Goal: Task Accomplishment & Management: Manage account settings

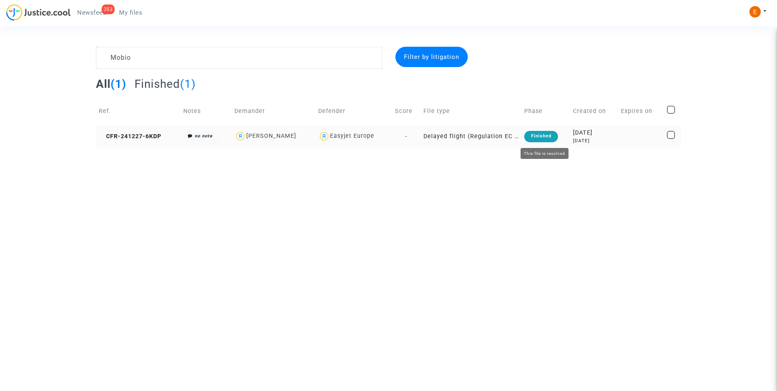
type textarea "Mobio"
click at [547, 137] on div "Finished" at bounding box center [540, 136] width 33 height 11
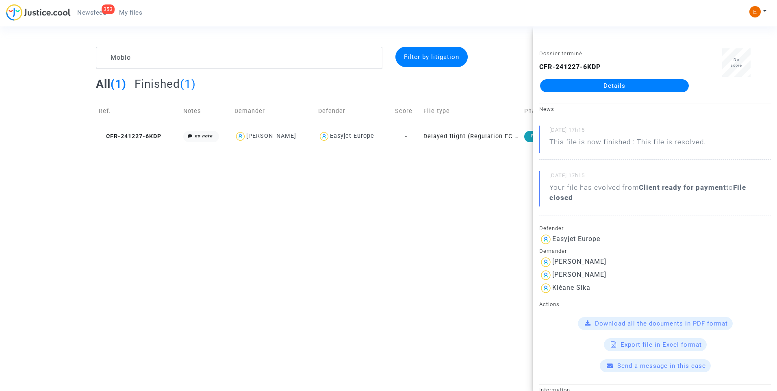
click at [617, 83] on link "Details" at bounding box center [614, 85] width 149 height 13
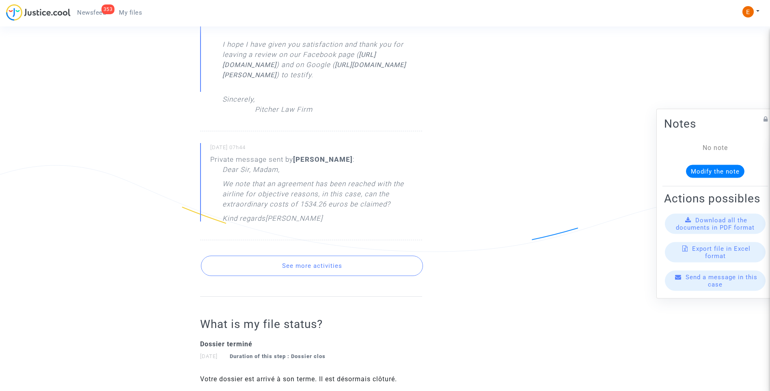
scroll to position [487, 0]
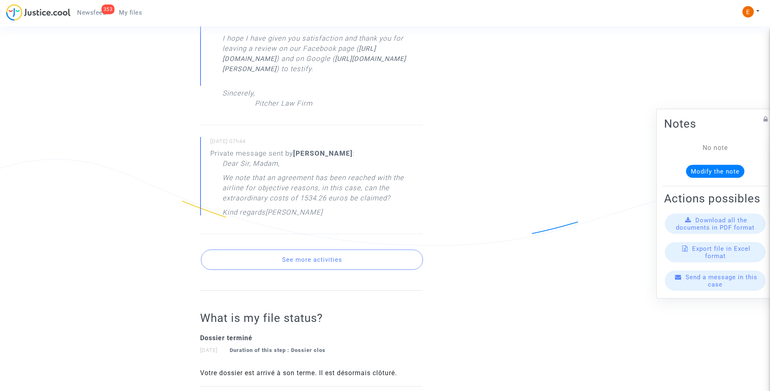
click at [289, 270] on button "See more activities" at bounding box center [312, 259] width 222 height 20
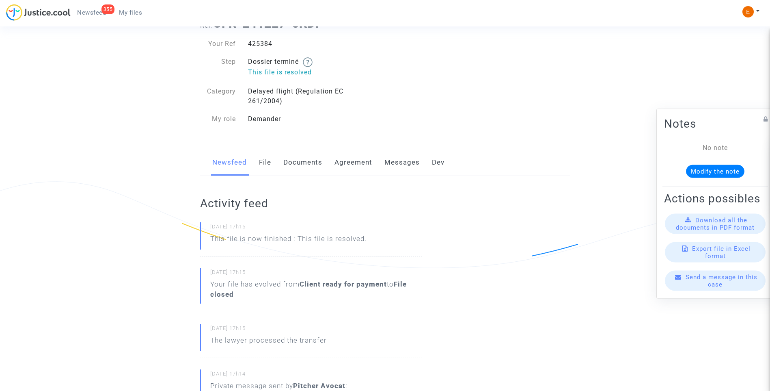
scroll to position [0, 0]
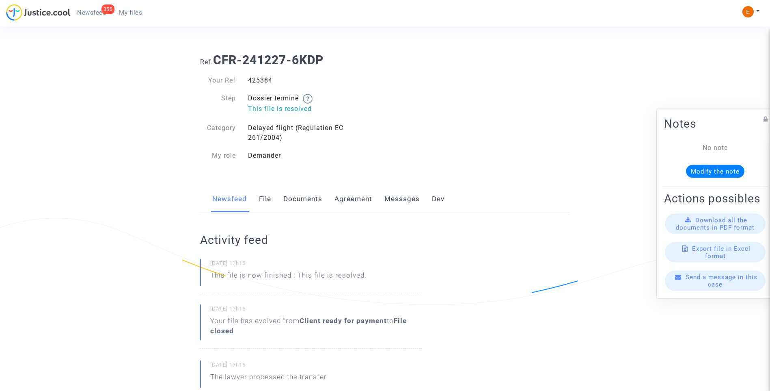
click at [266, 197] on link "File" at bounding box center [265, 199] width 12 height 27
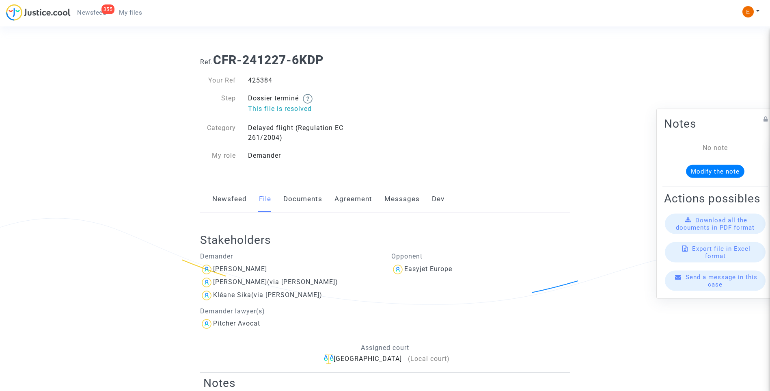
click at [401, 198] on link "Messages" at bounding box center [402, 199] width 35 height 27
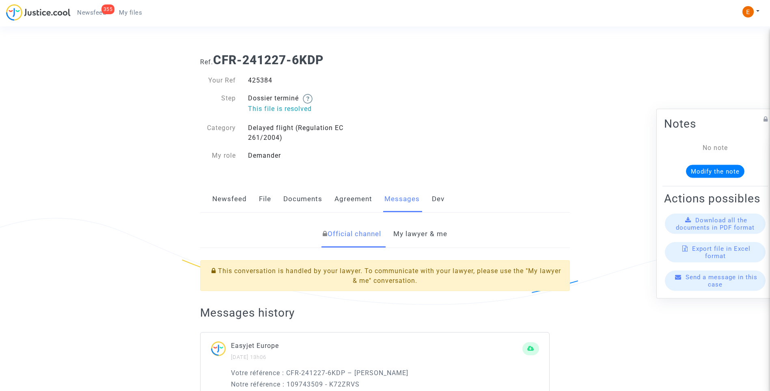
click at [429, 232] on link "My lawyer & me" at bounding box center [421, 234] width 54 height 27
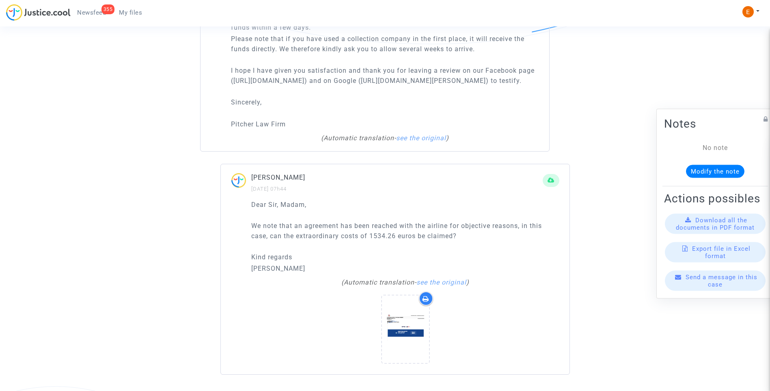
scroll to position [709, 0]
click at [401, 324] on icon at bounding box center [405, 329] width 26 height 26
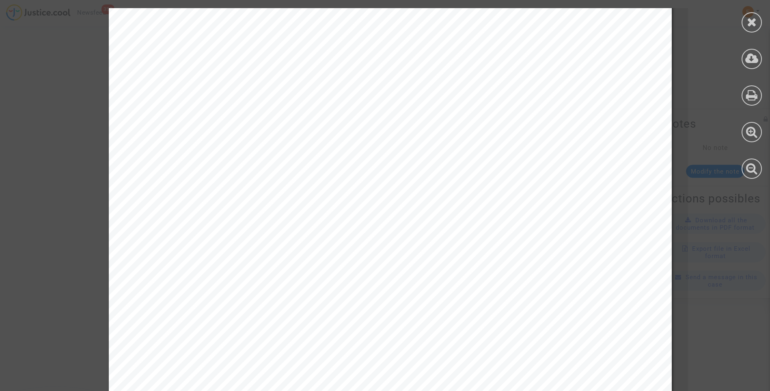
scroll to position [4468, 0]
click at [753, 13] on div at bounding box center [752, 22] width 20 height 20
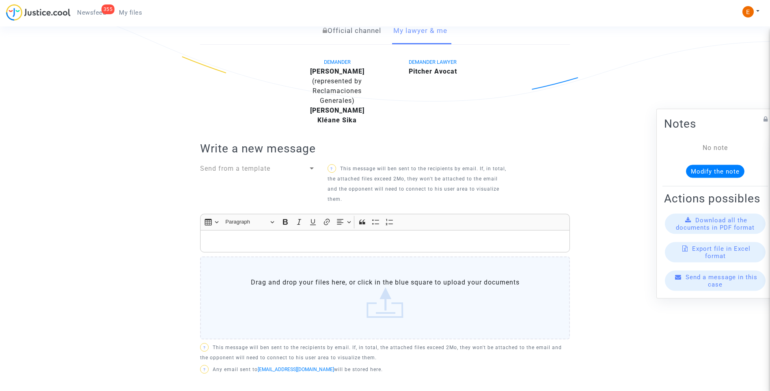
scroll to position [141, 0]
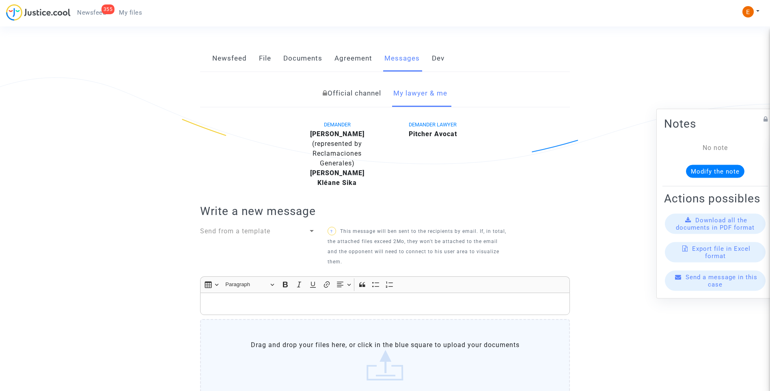
click at [264, 58] on link "File" at bounding box center [265, 58] width 12 height 27
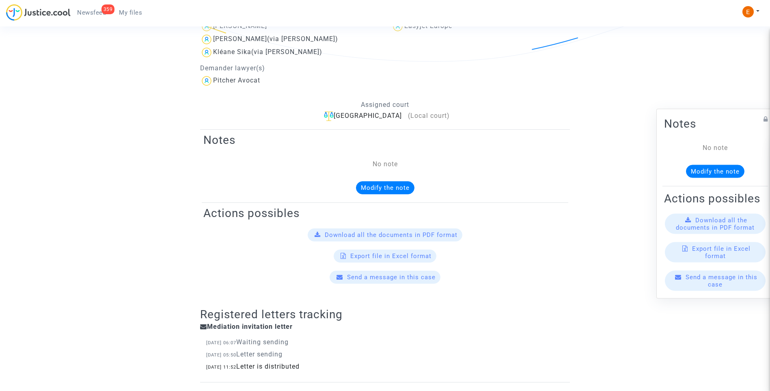
scroll to position [147, 0]
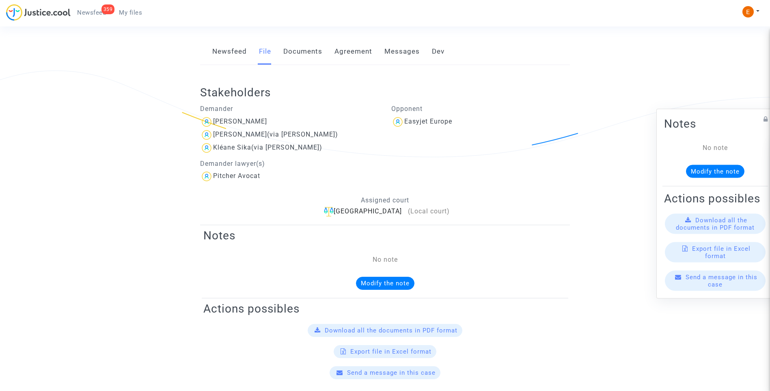
click at [398, 51] on link "Messages" at bounding box center [402, 51] width 35 height 27
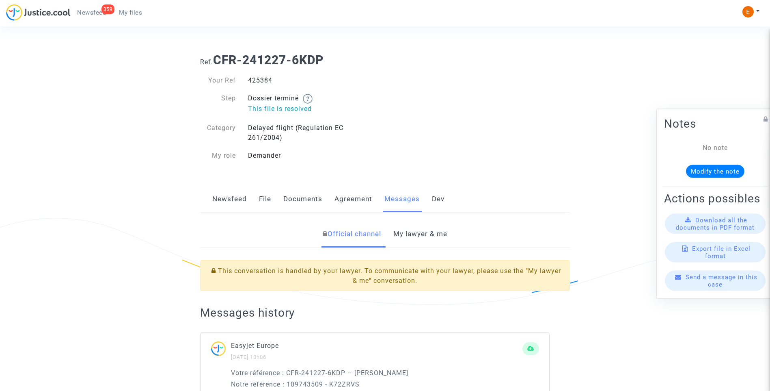
click at [424, 231] on link "My lawyer & me" at bounding box center [421, 234] width 54 height 27
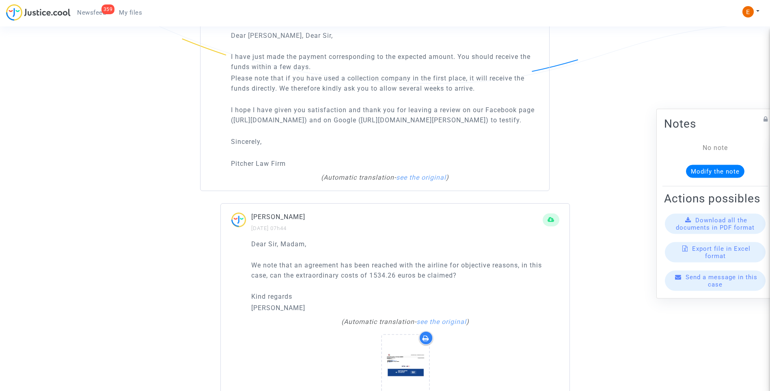
scroll to position [669, 0]
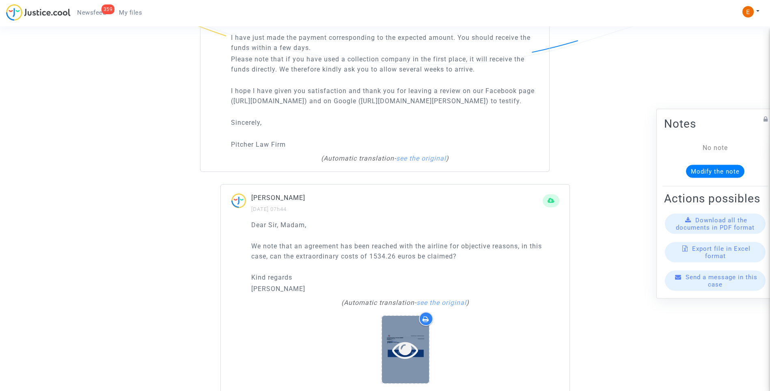
click at [404, 349] on div at bounding box center [405, 349] width 47 height 67
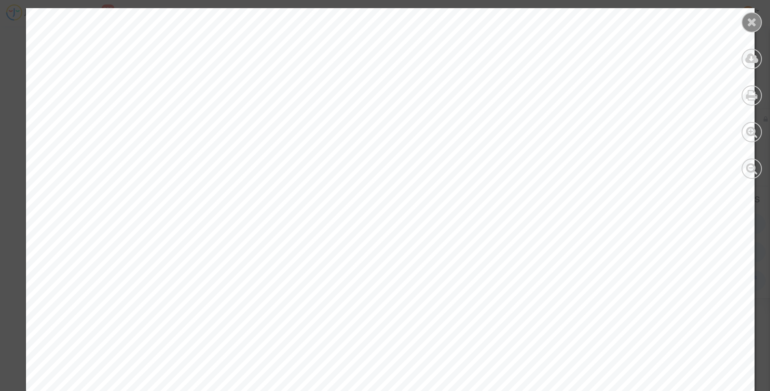
click at [755, 25] on icon at bounding box center [752, 22] width 10 height 12
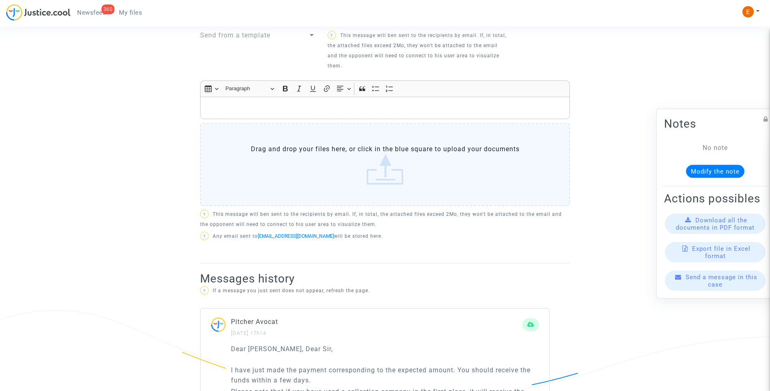
scroll to position [262, 0]
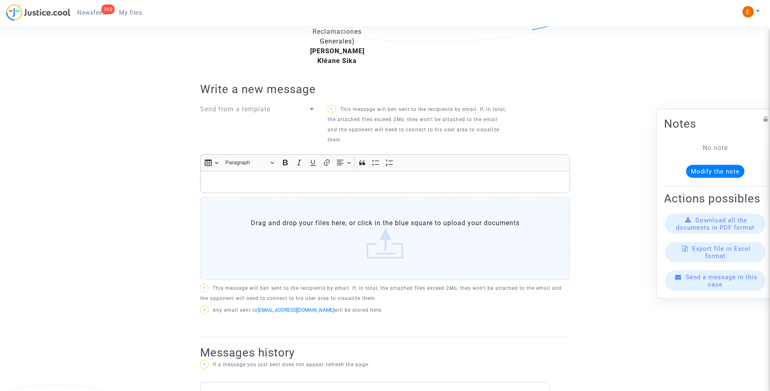
click at [234, 191] on div "Rich Text Editor, main" at bounding box center [385, 182] width 370 height 23
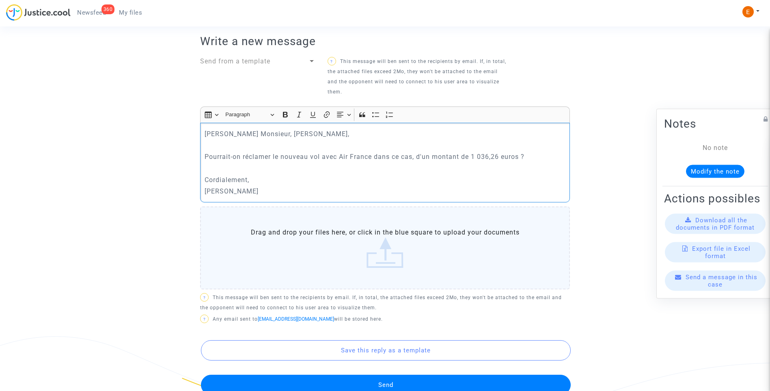
scroll to position [384, 0]
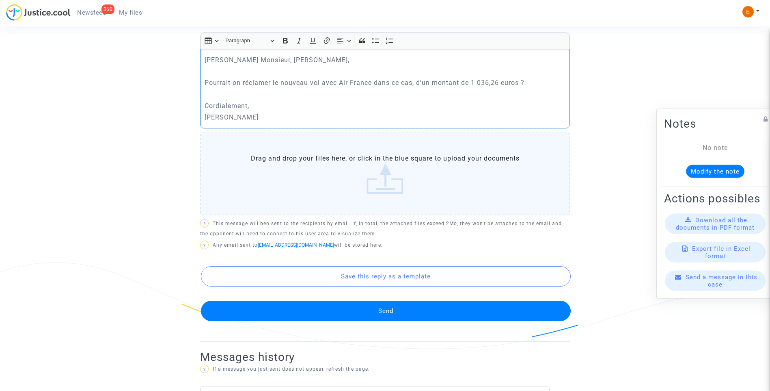
click at [396, 305] on button "Send" at bounding box center [386, 311] width 370 height 20
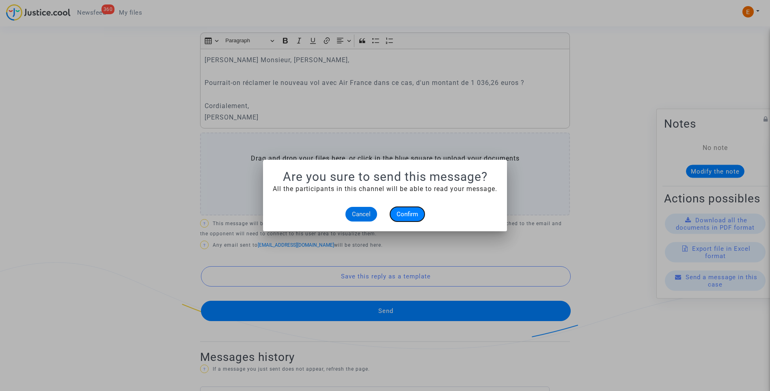
click at [407, 214] on span "Confirm" at bounding box center [408, 213] width 22 height 7
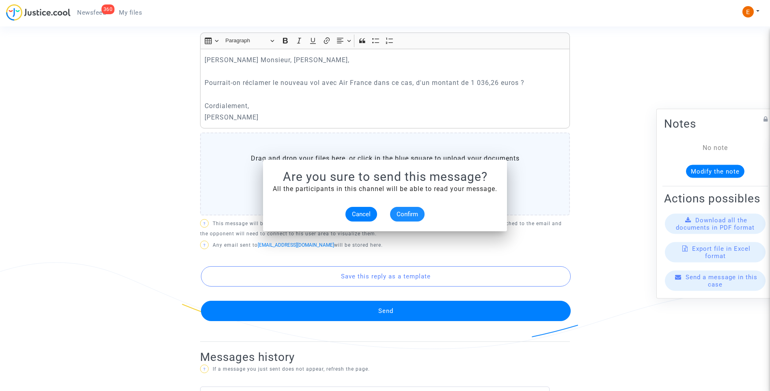
scroll to position [384, 0]
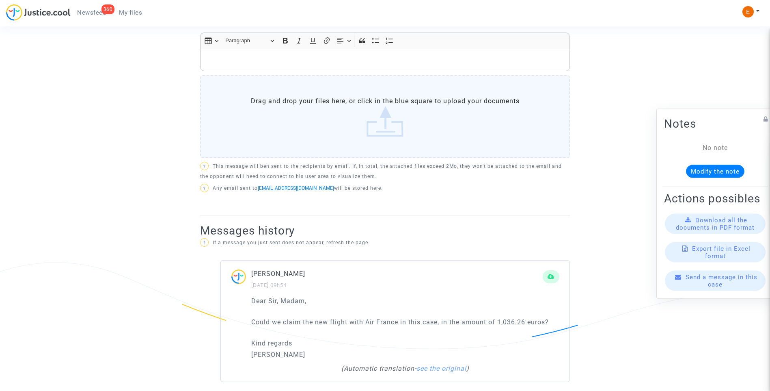
click at [89, 13] on span "Newsfeed" at bounding box center [91, 12] width 29 height 7
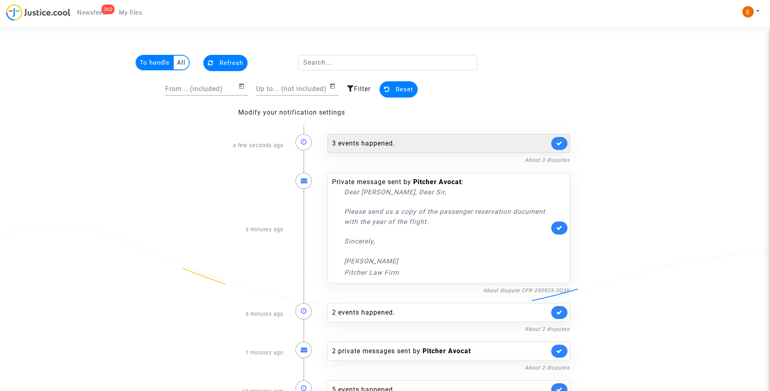
click at [381, 143] on div "3 events happened." at bounding box center [440, 143] width 217 height 10
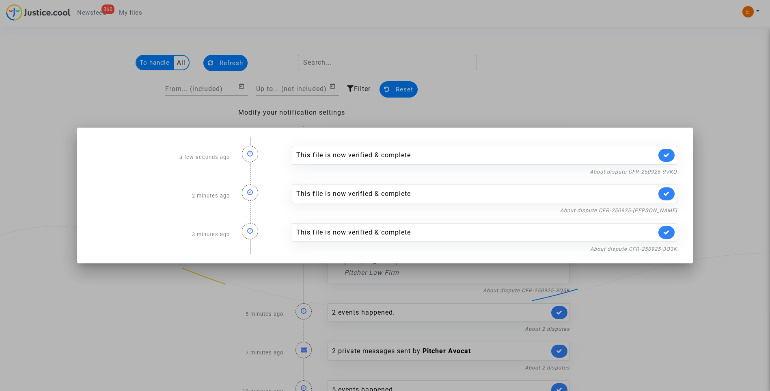
click at [586, 76] on div at bounding box center [385, 195] width 770 height 391
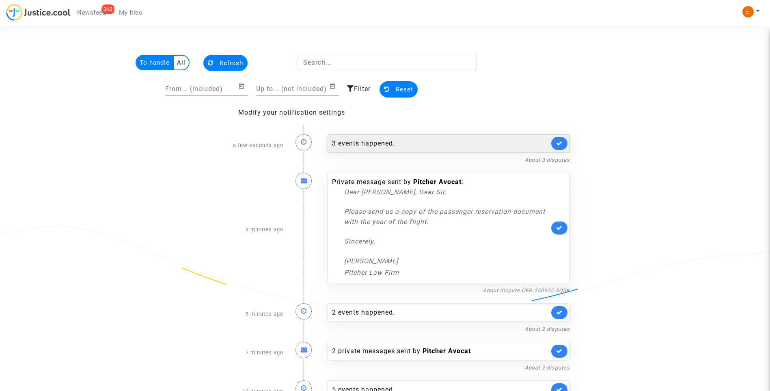
click at [558, 138] on link at bounding box center [560, 143] width 16 height 13
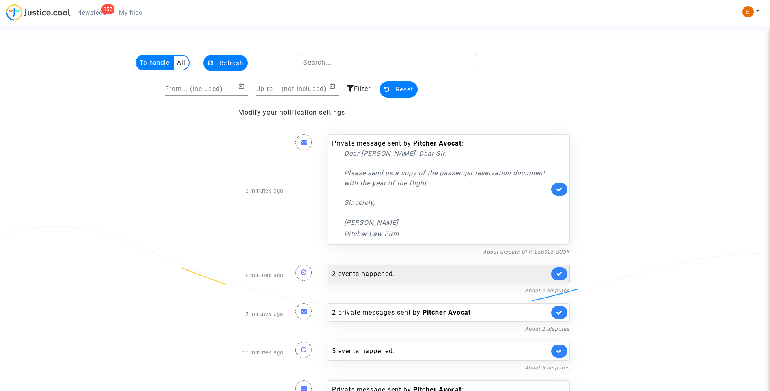
click at [372, 273] on div "2 events happened." at bounding box center [440, 274] width 217 height 10
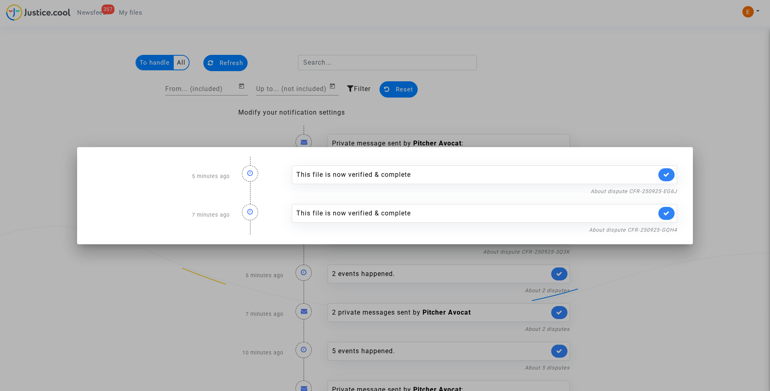
click at [547, 75] on div at bounding box center [385, 195] width 770 height 391
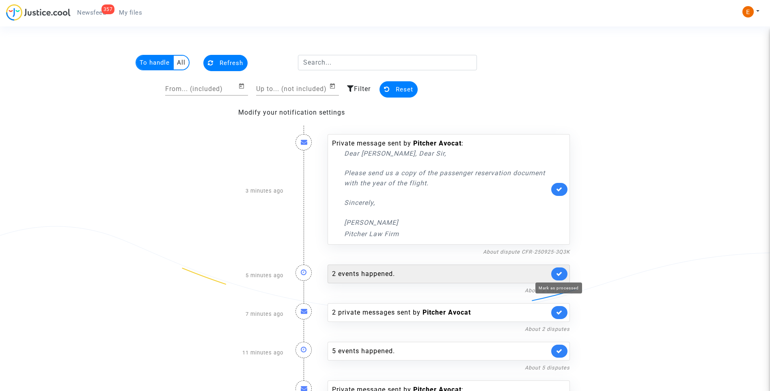
click at [561, 273] on icon at bounding box center [559, 273] width 6 height 6
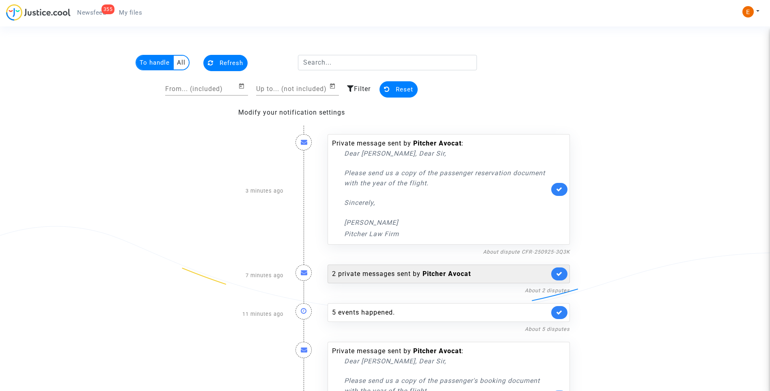
click at [400, 276] on div "2 private messages sent by Pitcher Avocat" at bounding box center [440, 274] width 217 height 10
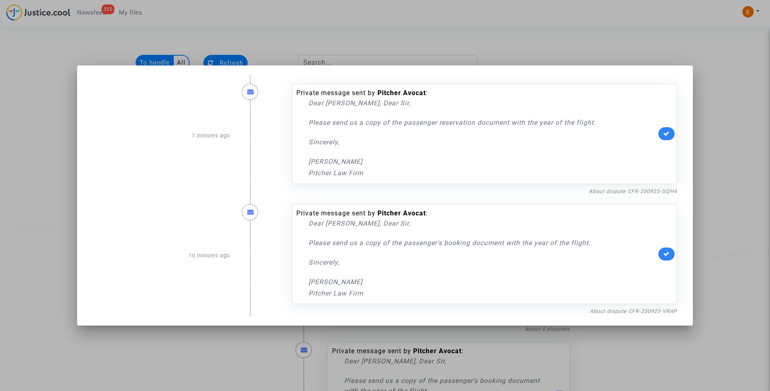
click at [625, 38] on div at bounding box center [385, 195] width 770 height 391
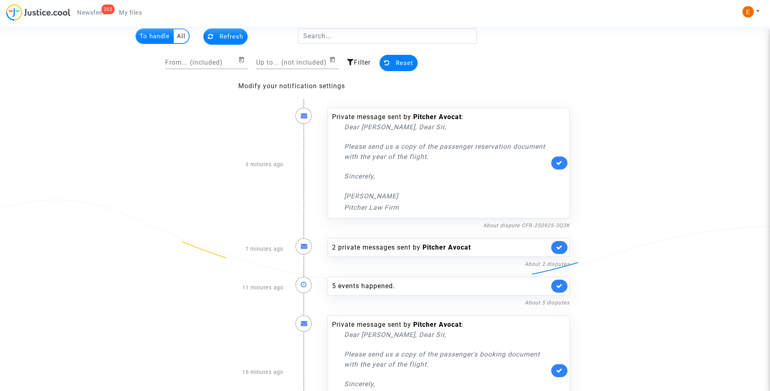
scroll to position [41, 0]
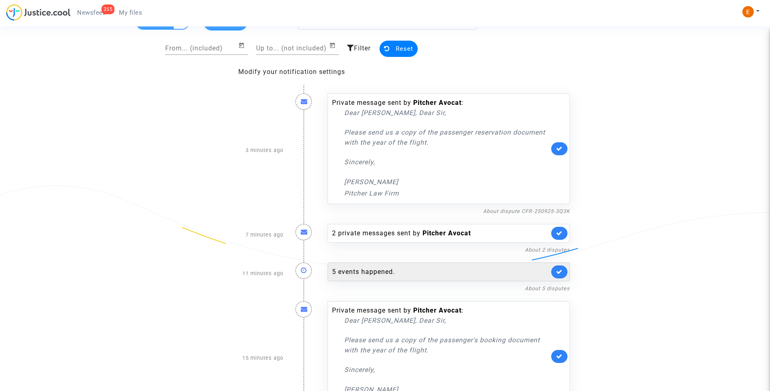
click at [380, 270] on div "5 events happened." at bounding box center [440, 272] width 217 height 10
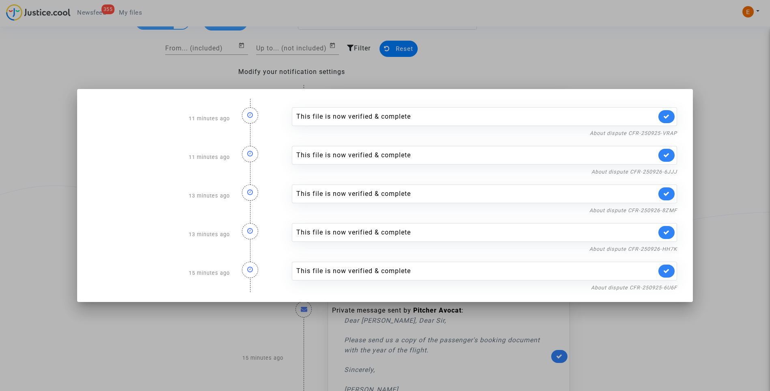
drag, startPoint x: 571, startPoint y: 39, endPoint x: 563, endPoint y: 147, distance: 108.3
click at [571, 39] on div at bounding box center [385, 195] width 770 height 391
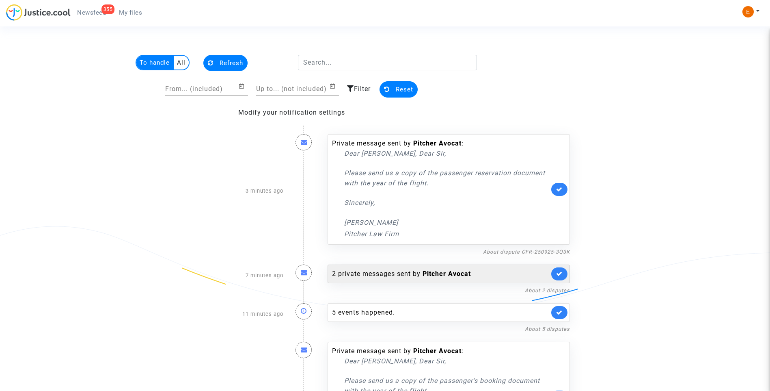
scroll to position [41, 0]
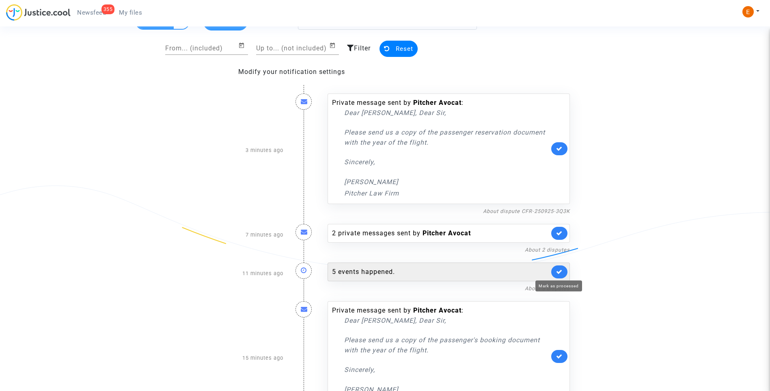
click at [563, 270] on link at bounding box center [560, 271] width 16 height 13
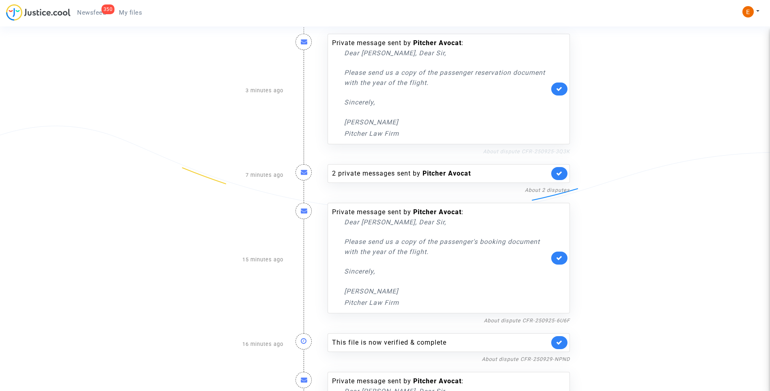
scroll to position [203, 0]
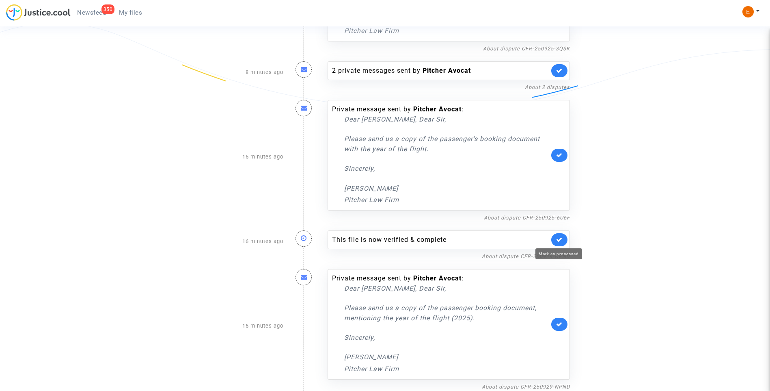
click at [559, 238] on icon at bounding box center [559, 239] width 6 height 6
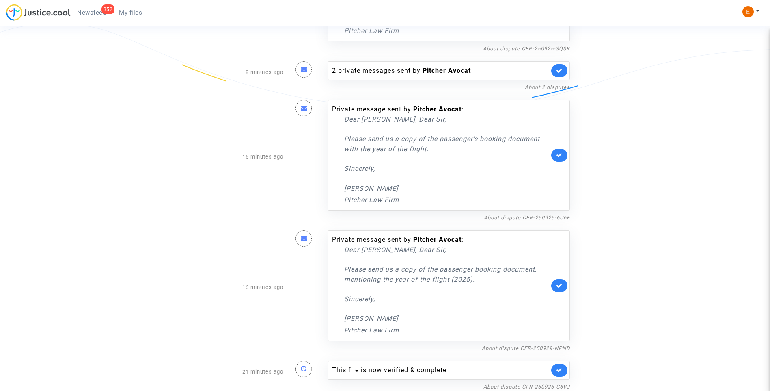
scroll to position [325, 0]
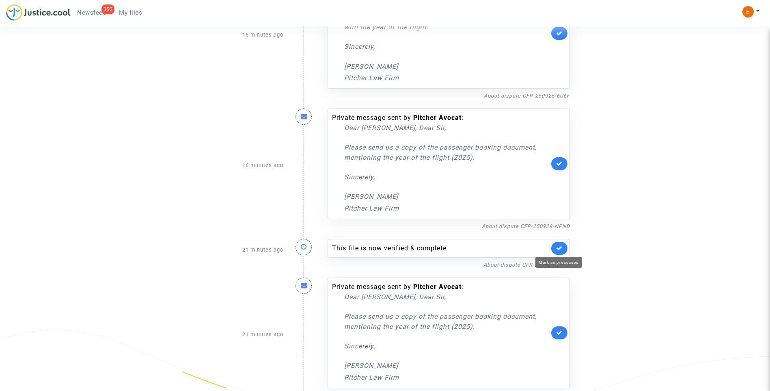
click at [561, 245] on icon at bounding box center [559, 248] width 6 height 6
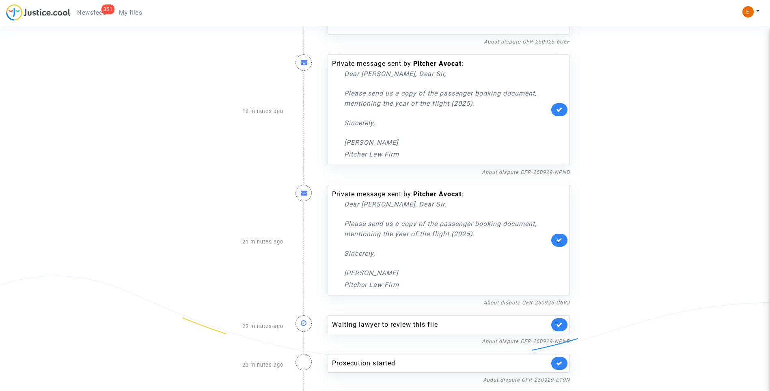
scroll to position [487, 0]
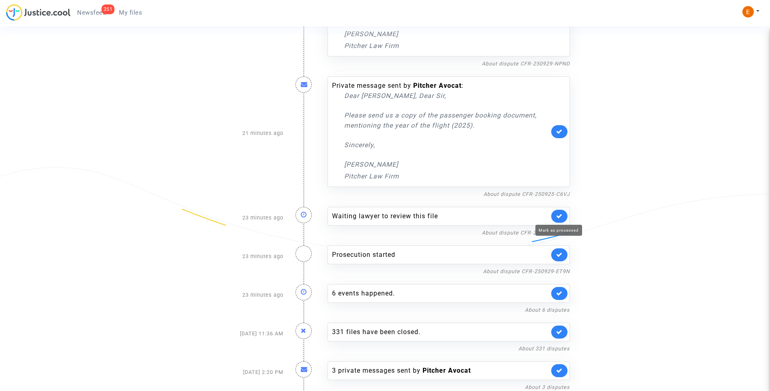
click at [561, 214] on icon at bounding box center [559, 216] width 6 height 6
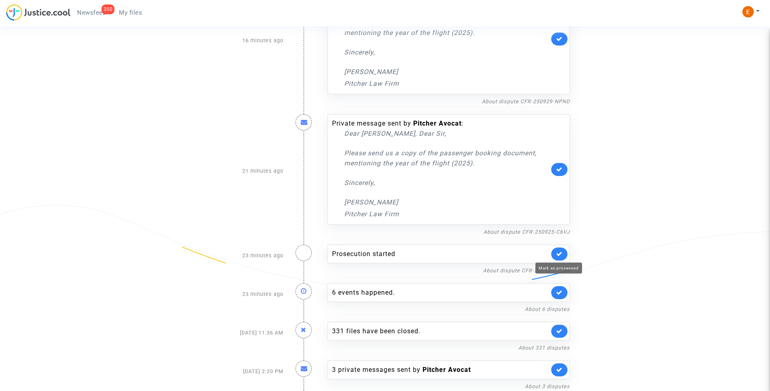
click at [560, 255] on icon at bounding box center [559, 254] width 6 height 6
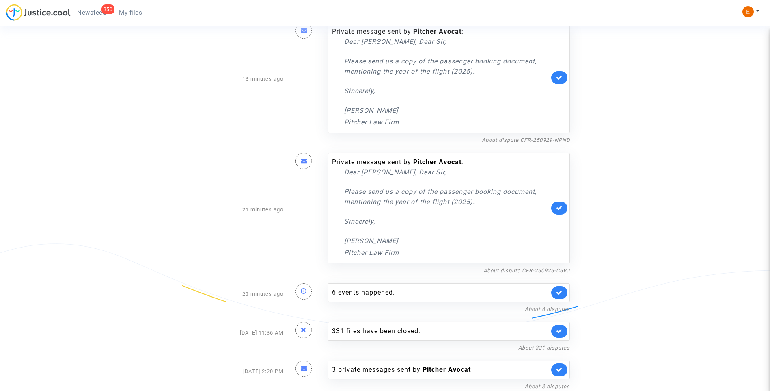
scroll to position [411, 0]
click at [379, 289] on div "6 events happened." at bounding box center [440, 293] width 217 height 10
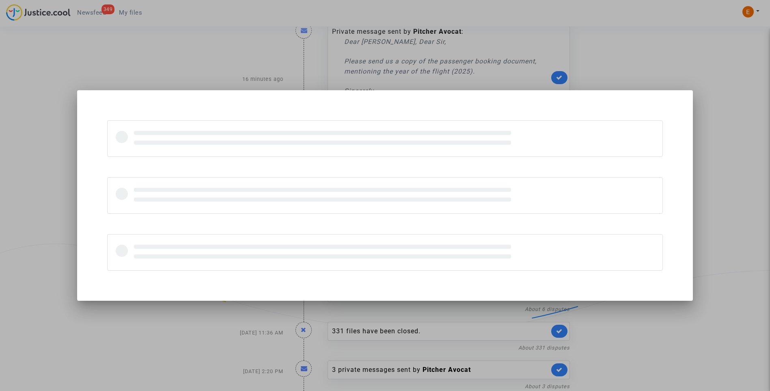
scroll to position [0, 0]
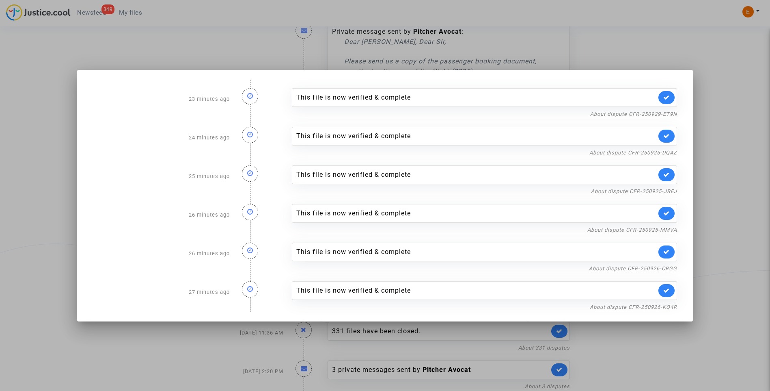
drag, startPoint x: 652, startPoint y: 17, endPoint x: 630, endPoint y: 121, distance: 106.3
click at [653, 17] on div at bounding box center [385, 195] width 770 height 391
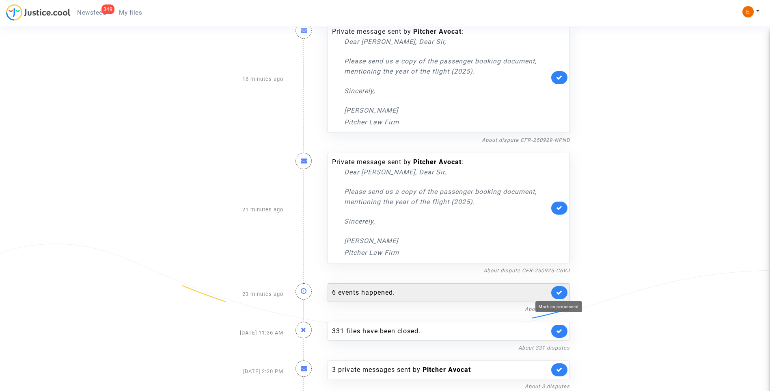
click at [562, 290] on icon at bounding box center [559, 292] width 6 height 6
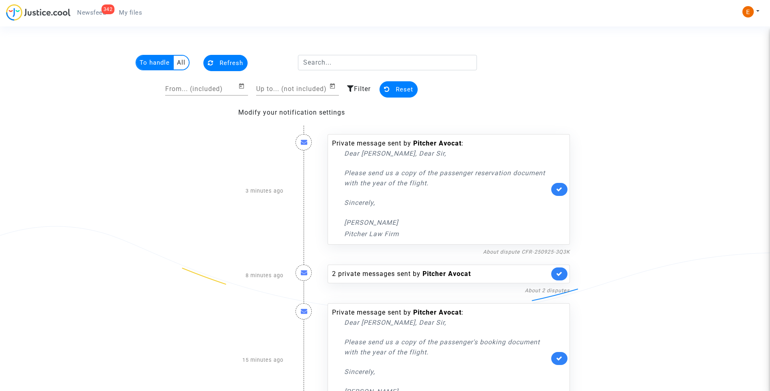
click at [134, 11] on span "My files" at bounding box center [130, 12] width 23 height 7
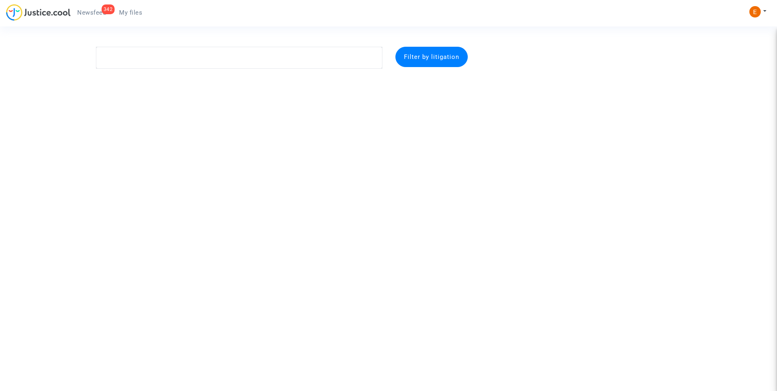
click at [97, 11] on span "Newsfeed" at bounding box center [91, 12] width 29 height 7
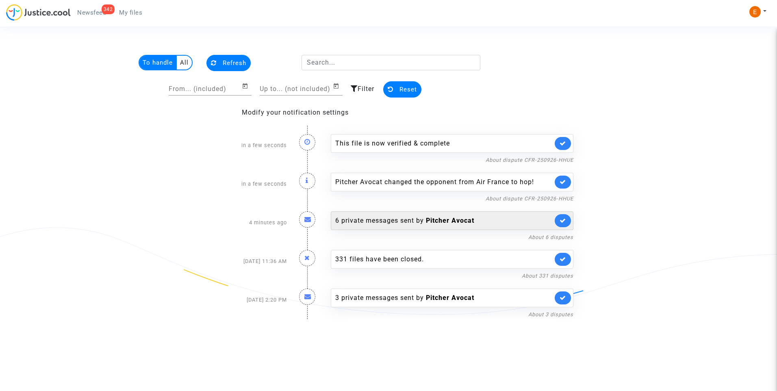
drag, startPoint x: 568, startPoint y: 180, endPoint x: 568, endPoint y: 176, distance: 4.1
click at [568, 180] on link at bounding box center [562, 181] width 16 height 13
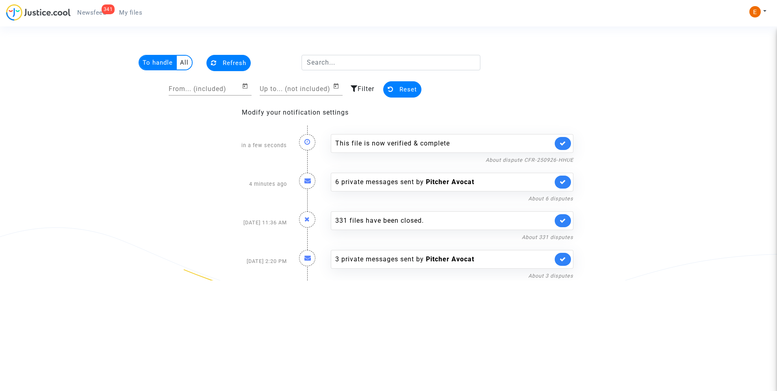
click at [566, 147] on link at bounding box center [562, 143] width 16 height 13
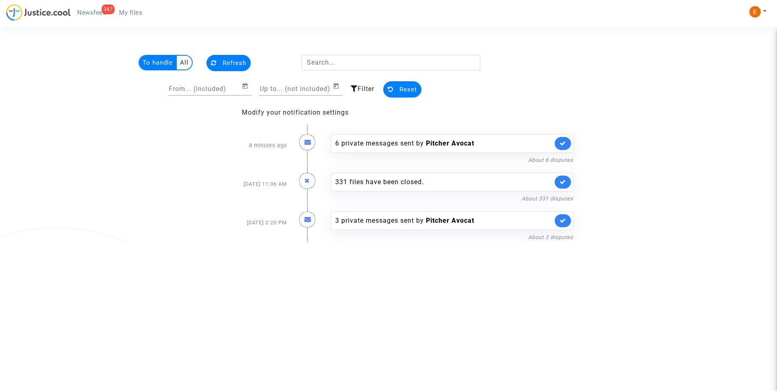
click at [87, 17] on link "347 Newsfeed" at bounding box center [92, 12] width 42 height 12
click at [128, 13] on span "My files" at bounding box center [130, 12] width 23 height 7
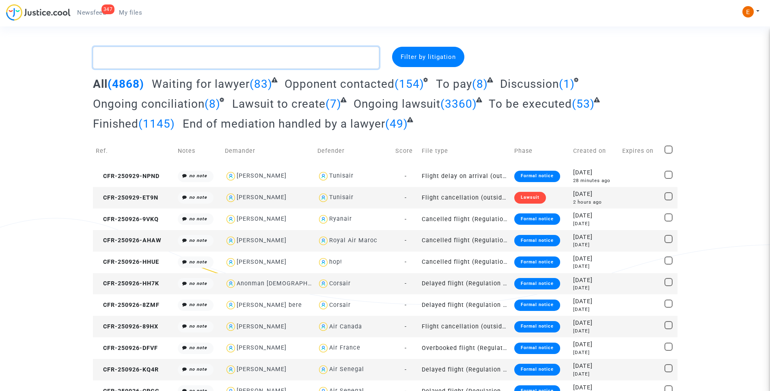
paste textarea "Furst"
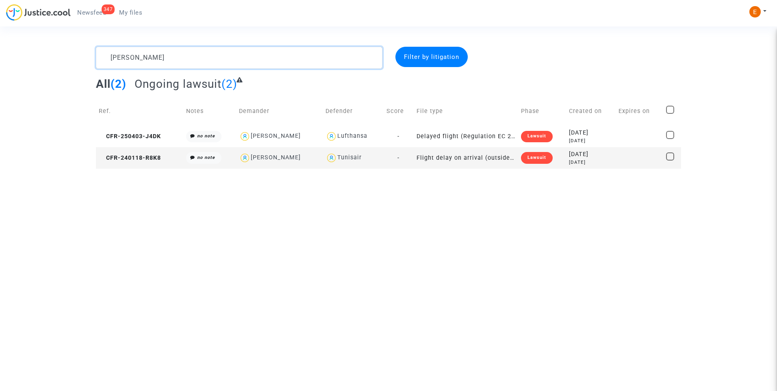
type textarea "Furst"
click at [526, 163] on div "Lawsuit" at bounding box center [537, 157] width 32 height 11
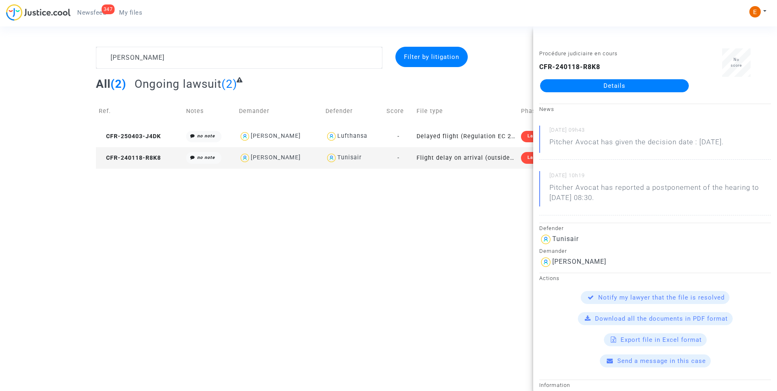
click at [600, 84] on link "Details" at bounding box center [614, 85] width 149 height 13
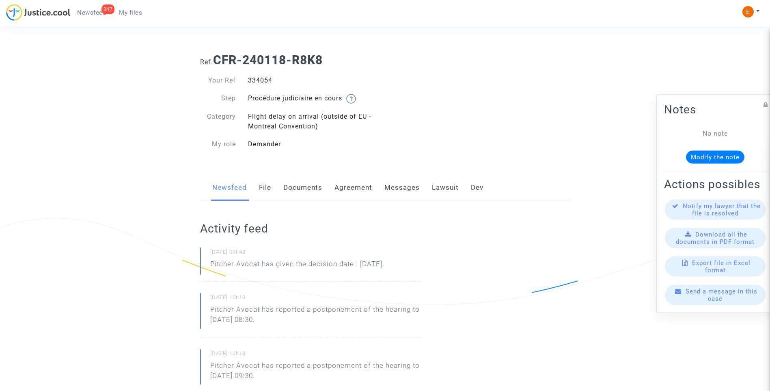
click at [437, 189] on link "Lawsuit" at bounding box center [445, 187] width 27 height 27
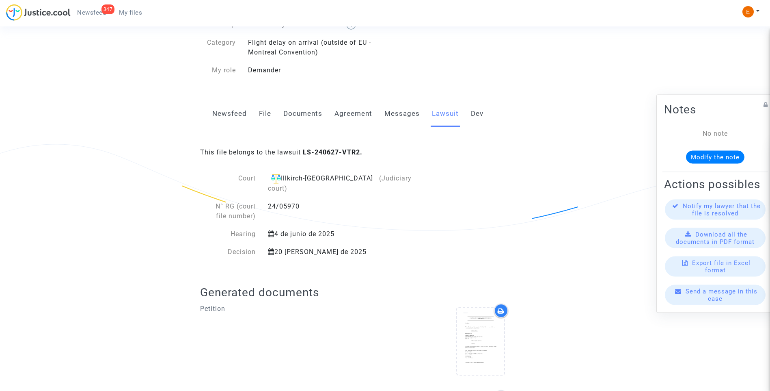
scroll to position [167, 0]
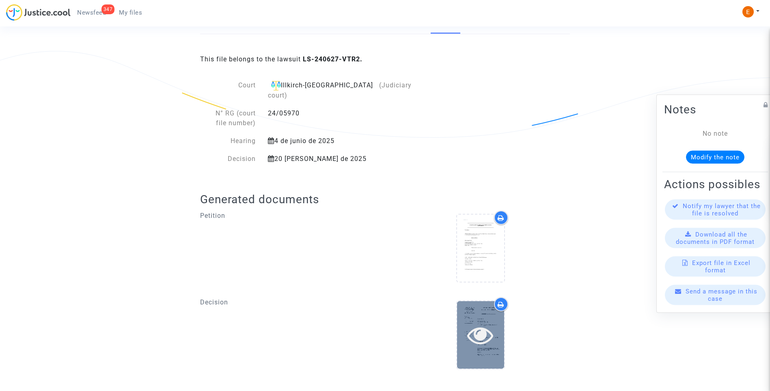
click at [497, 344] on div at bounding box center [480, 334] width 47 height 67
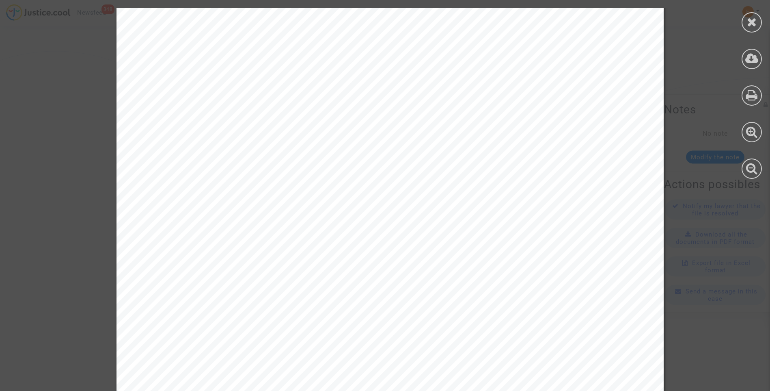
scroll to position [2658, 0]
click at [749, 25] on icon at bounding box center [752, 22] width 10 height 12
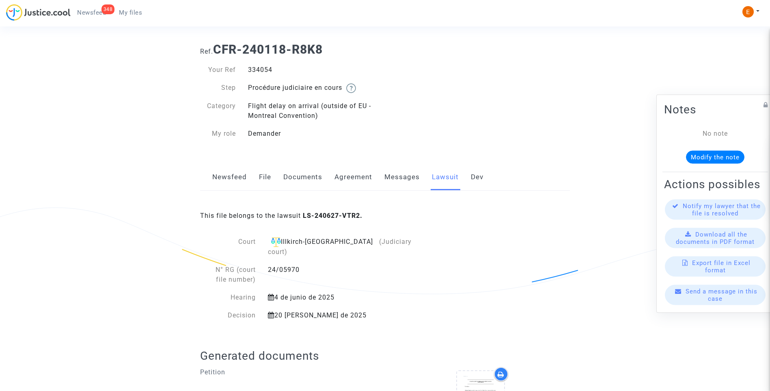
scroll to position [4, 0]
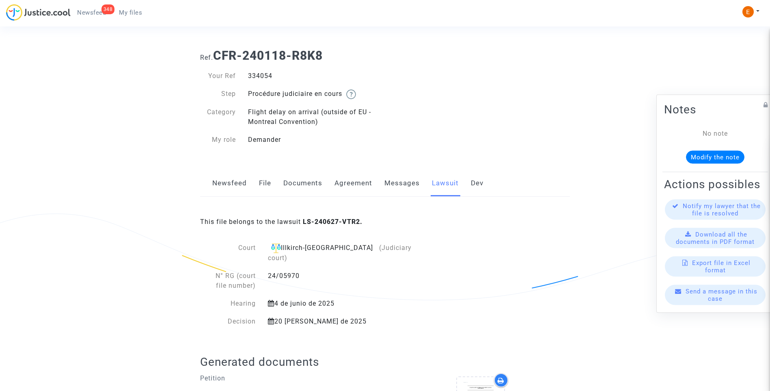
click at [273, 181] on div "Newsfeed File Documents Agreement Messages Lawsuit Dev" at bounding box center [385, 183] width 370 height 27
click at [263, 181] on link "File" at bounding box center [265, 183] width 12 height 27
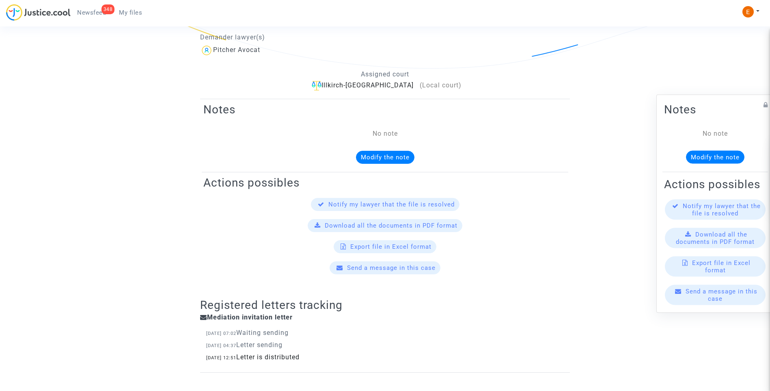
scroll to position [81, 0]
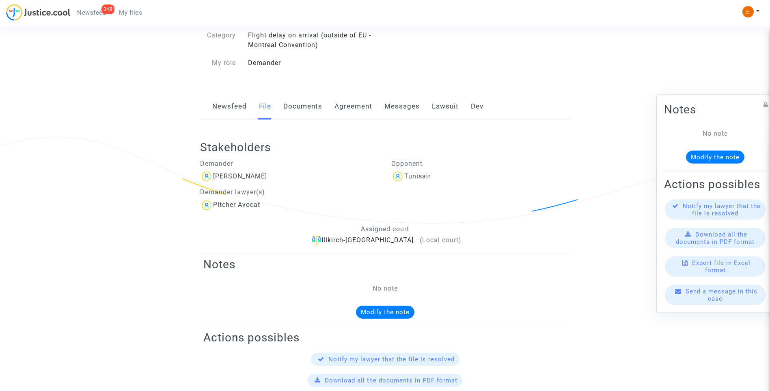
click at [456, 107] on link "Lawsuit" at bounding box center [445, 106] width 27 height 27
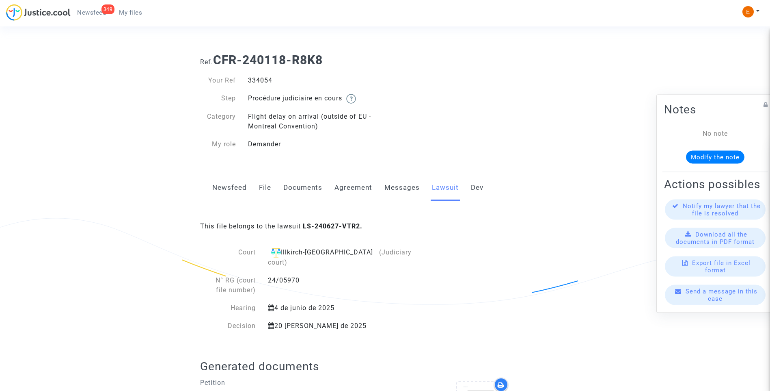
click at [399, 191] on link "Messages" at bounding box center [402, 187] width 35 height 27
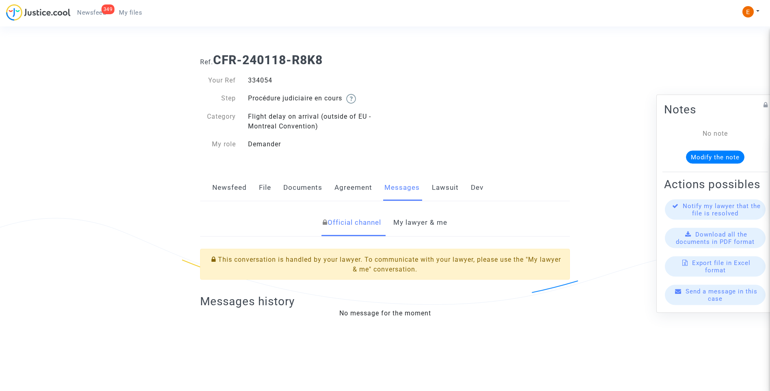
click at [422, 221] on link "My lawyer & me" at bounding box center [421, 222] width 54 height 27
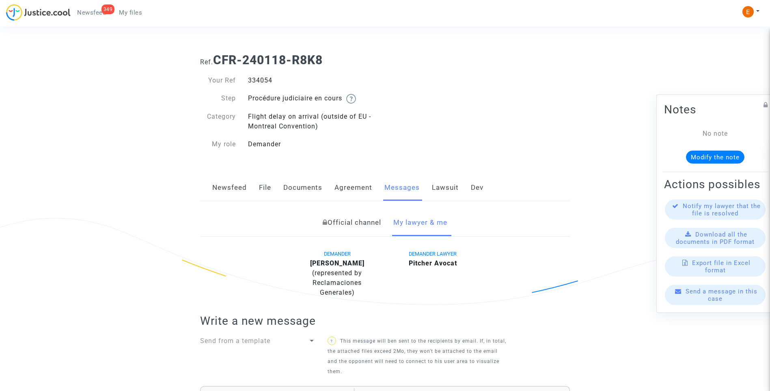
click at [221, 189] on link "Newsfeed" at bounding box center [229, 187] width 35 height 27
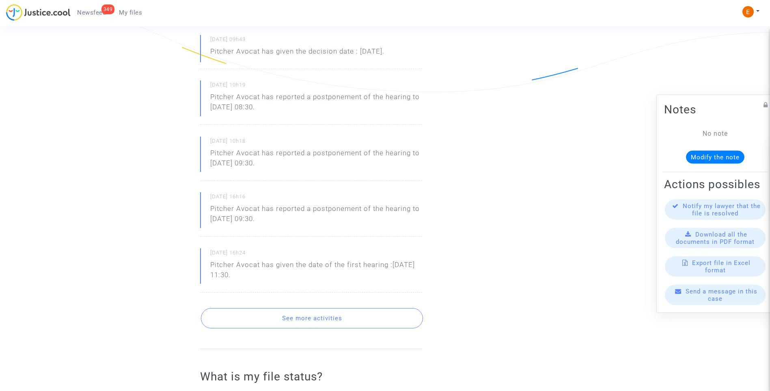
scroll to position [81, 0]
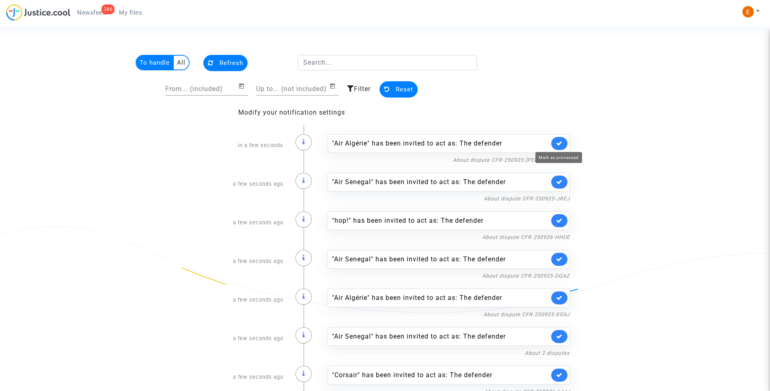
click at [561, 146] on icon at bounding box center [559, 143] width 6 height 6
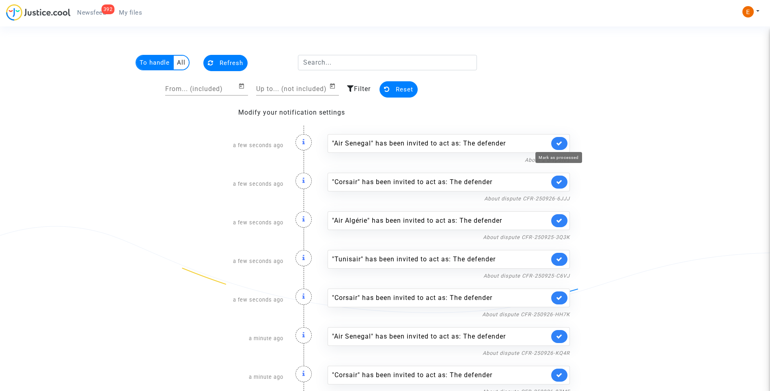
click at [561, 146] on icon at bounding box center [559, 143] width 6 height 6
click at [562, 146] on icon at bounding box center [559, 143] width 6 height 6
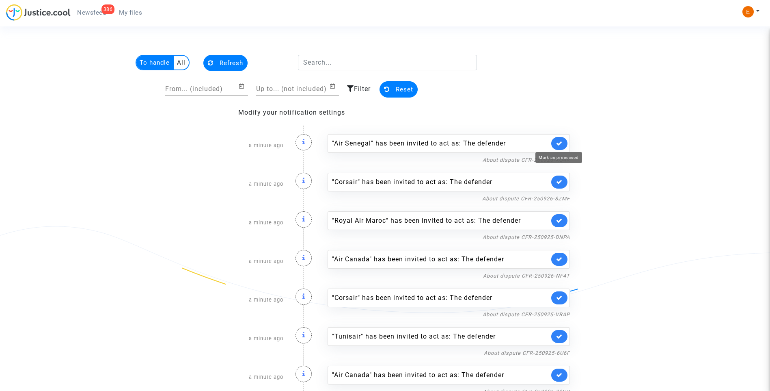
click at [562, 146] on icon at bounding box center [559, 143] width 6 height 6
click at [562, 145] on icon at bounding box center [559, 143] width 6 height 6
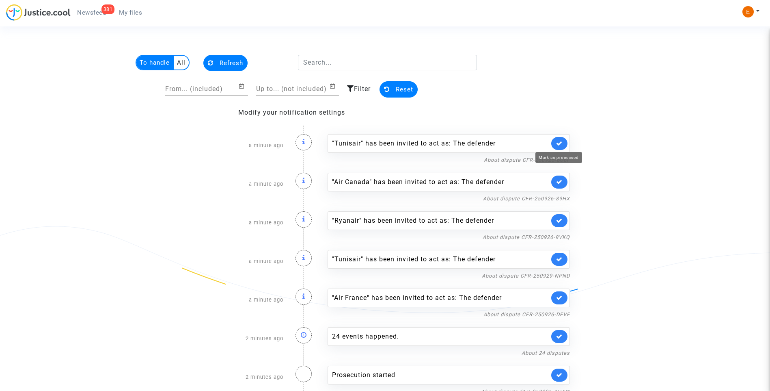
click at [562, 145] on icon at bounding box center [559, 143] width 6 height 6
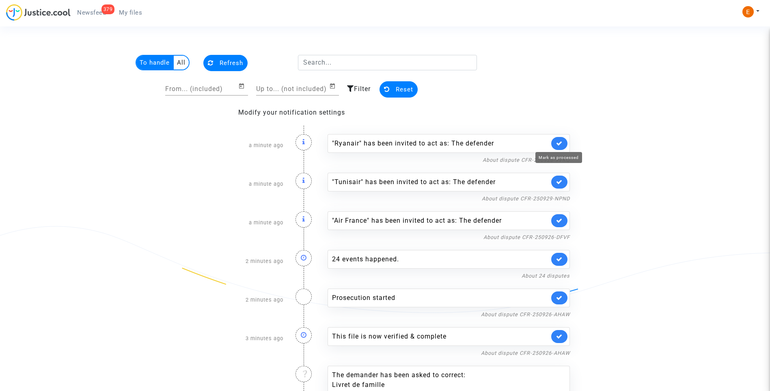
click at [562, 145] on icon at bounding box center [559, 143] width 6 height 6
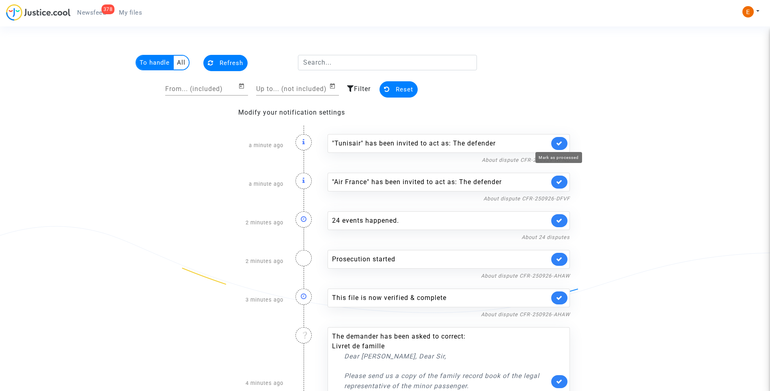
click at [562, 145] on icon at bounding box center [559, 143] width 6 height 6
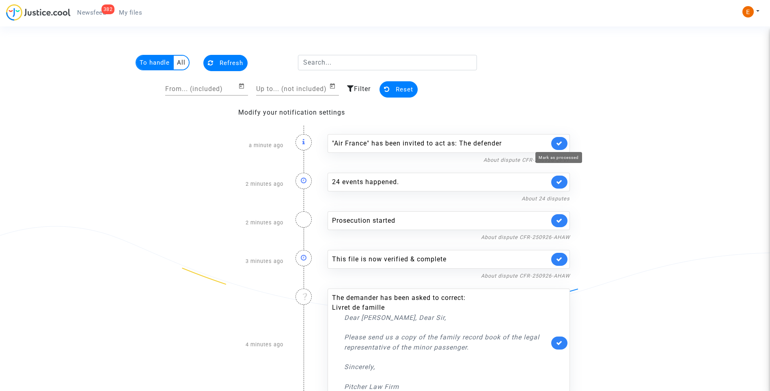
click at [563, 145] on icon at bounding box center [559, 143] width 6 height 6
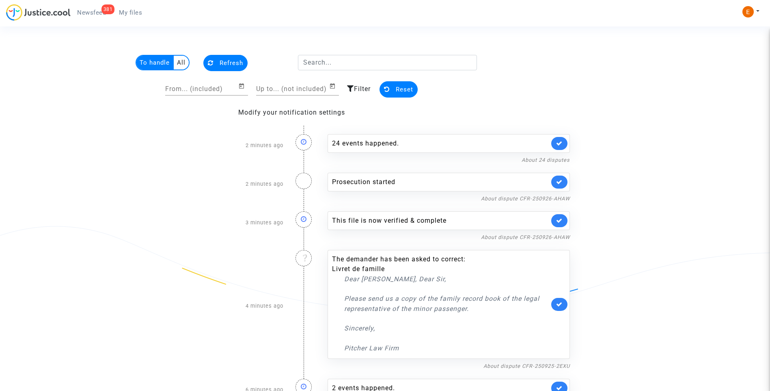
click at [563, 183] on icon at bounding box center [559, 182] width 6 height 6
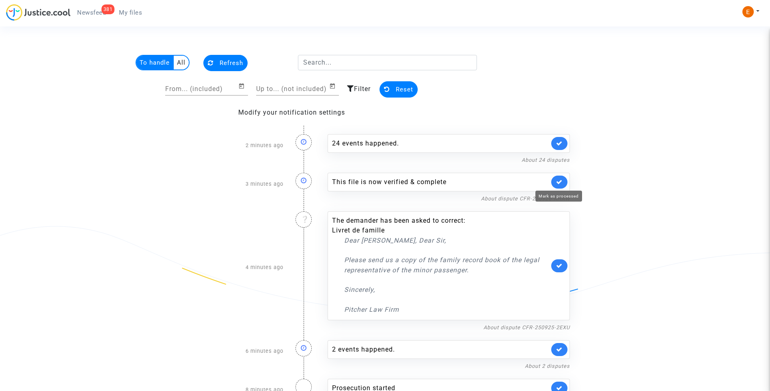
click at [563, 183] on icon at bounding box center [559, 182] width 6 height 6
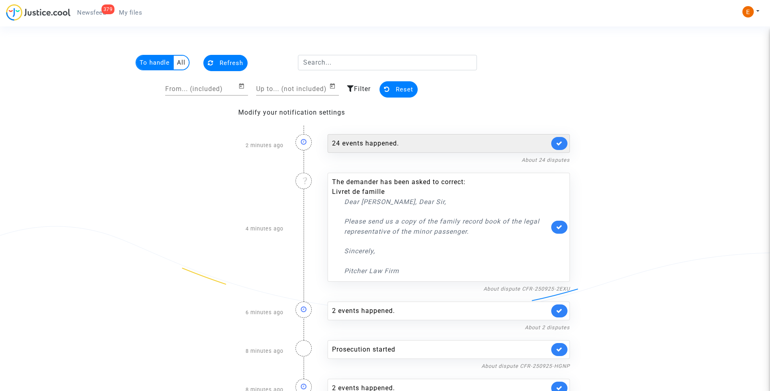
click at [375, 148] on div "24 events happened." at bounding box center [440, 143] width 217 height 10
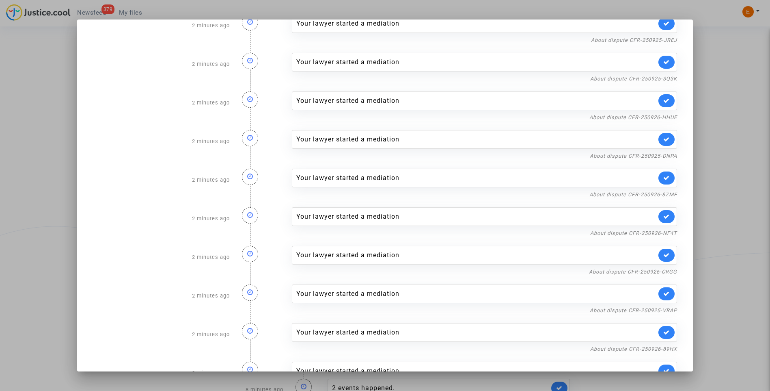
scroll to position [594, 0]
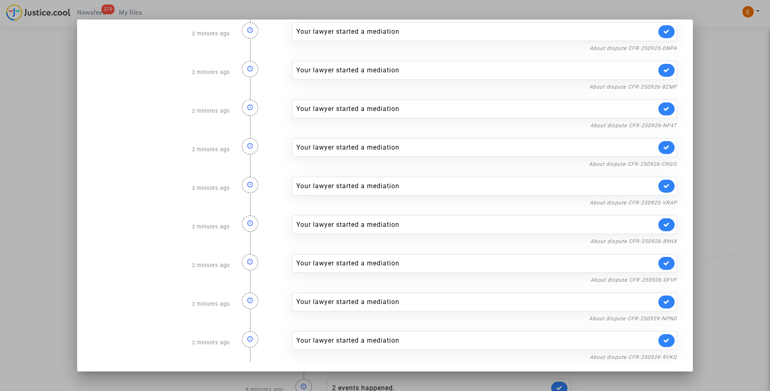
drag, startPoint x: 716, startPoint y: 146, endPoint x: 634, endPoint y: 166, distance: 85.1
click at [717, 145] on div at bounding box center [385, 195] width 770 height 391
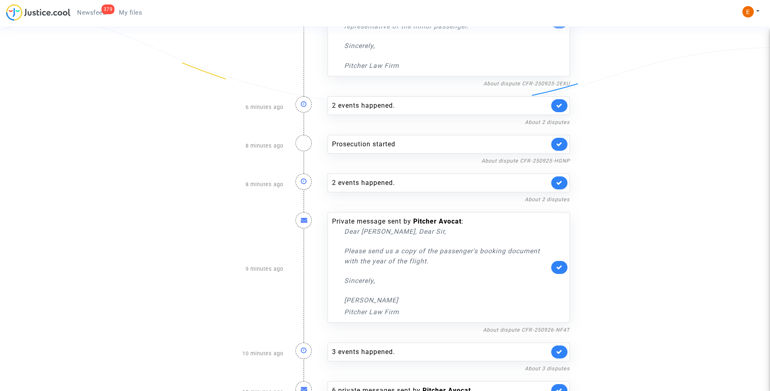
scroll to position [162, 0]
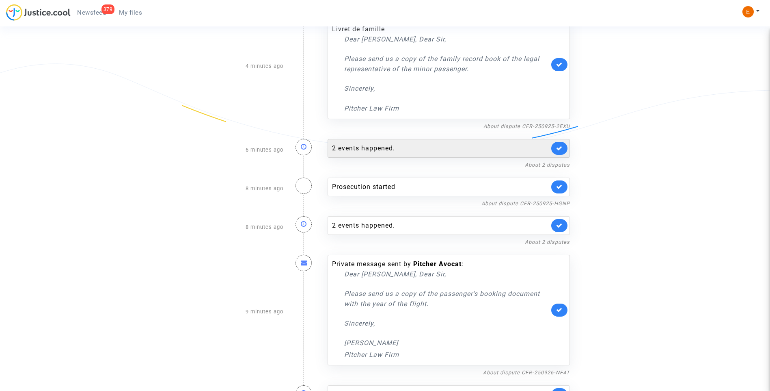
click at [379, 149] on div "2 events happened." at bounding box center [440, 148] width 217 height 10
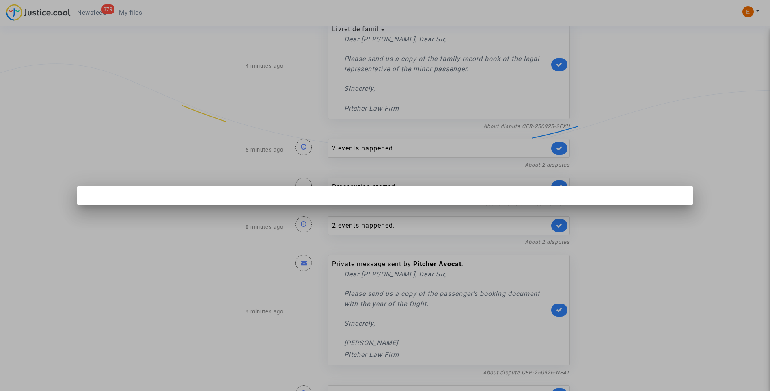
scroll to position [0, 0]
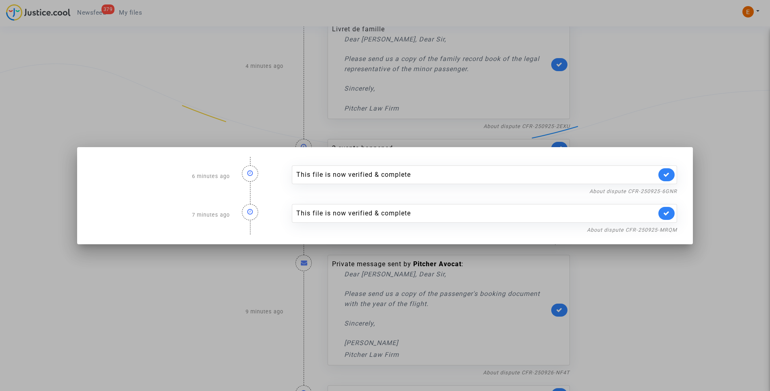
click at [667, 98] on div at bounding box center [385, 195] width 770 height 391
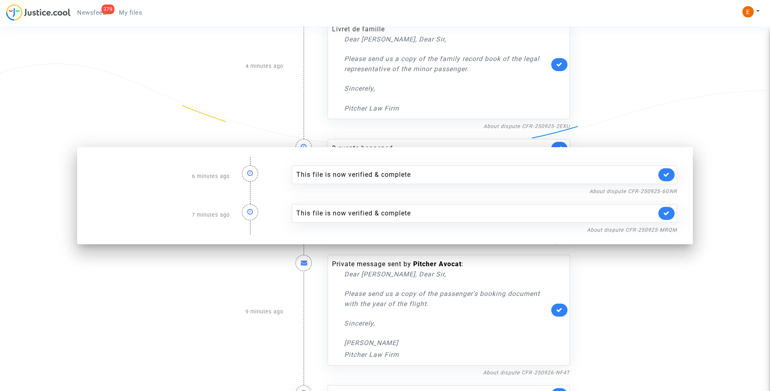
scroll to position [162, 0]
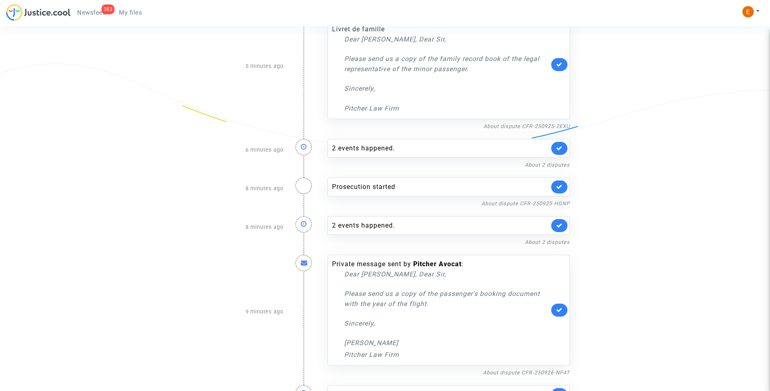
drag, startPoint x: 554, startPoint y: 149, endPoint x: 558, endPoint y: 148, distance: 4.1
click at [557, 149] on link at bounding box center [560, 148] width 16 height 13
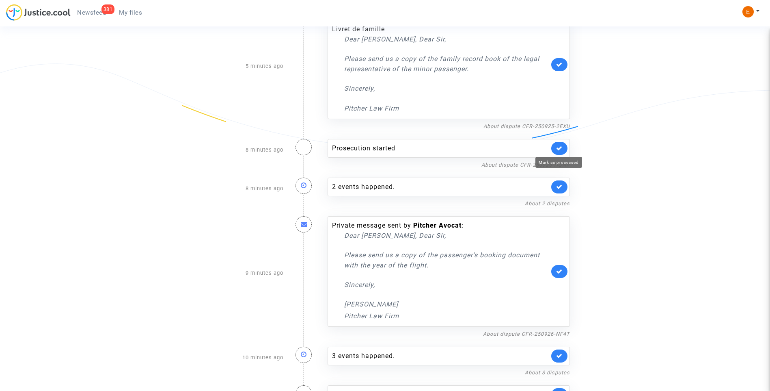
click at [560, 148] on icon at bounding box center [559, 148] width 6 height 6
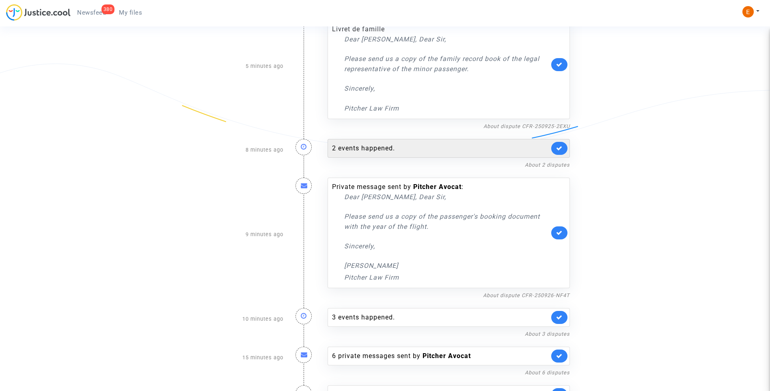
click at [372, 147] on div "2 events happened." at bounding box center [440, 148] width 217 height 10
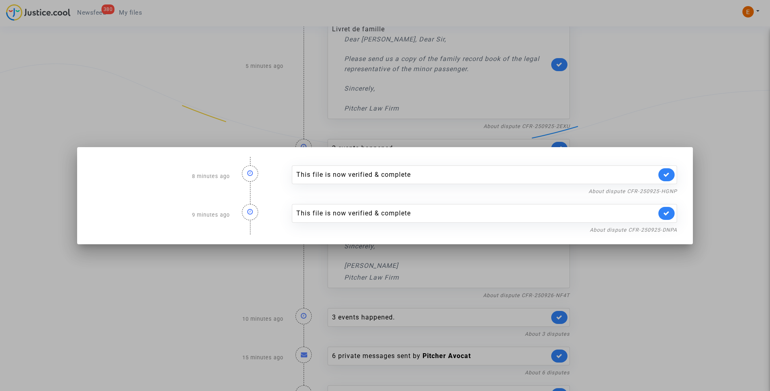
click at [669, 111] on div at bounding box center [385, 195] width 770 height 391
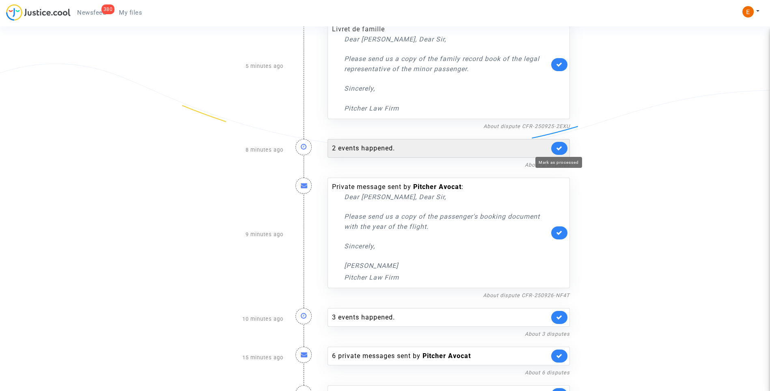
click at [556, 145] on link at bounding box center [560, 148] width 16 height 13
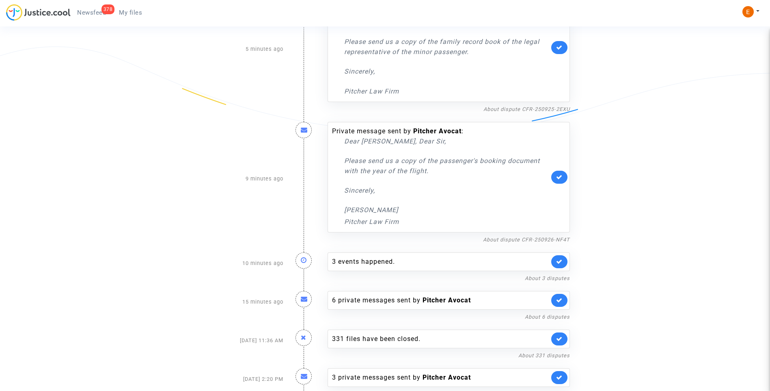
scroll to position [187, 0]
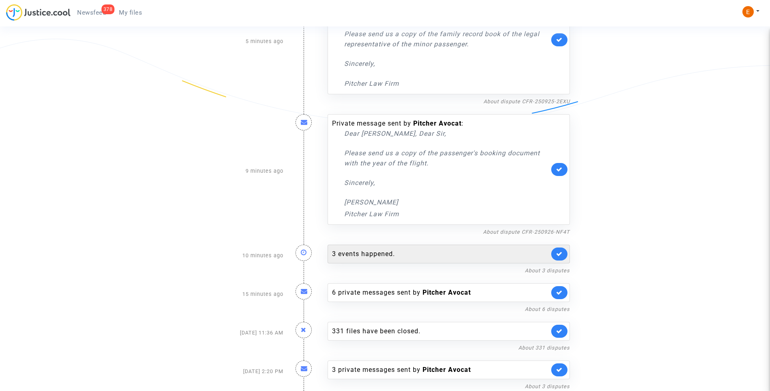
drag, startPoint x: 387, startPoint y: 243, endPoint x: 389, endPoint y: 253, distance: 10.3
click at [387, 244] on div "3 events happened. About 3 disputes" at bounding box center [449, 255] width 255 height 39
click at [389, 254] on div "3 events happened." at bounding box center [440, 254] width 217 height 10
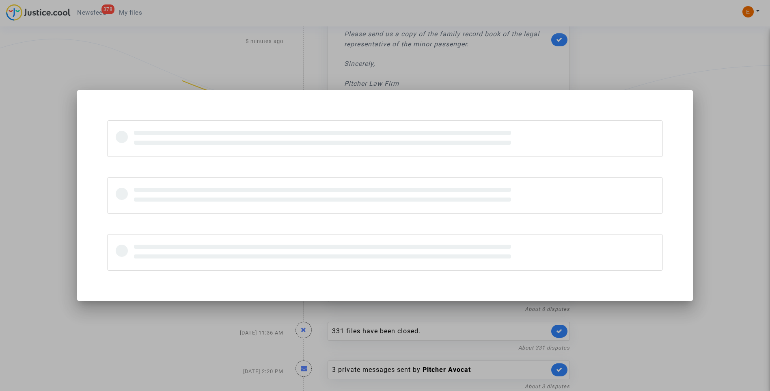
scroll to position [0, 0]
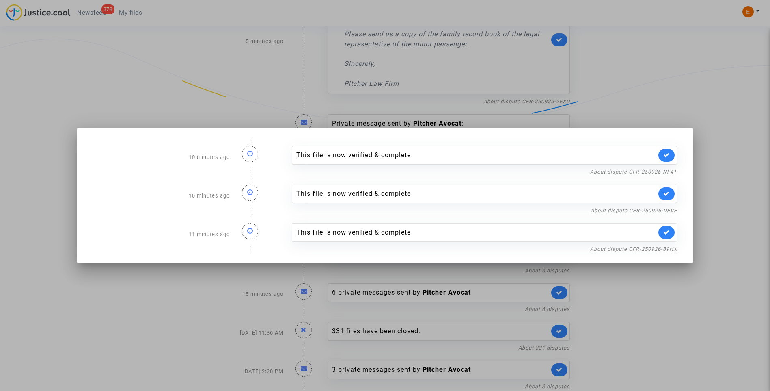
click at [649, 95] on div at bounding box center [385, 195] width 770 height 391
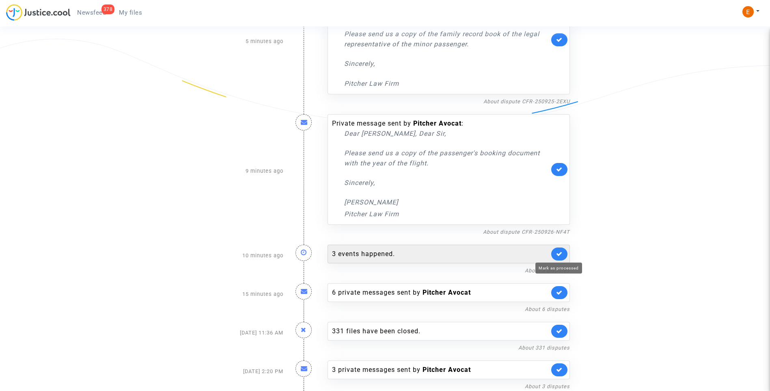
click at [560, 253] on icon at bounding box center [559, 254] width 6 height 6
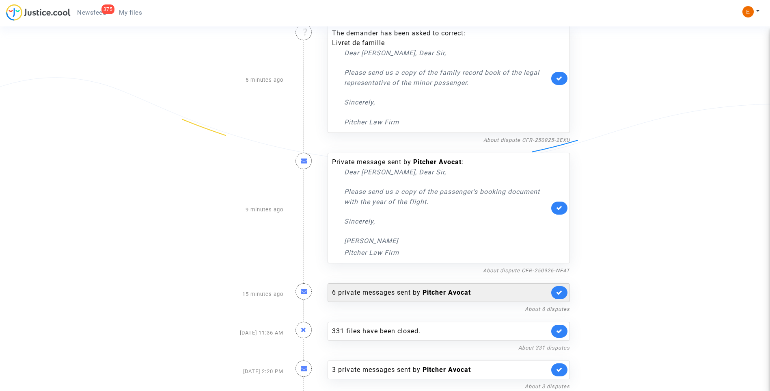
click at [392, 292] on div "6 private messages sent by Pitcher Avocat" at bounding box center [440, 293] width 217 height 10
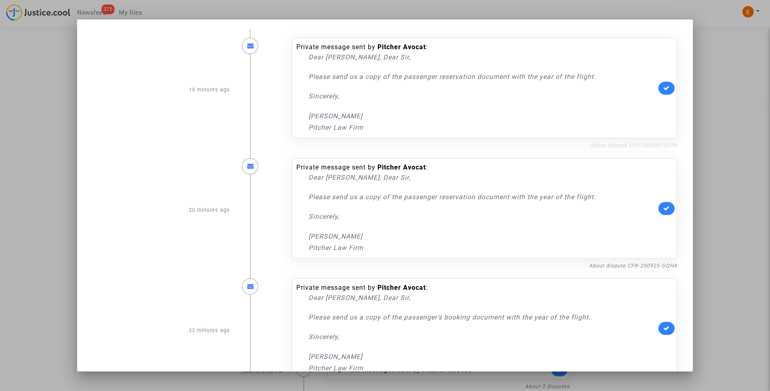
click at [599, 146] on link "About dispute CFR-250925-3Q3K" at bounding box center [634, 145] width 87 height 6
click at [640, 147] on link "About dispute CFR-250925-3Q3K" at bounding box center [634, 145] width 87 height 6
click at [664, 85] on icon at bounding box center [667, 88] width 6 height 6
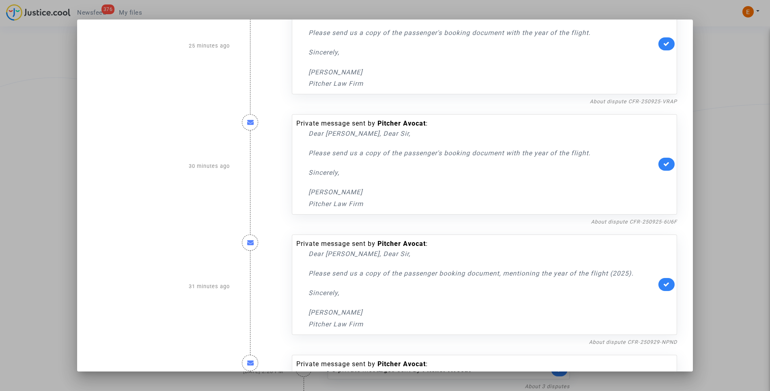
scroll to position [389, 0]
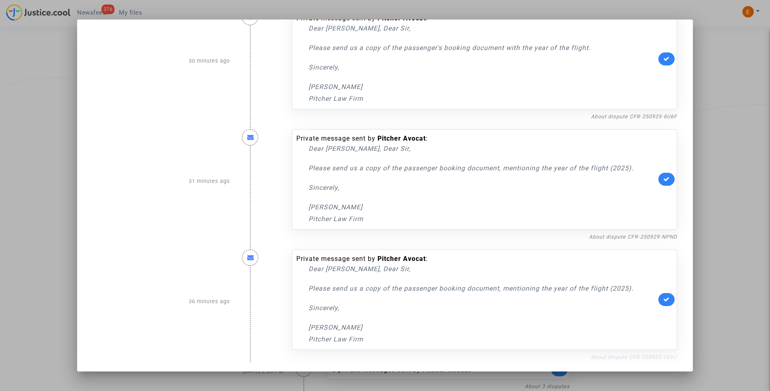
click at [603, 355] on link "About dispute CFR-250925-C6VJ" at bounding box center [634, 357] width 87 height 6
click at [665, 297] on icon at bounding box center [667, 299] width 6 height 6
click at [649, 235] on link "About dispute CFR-250929-NPND" at bounding box center [633, 237] width 88 height 6
click at [664, 177] on icon at bounding box center [667, 179] width 6 height 6
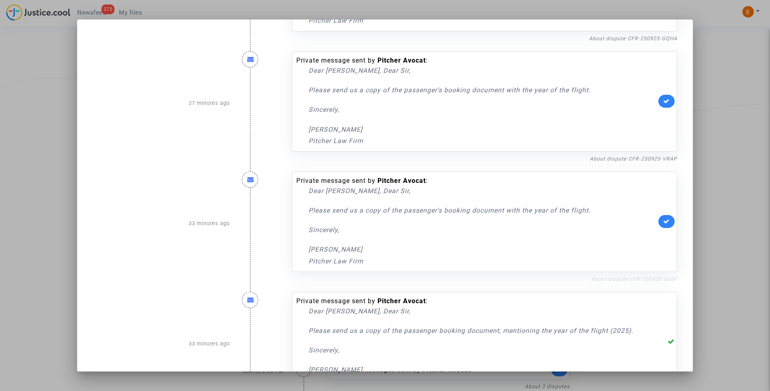
click at [649, 278] on link "About dispute CFR-250925-6U6F" at bounding box center [634, 279] width 86 height 6
click at [668, 222] on link at bounding box center [667, 221] width 16 height 13
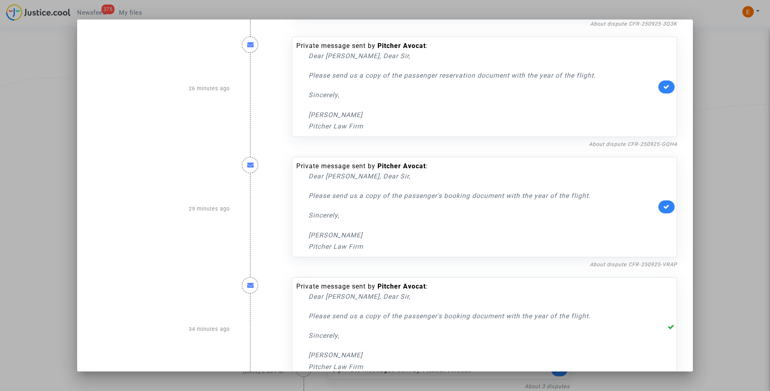
scroll to position [122, 0]
click at [635, 264] on link "About dispute CFR-250925-VRAP" at bounding box center [633, 264] width 87 height 6
click at [664, 205] on icon at bounding box center [667, 206] width 6 height 6
click at [667, 264] on link "About dispute CFR-250925-GQH4" at bounding box center [633, 265] width 88 height 6
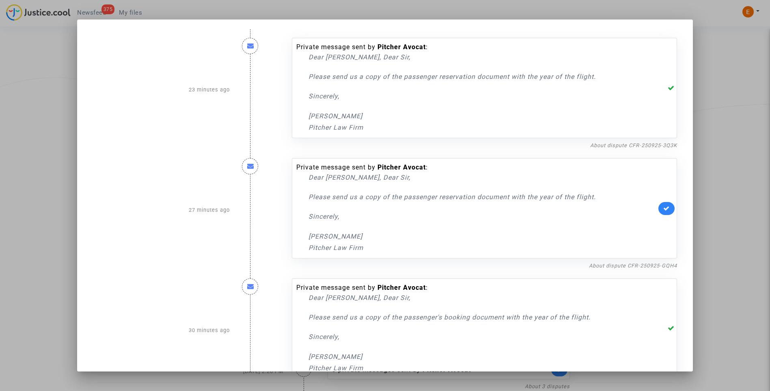
click at [666, 202] on link at bounding box center [667, 208] width 16 height 13
click at [727, 129] on div at bounding box center [385, 195] width 770 height 391
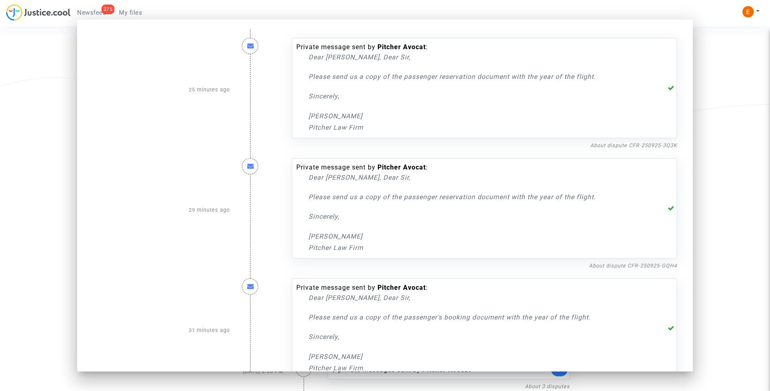
scroll to position [149, 0]
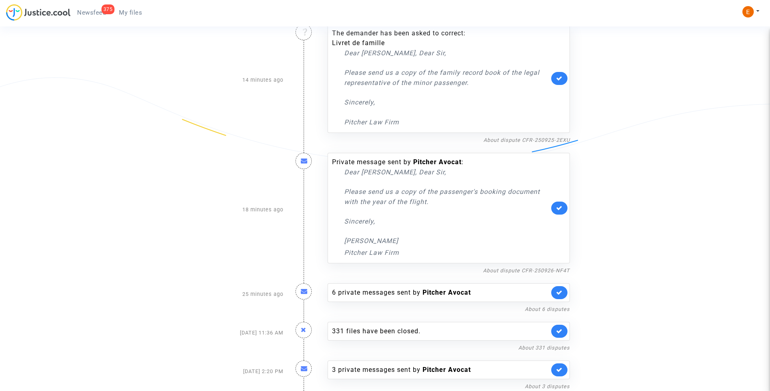
drag, startPoint x: 121, startPoint y: 14, endPoint x: 99, endPoint y: 11, distance: 22.2
click at [121, 14] on span "My files" at bounding box center [130, 12] width 23 height 7
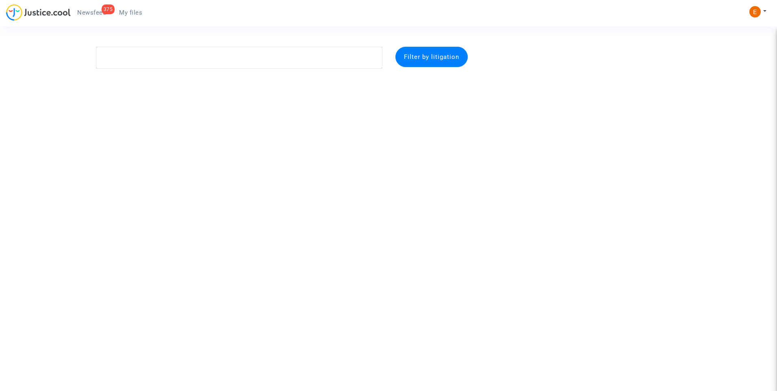
click at [84, 9] on span "Newsfeed" at bounding box center [91, 12] width 29 height 7
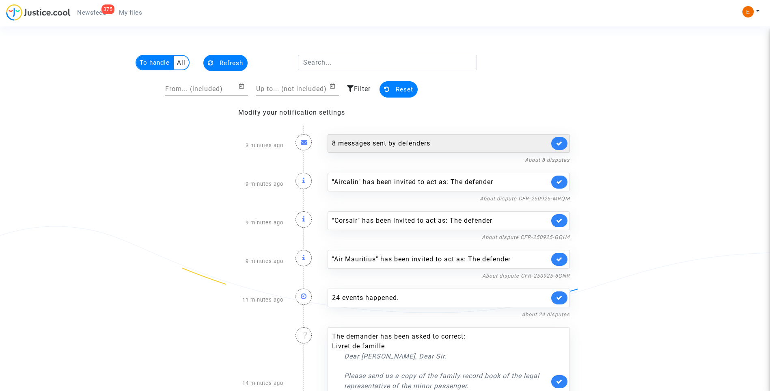
click at [565, 140] on link at bounding box center [560, 143] width 16 height 13
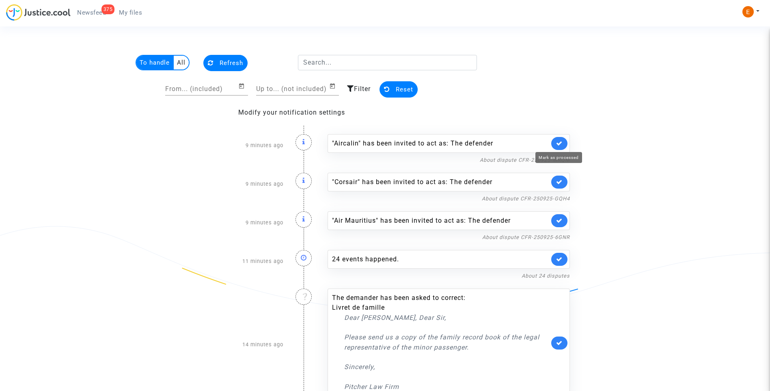
click at [562, 140] on icon at bounding box center [559, 143] width 6 height 6
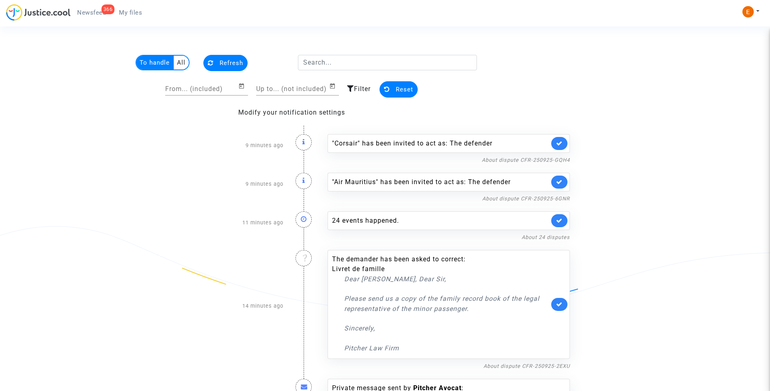
click at [562, 140] on link at bounding box center [560, 143] width 16 height 13
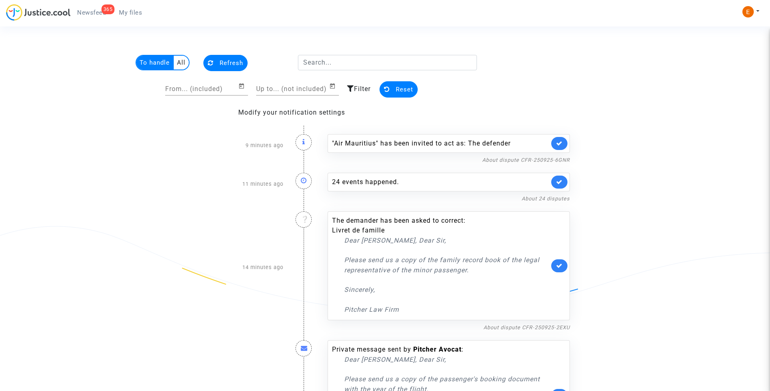
click at [562, 140] on link at bounding box center [560, 143] width 16 height 13
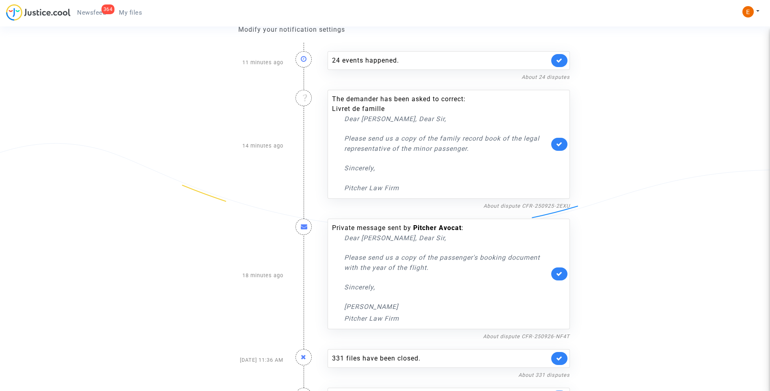
scroll to position [110, 0]
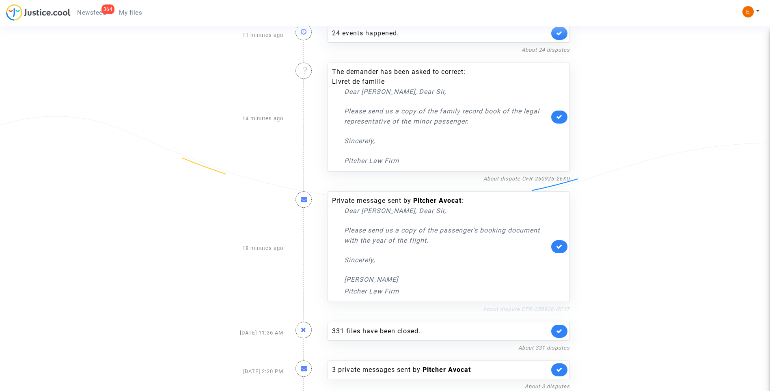
click at [500, 311] on link "About dispute CFR-250926-NF4T" at bounding box center [526, 309] width 87 height 6
click at [565, 246] on link at bounding box center [560, 246] width 16 height 13
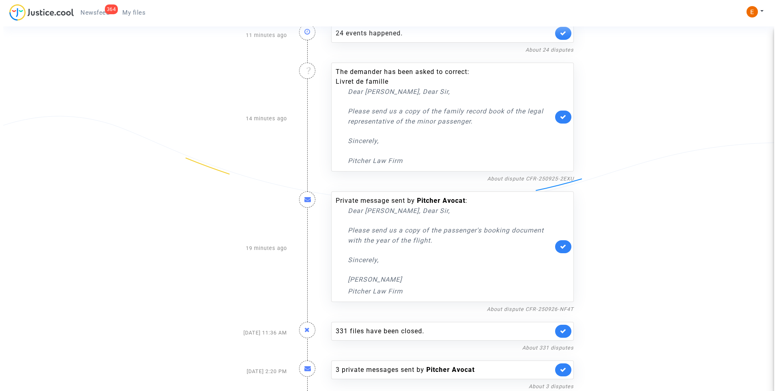
scroll to position [0, 0]
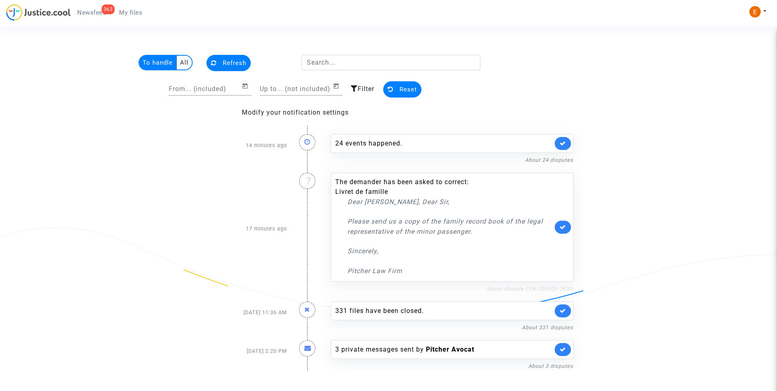
click at [513, 286] on link "About dispute CFR-250925-2EXU" at bounding box center [530, 289] width 87 height 6
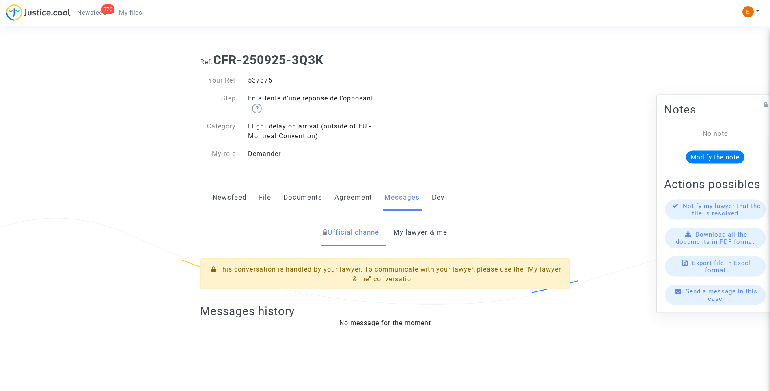
click at [260, 82] on div "537375" at bounding box center [313, 81] width 143 height 10
copy div "537375"
drag, startPoint x: 438, startPoint y: 234, endPoint x: 446, endPoint y: 234, distance: 7.3
click at [438, 234] on link "My lawyer & me" at bounding box center [421, 232] width 54 height 27
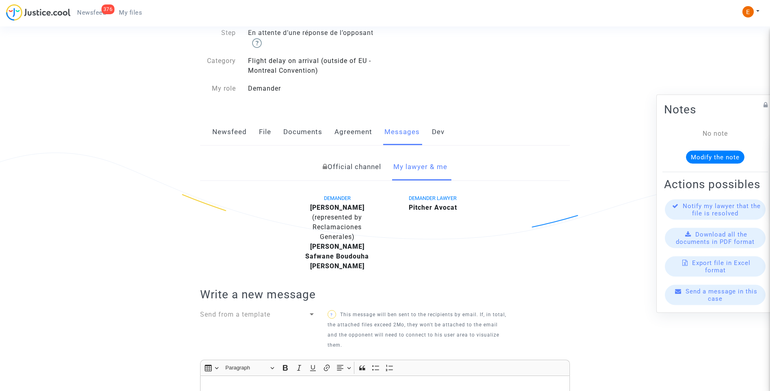
scroll to position [244, 0]
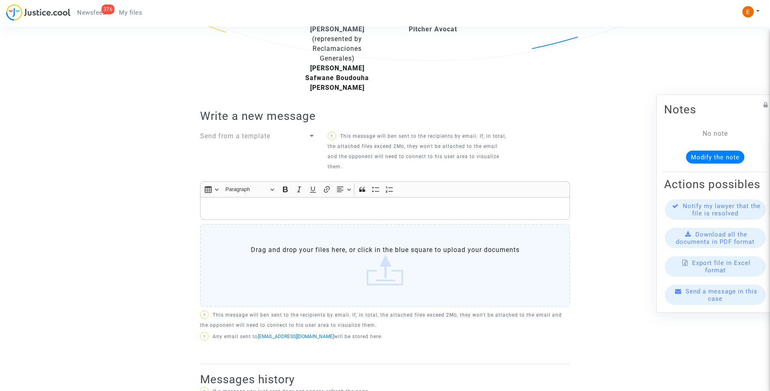
click at [375, 275] on label "Drag and drop your files here, or click in the blue square to upload your docum…" at bounding box center [385, 265] width 370 height 83
click at [0, 0] on input "Drag and drop your files here, or click in the blue square to upload your docum…" at bounding box center [0, 0] width 0 height 0
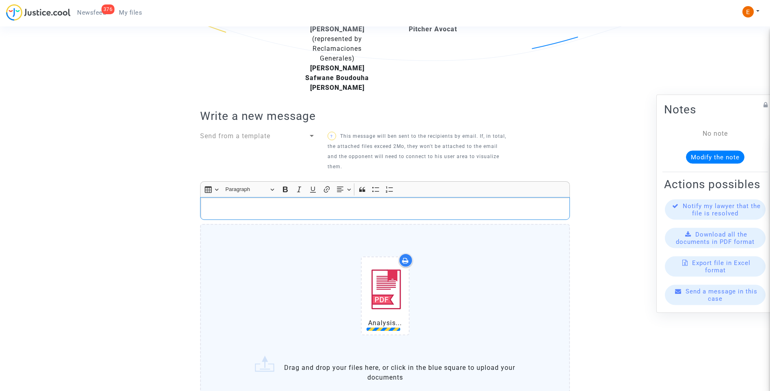
click at [257, 209] on p "Rich Text Editor, main" at bounding box center [385, 208] width 361 height 10
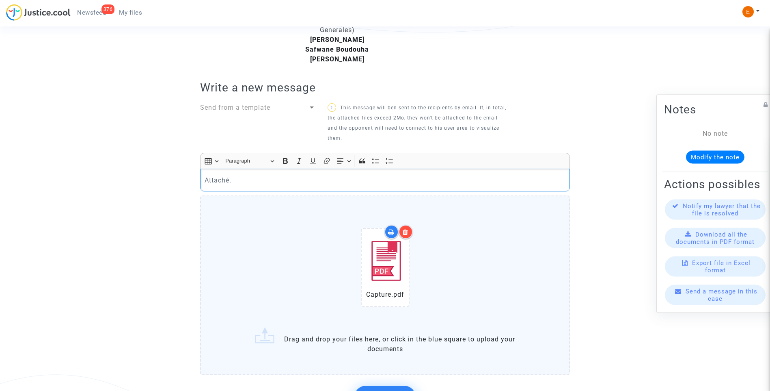
scroll to position [284, 0]
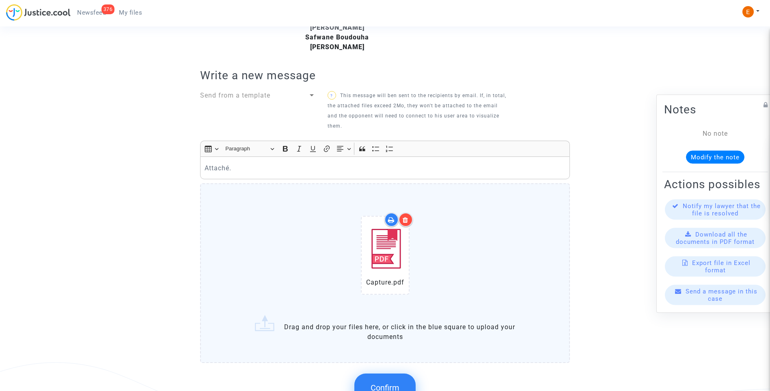
click at [406, 215] on div at bounding box center [406, 219] width 14 height 14
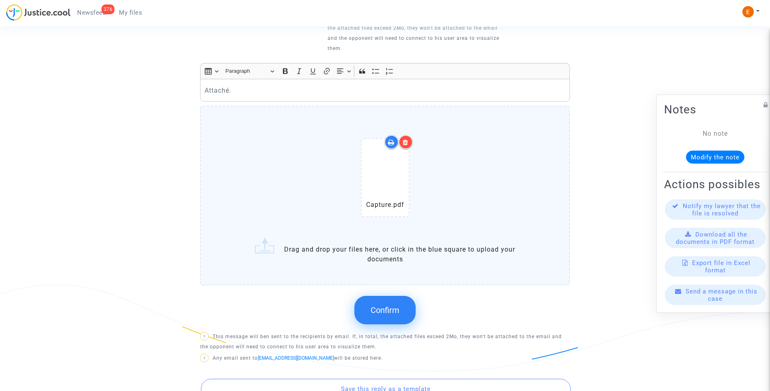
scroll to position [366, 0]
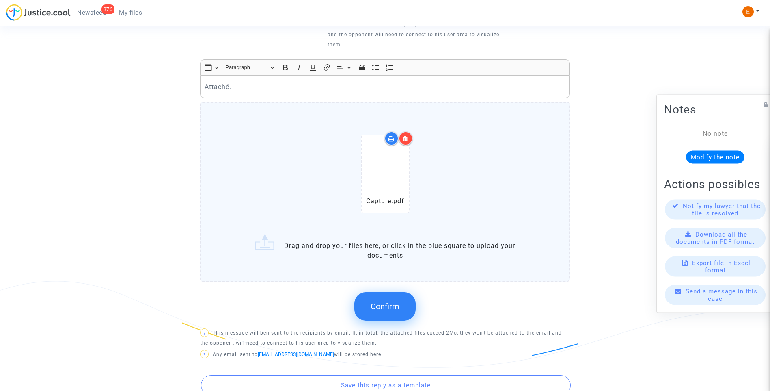
click at [389, 305] on span "Confirm" at bounding box center [385, 306] width 29 height 10
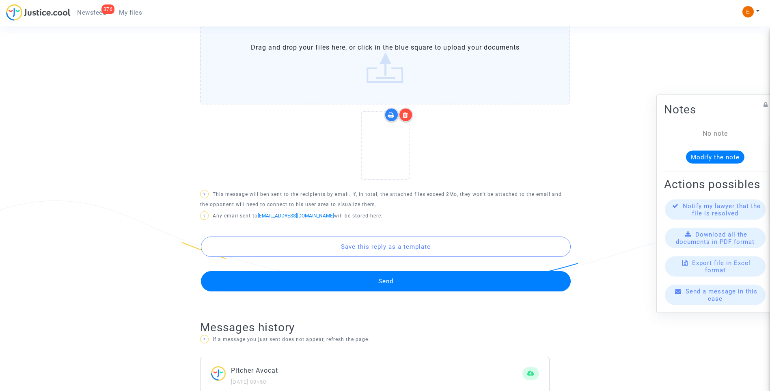
scroll to position [447, 0]
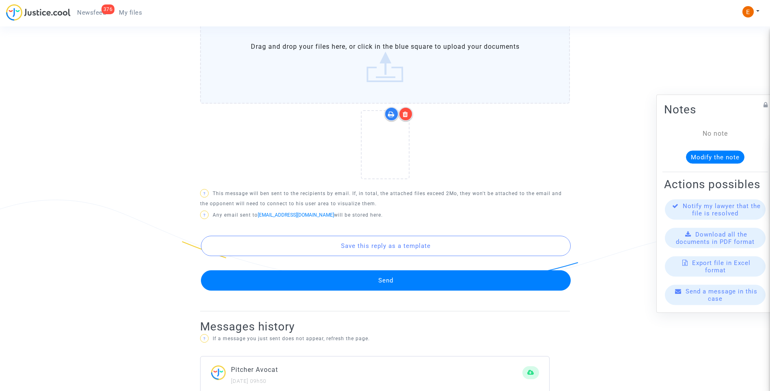
click at [415, 280] on button "Send" at bounding box center [386, 280] width 370 height 20
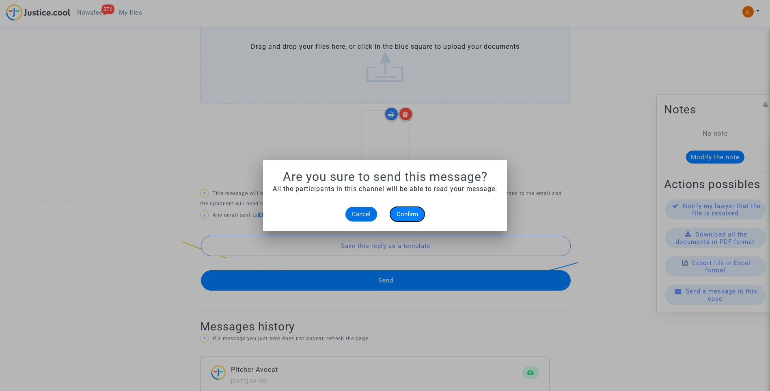
click at [411, 210] on button "Confirm" at bounding box center [407, 214] width 35 height 15
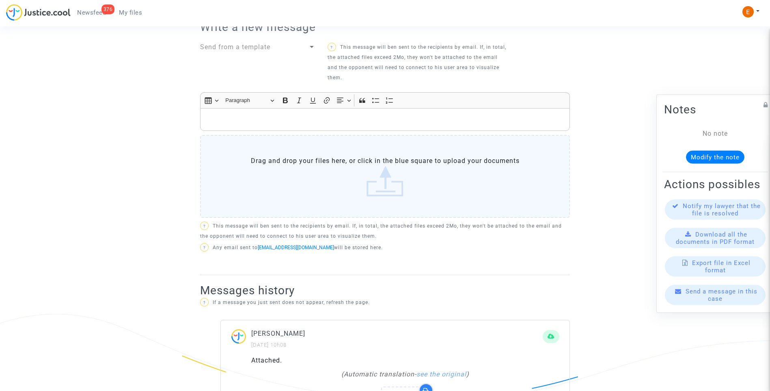
scroll to position [328, 0]
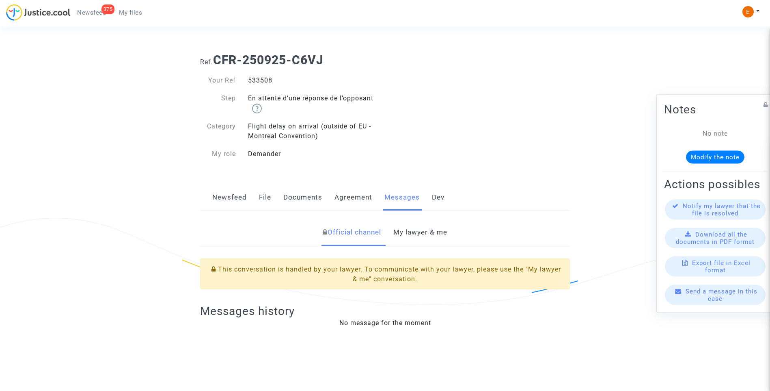
drag, startPoint x: 0, startPoint y: 0, endPoint x: 259, endPoint y: 82, distance: 271.3
click at [259, 82] on div "533508" at bounding box center [313, 81] width 143 height 10
copy div "533508"
click at [416, 237] on link "My lawyer & me" at bounding box center [421, 232] width 54 height 27
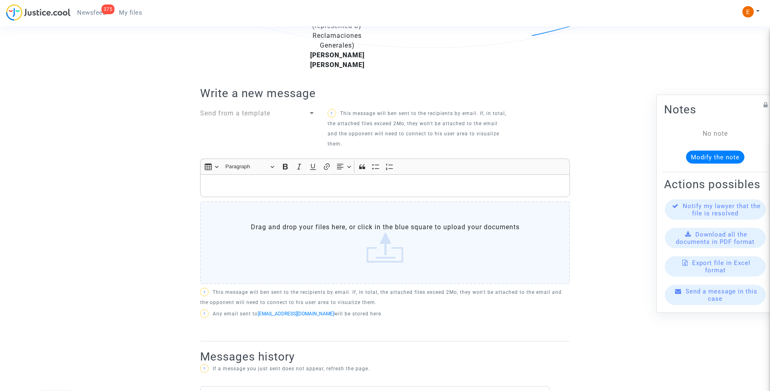
scroll to position [177, 0]
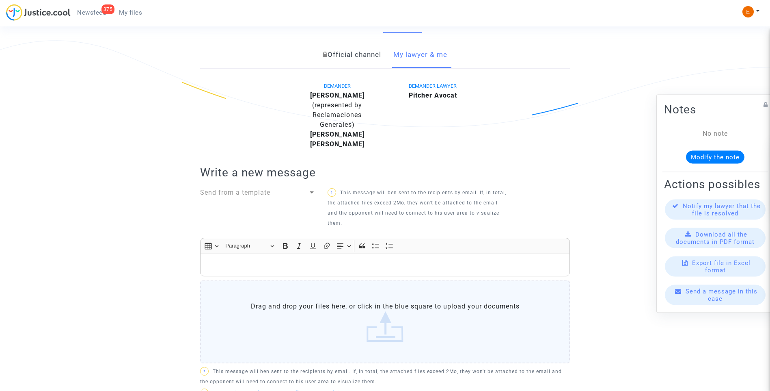
click at [383, 312] on label "Drag and drop your files here, or click in the blue square to upload your docum…" at bounding box center [385, 321] width 370 height 83
click at [0, 0] on input "Drag and drop your files here, or click in the blue square to upload your docum…" at bounding box center [0, 0] width 0 height 0
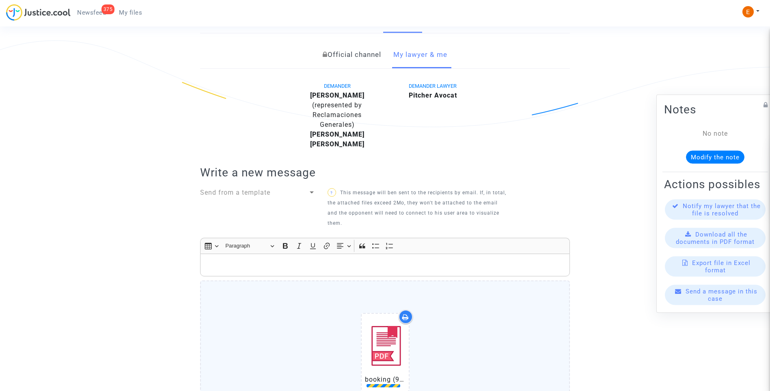
click at [265, 262] on p "Rich Text Editor, main" at bounding box center [385, 265] width 361 height 10
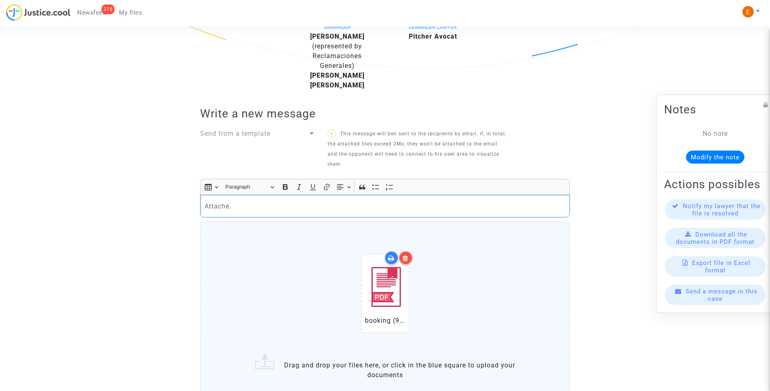
scroll to position [299, 0]
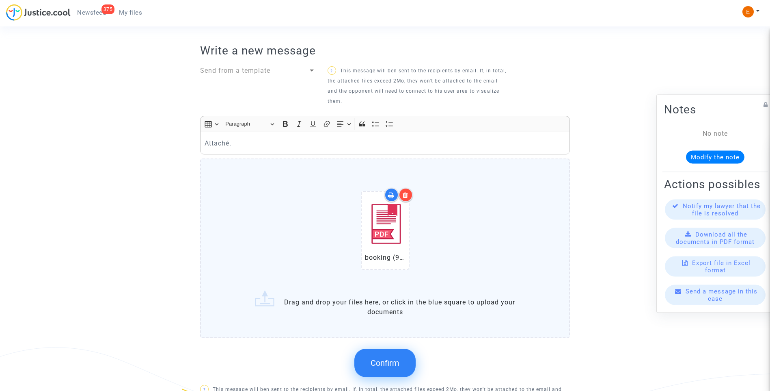
click at [386, 363] on span "Confirm" at bounding box center [385, 363] width 29 height 10
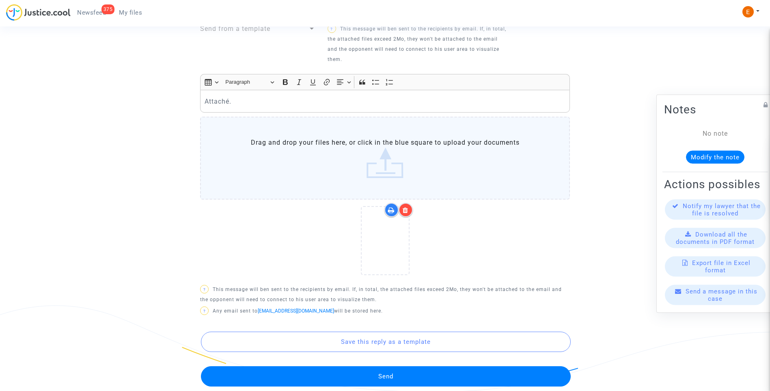
scroll to position [421, 0]
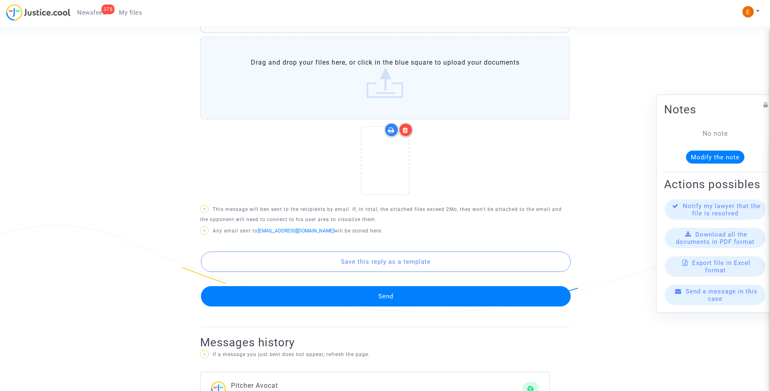
click at [381, 303] on button "Send" at bounding box center [386, 296] width 370 height 20
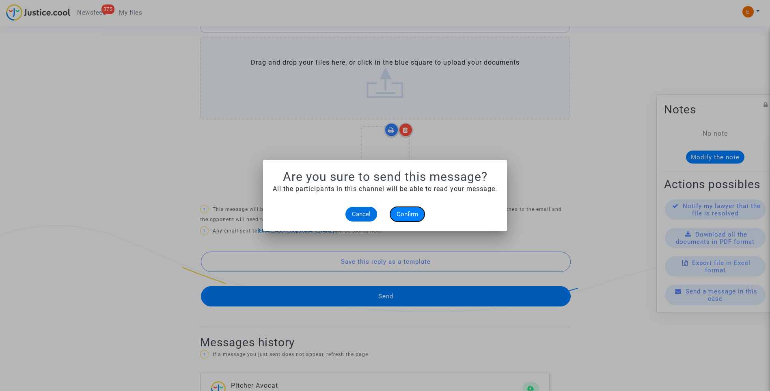
click at [410, 215] on span "Confirm" at bounding box center [408, 213] width 22 height 7
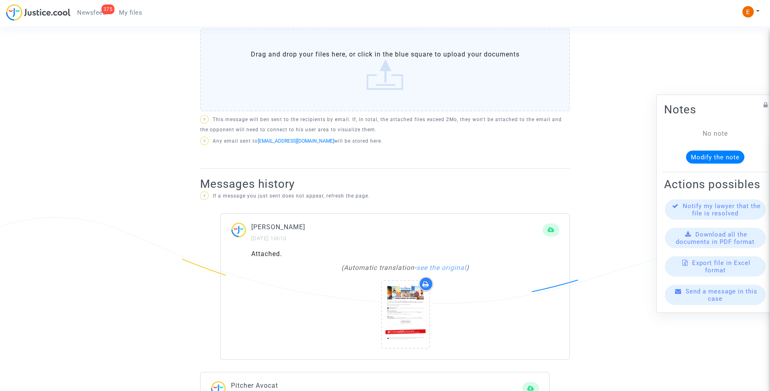
scroll to position [418, 0]
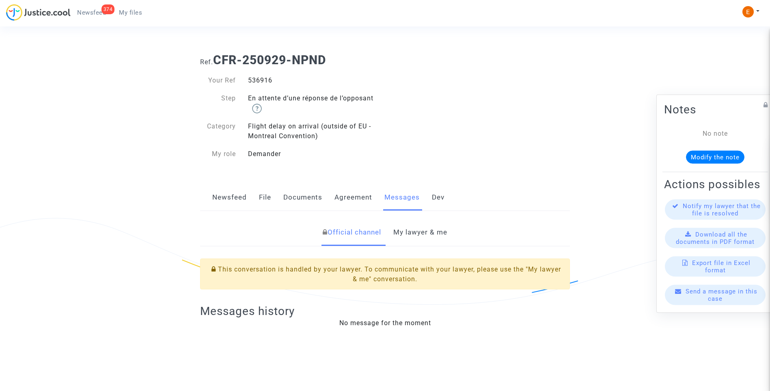
click at [267, 79] on div "536916" at bounding box center [313, 81] width 143 height 10
copy div "536916"
drag, startPoint x: 433, startPoint y: 227, endPoint x: 440, endPoint y: 231, distance: 8.4
click at [434, 227] on link "My lawyer & me" at bounding box center [421, 232] width 54 height 27
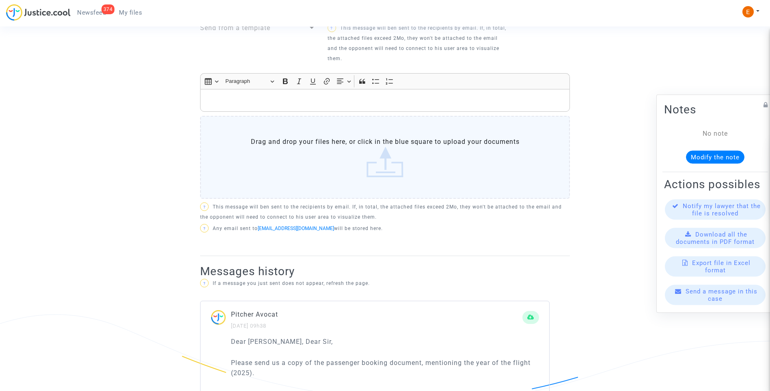
scroll to position [411, 0]
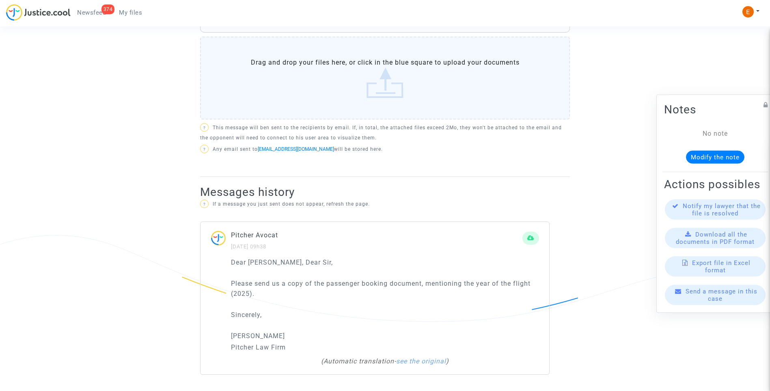
click at [365, 102] on label "Drag and drop your files here, or click in the blue square to upload your docum…" at bounding box center [385, 78] width 370 height 83
click at [0, 0] on input "Drag and drop your files here, or click in the blue square to upload your docum…" at bounding box center [0, 0] width 0 height 0
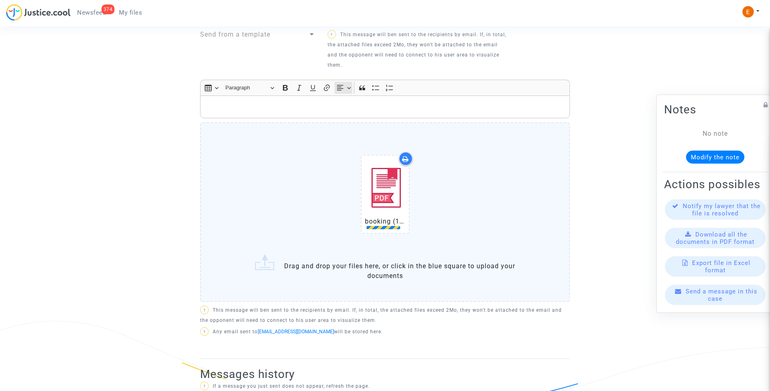
scroll to position [249, 0]
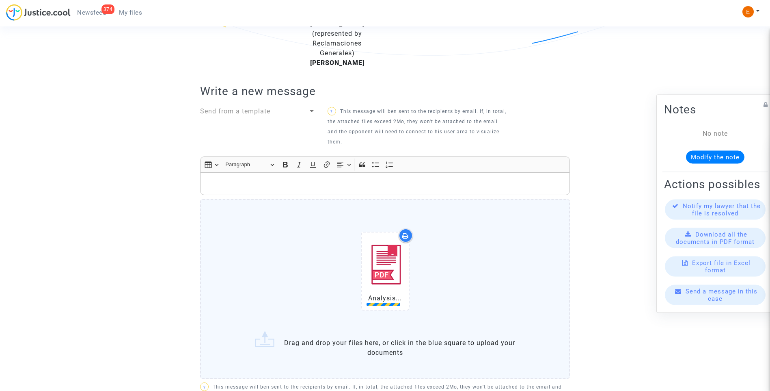
click at [315, 185] on p "Rich Text Editor, main" at bounding box center [385, 184] width 361 height 10
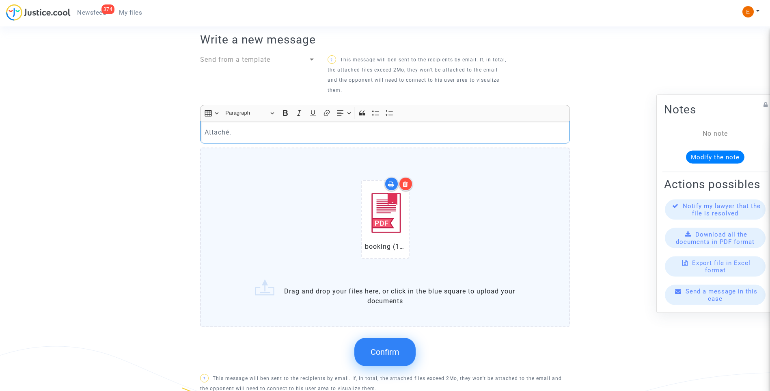
scroll to position [330, 0]
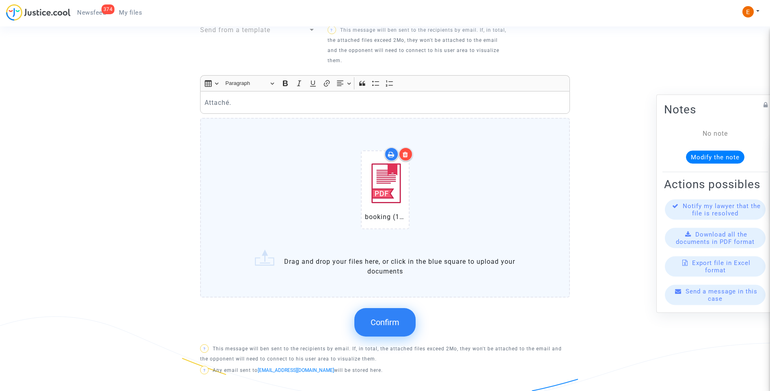
click at [387, 319] on span "Confirm" at bounding box center [385, 322] width 29 height 10
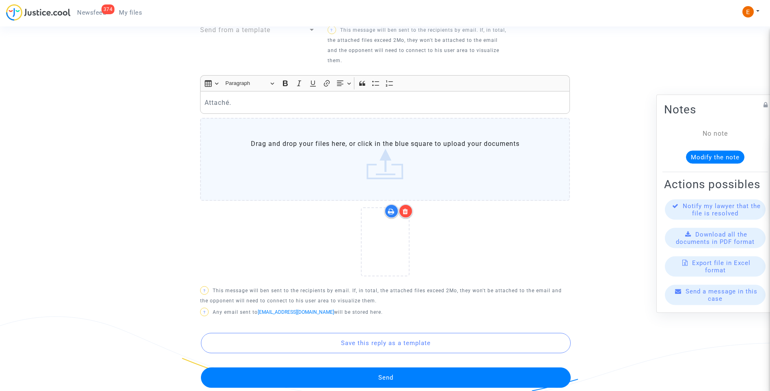
click at [411, 374] on button "Send" at bounding box center [386, 377] width 370 height 20
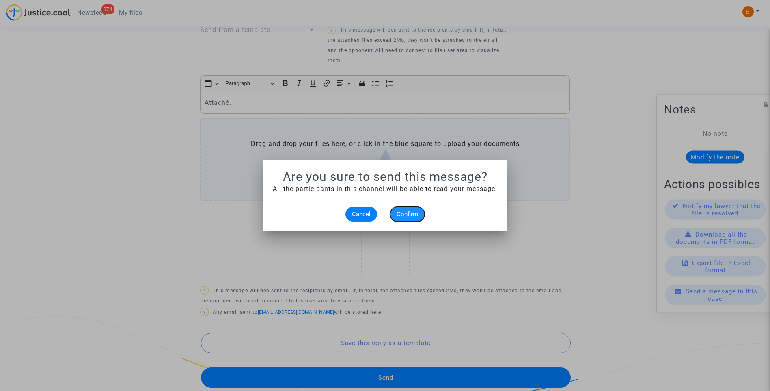
click at [411, 211] on span "Confirm" at bounding box center [408, 213] width 22 height 7
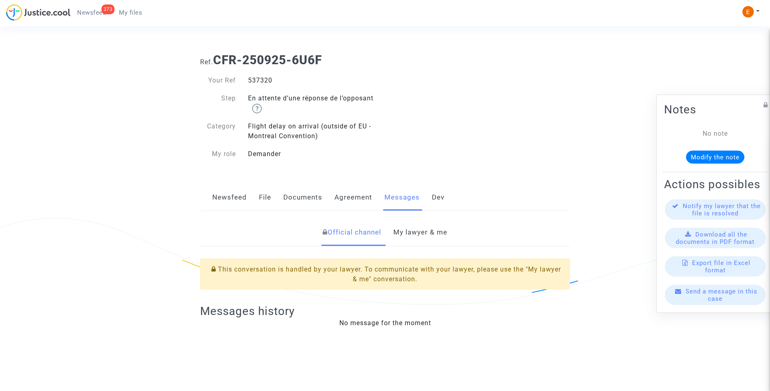
drag, startPoint x: 0, startPoint y: 0, endPoint x: 261, endPoint y: 82, distance: 273.6
click at [445, 223] on link "My lawyer & me" at bounding box center [421, 232] width 54 height 27
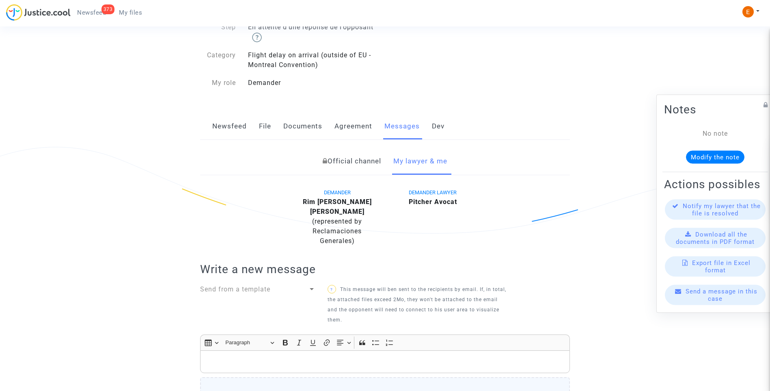
scroll to position [67, 0]
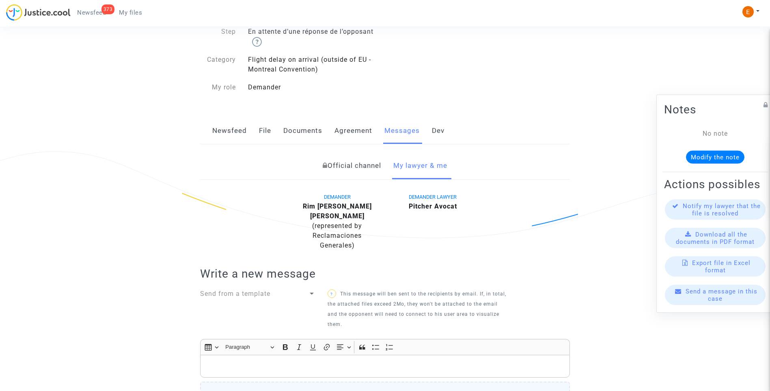
click at [269, 130] on link "File" at bounding box center [265, 130] width 12 height 27
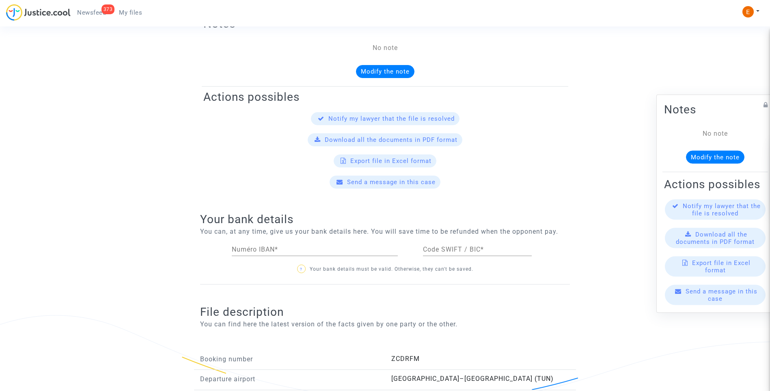
scroll to position [128, 0]
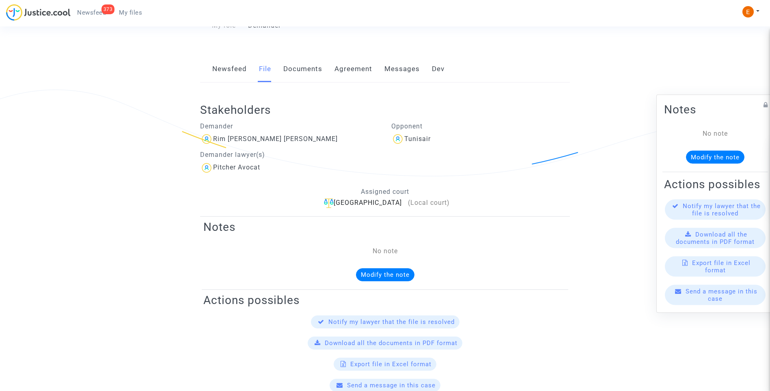
click at [288, 70] on link "Documents" at bounding box center [302, 69] width 39 height 27
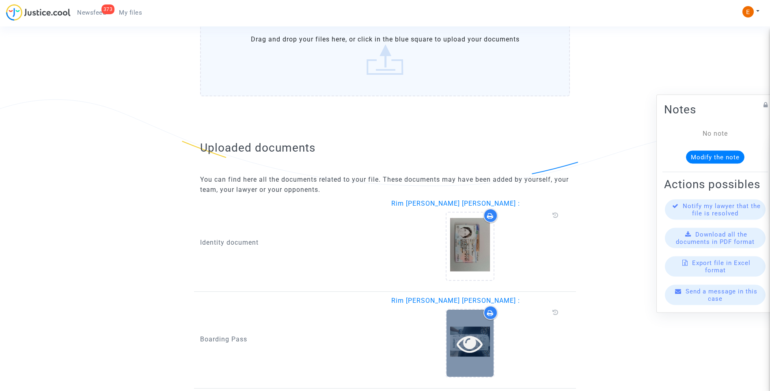
scroll to position [653, 0]
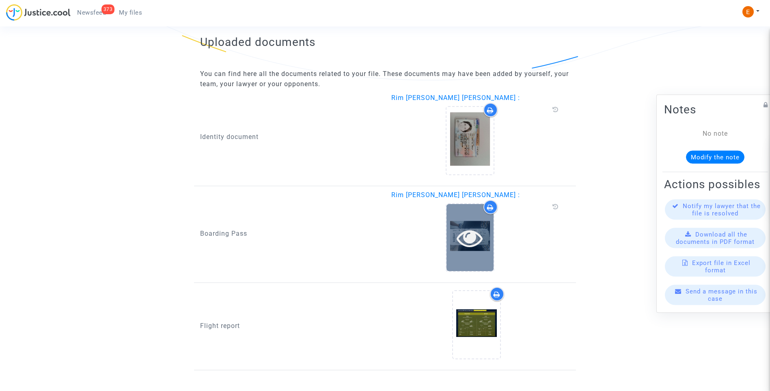
click at [471, 236] on icon at bounding box center [470, 238] width 26 height 26
click at [465, 235] on icon at bounding box center [470, 238] width 26 height 26
click at [478, 239] on icon at bounding box center [470, 238] width 26 height 26
click at [476, 238] on icon at bounding box center [470, 238] width 26 height 26
click at [470, 242] on icon at bounding box center [470, 238] width 26 height 26
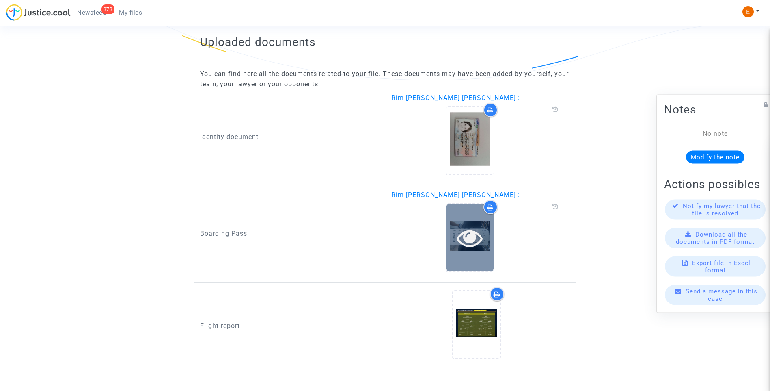
click at [465, 240] on icon at bounding box center [470, 238] width 26 height 26
click at [467, 233] on icon at bounding box center [470, 238] width 26 height 26
click at [468, 240] on icon at bounding box center [470, 238] width 26 height 26
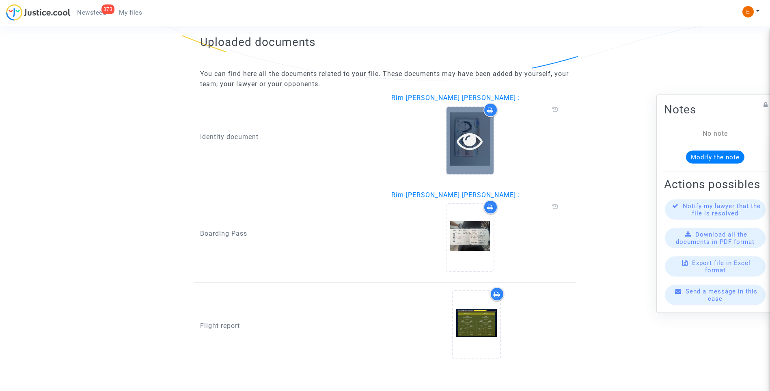
click at [468, 161] on div at bounding box center [470, 140] width 47 height 67
click at [464, 135] on icon at bounding box center [470, 141] width 26 height 26
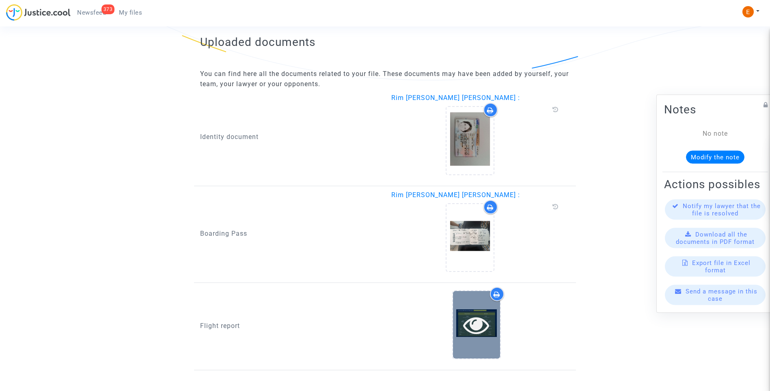
click at [475, 327] on icon at bounding box center [476, 325] width 26 height 26
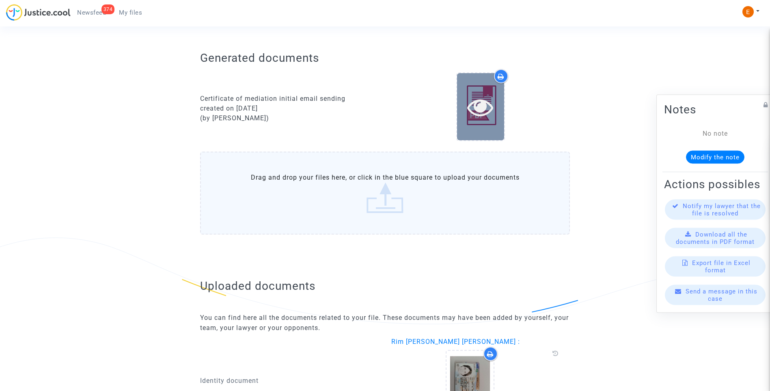
click at [476, 104] on icon at bounding box center [480, 107] width 26 height 26
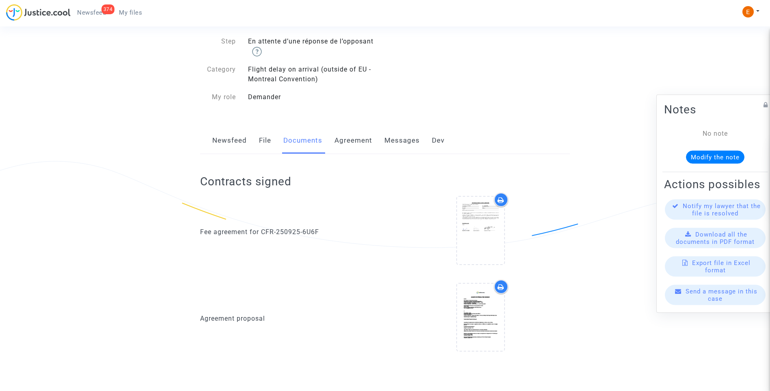
scroll to position [0, 0]
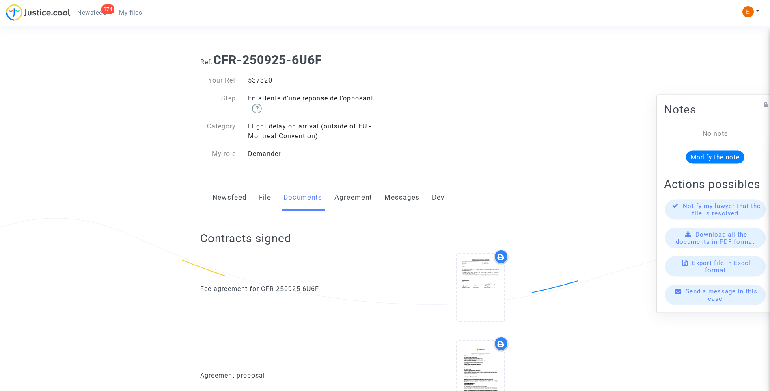
click at [410, 197] on link "Messages" at bounding box center [402, 197] width 35 height 27
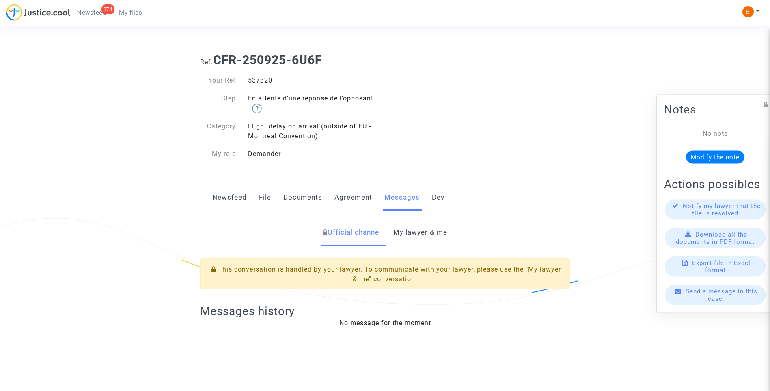
click at [412, 241] on link "My lawyer & me" at bounding box center [421, 232] width 54 height 27
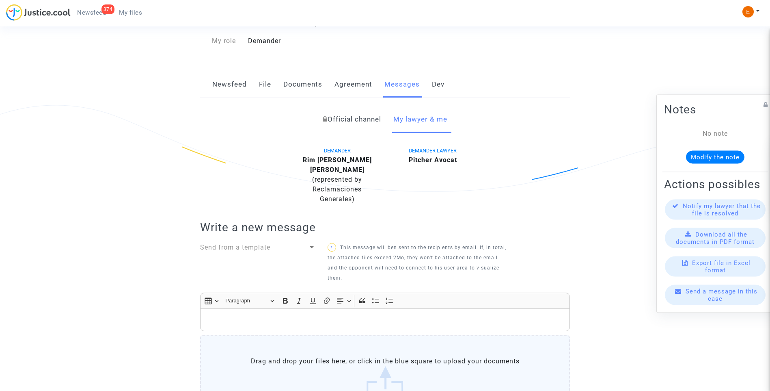
scroll to position [244, 0]
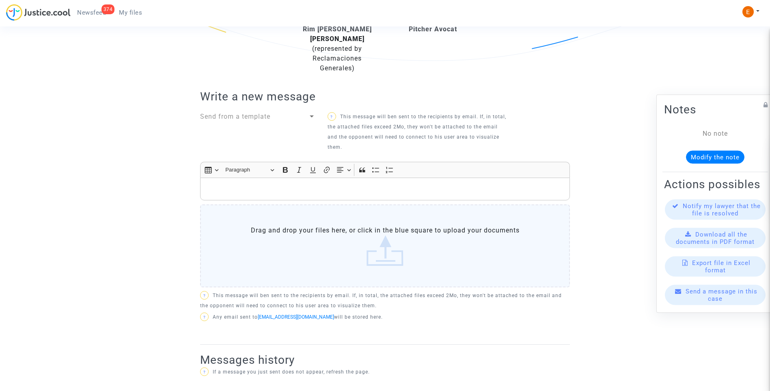
click at [379, 238] on label "Drag and drop your files here, or click in the blue square to upload your docum…" at bounding box center [385, 245] width 370 height 83
click at [0, 0] on input "Drag and drop your files here, or click in the blue square to upload your docum…" at bounding box center [0, 0] width 0 height 0
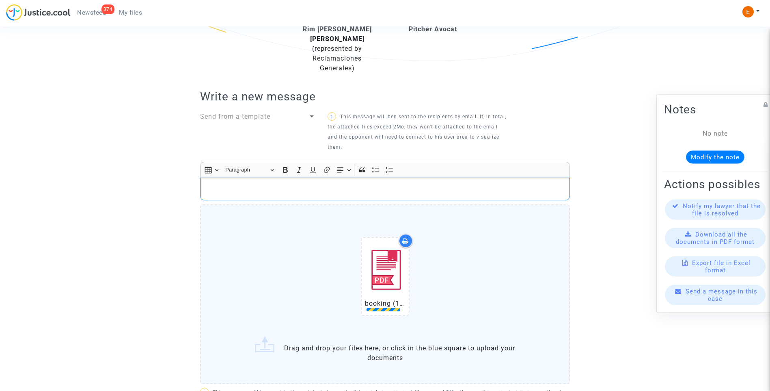
click at [249, 184] on p "Rich Text Editor, main" at bounding box center [385, 189] width 361 height 10
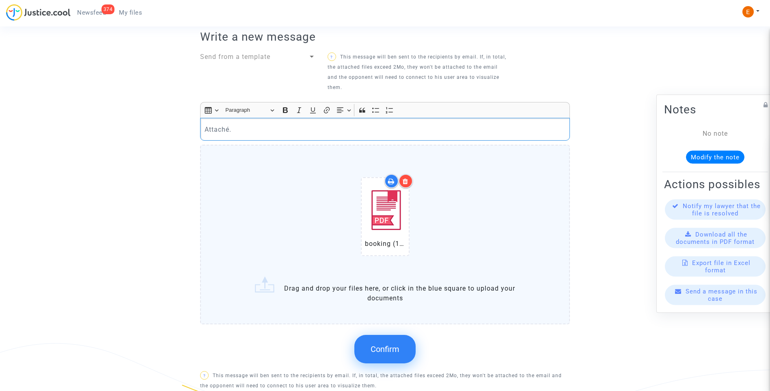
scroll to position [406, 0]
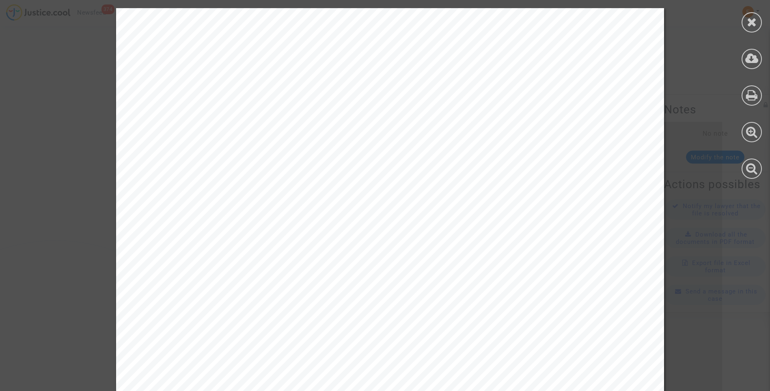
click at [754, 33] on div at bounding box center [752, 93] width 37 height 187
click at [754, 27] on icon at bounding box center [752, 22] width 10 height 12
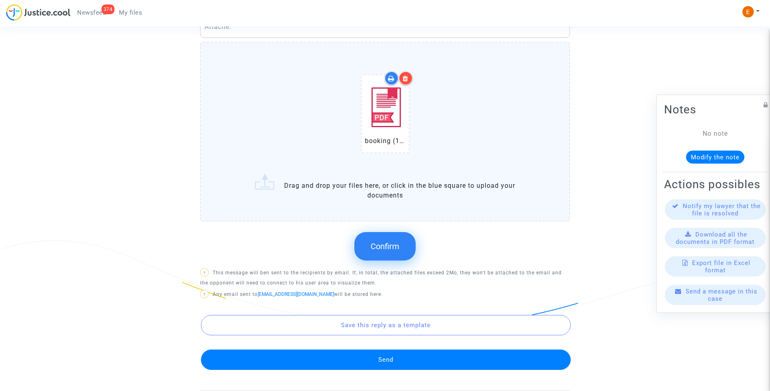
click at [386, 241] on span "Confirm" at bounding box center [385, 246] width 29 height 10
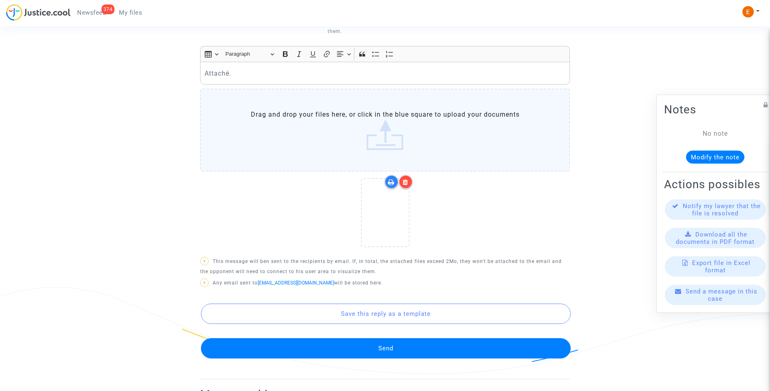
scroll to position [366, 0]
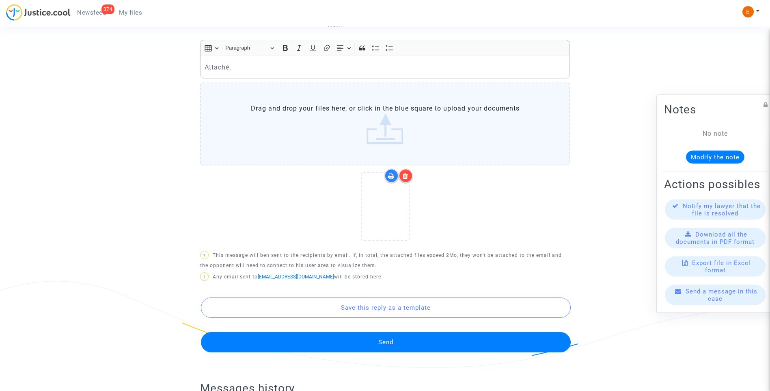
click at [397, 332] on button "Send" at bounding box center [386, 342] width 370 height 20
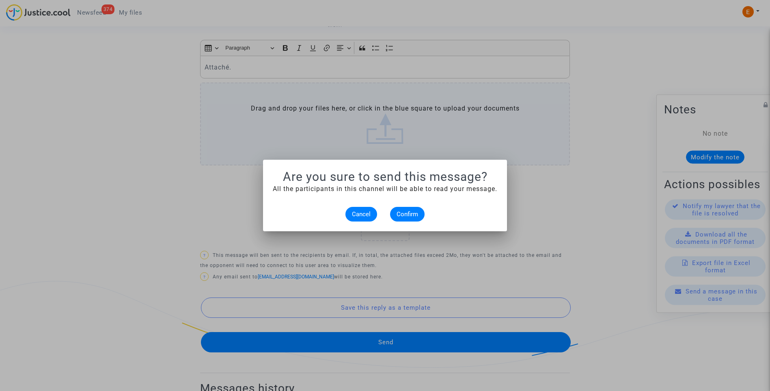
scroll to position [0, 0]
click at [410, 214] on span "Confirm" at bounding box center [408, 213] width 22 height 7
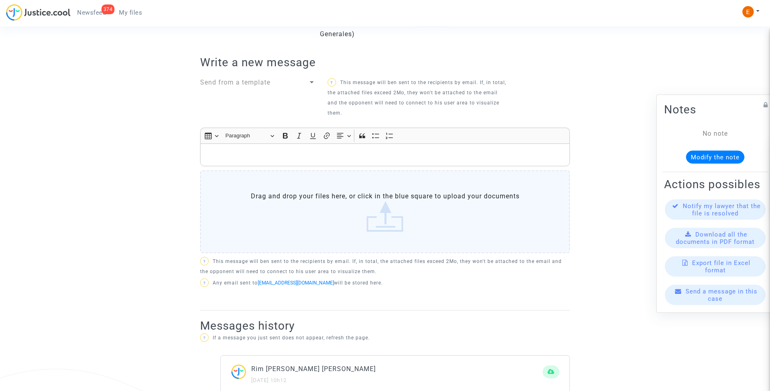
scroll to position [122, 0]
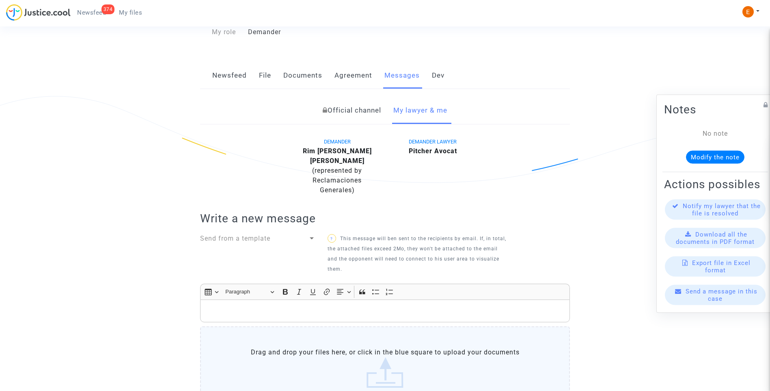
drag, startPoint x: 295, startPoint y: 77, endPoint x: 309, endPoint y: 89, distance: 18.1
click at [295, 77] on link "Documents" at bounding box center [302, 75] width 39 height 27
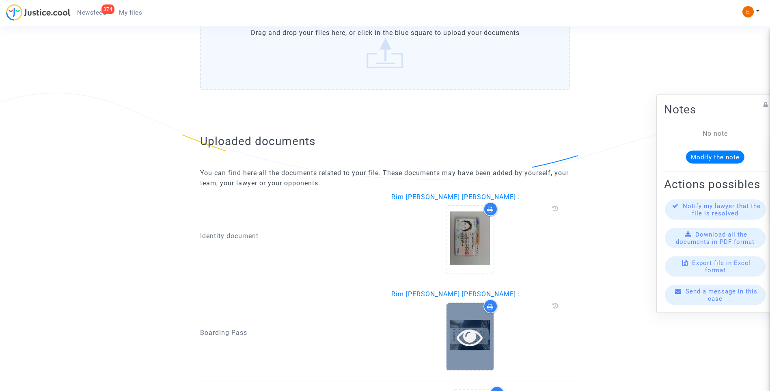
scroll to position [653, 0]
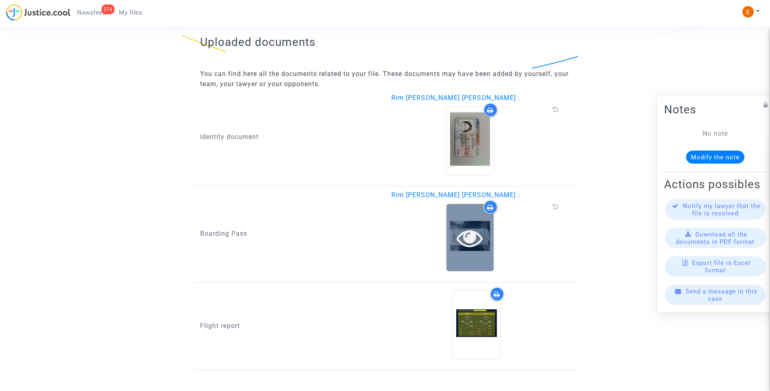
click at [472, 237] on icon at bounding box center [470, 238] width 26 height 26
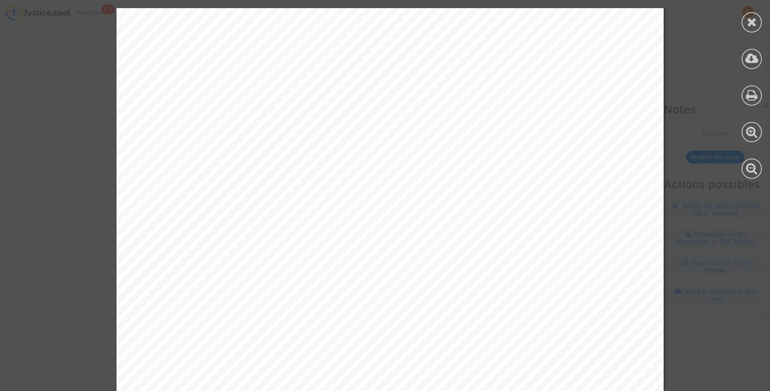
scroll to position [402, 0]
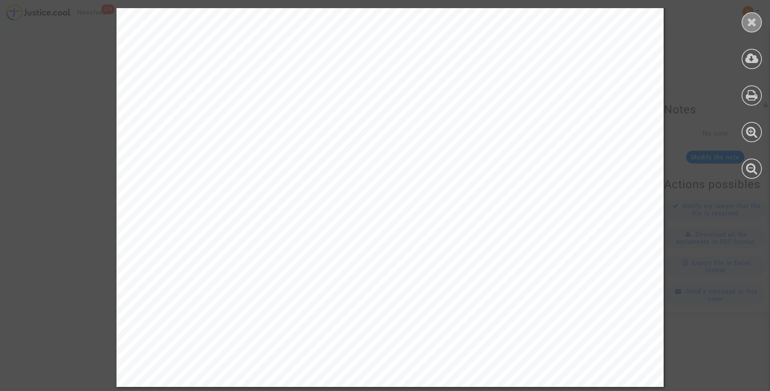
click at [750, 24] on icon at bounding box center [752, 22] width 10 height 12
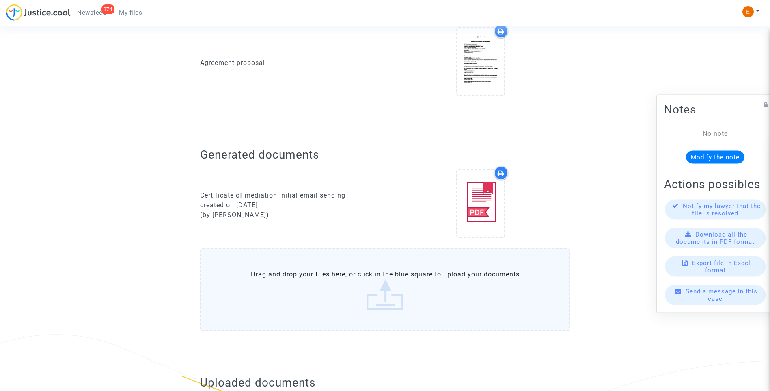
scroll to position [206, 0]
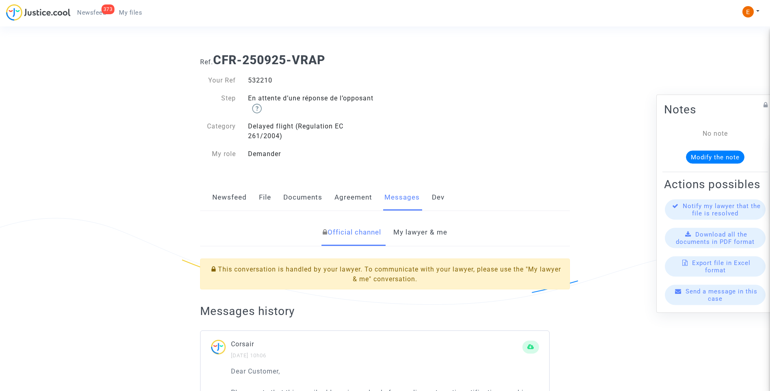
click at [265, 78] on div "532210" at bounding box center [313, 81] width 143 height 10
copy div "532210"
drag, startPoint x: 420, startPoint y: 234, endPoint x: 440, endPoint y: 234, distance: 19.5
click at [420, 234] on link "My lawyer & me" at bounding box center [421, 232] width 54 height 27
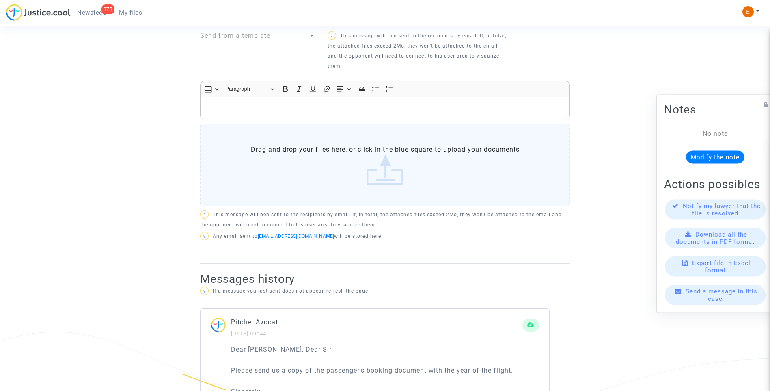
scroll to position [392, 0]
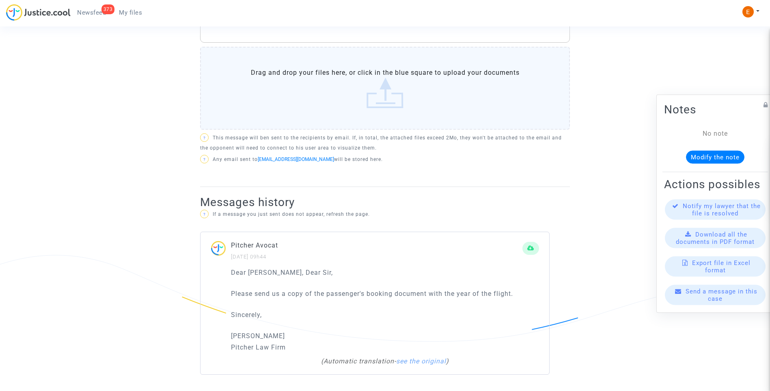
click at [381, 108] on label "Drag and drop your files here, or click in the blue square to upload your docum…" at bounding box center [385, 88] width 370 height 83
click at [0, 0] on input "Drag and drop your files here, or click in the blue square to upload your docum…" at bounding box center [0, 0] width 0 height 0
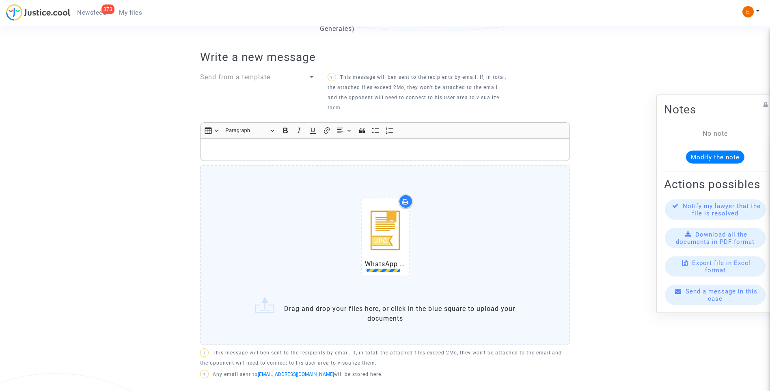
scroll to position [270, 0]
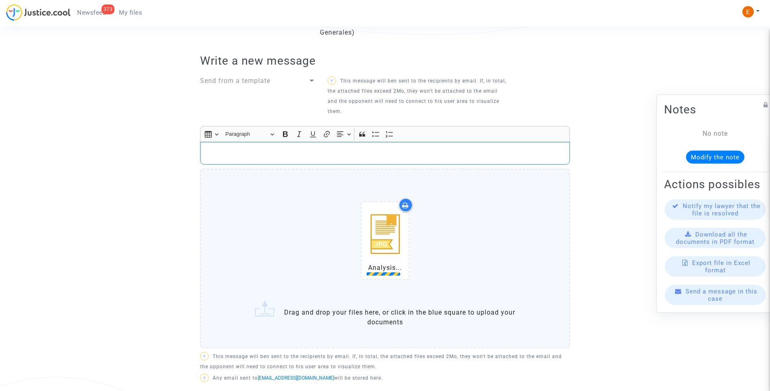
click at [261, 147] on div "Rich Text Editor, main" at bounding box center [385, 153] width 370 height 23
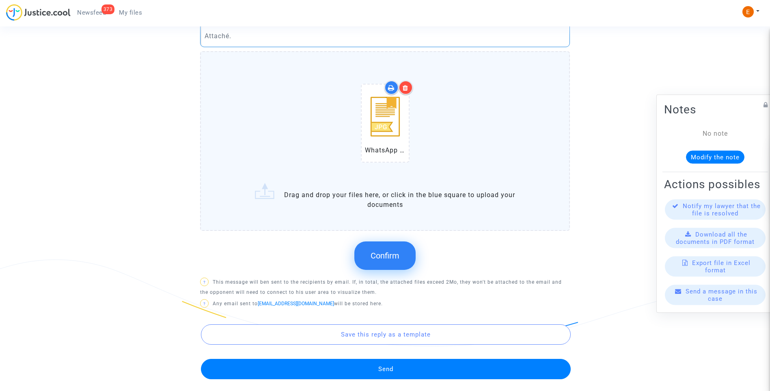
scroll to position [392, 0]
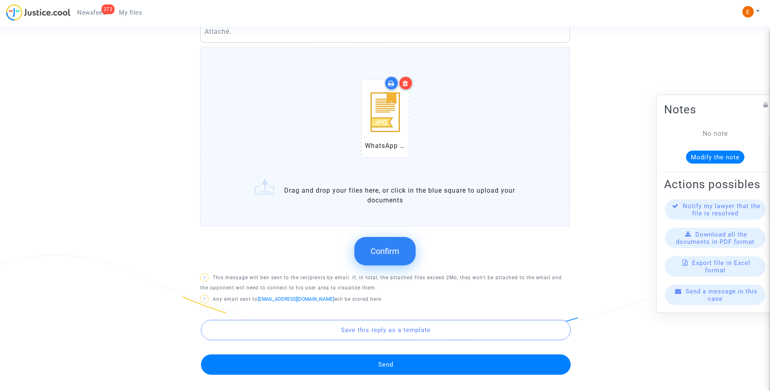
click at [375, 247] on span "Confirm" at bounding box center [385, 251] width 29 height 10
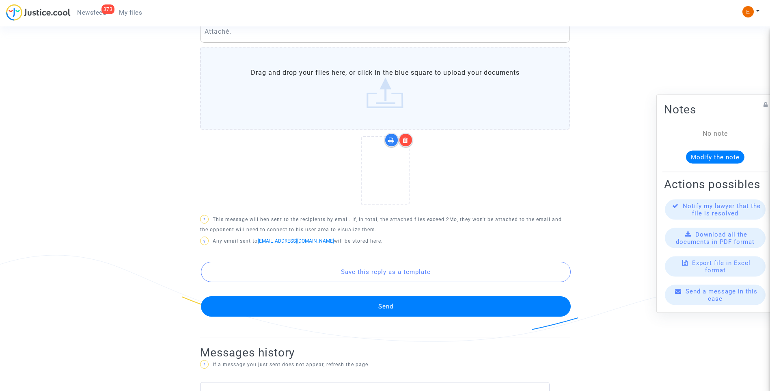
click at [392, 305] on button "Send" at bounding box center [386, 306] width 370 height 20
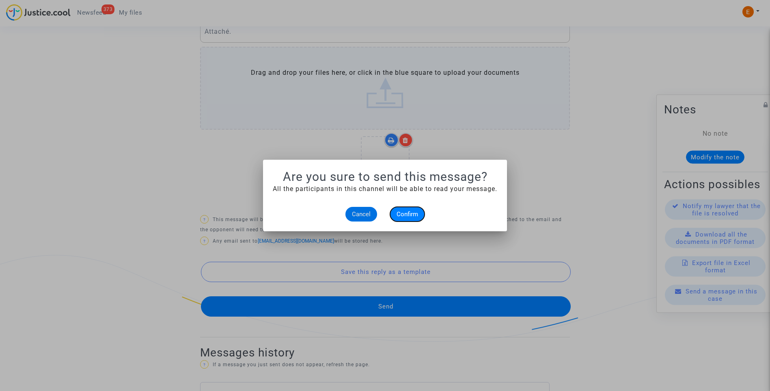
click at [415, 210] on button "Confirm" at bounding box center [407, 214] width 35 height 15
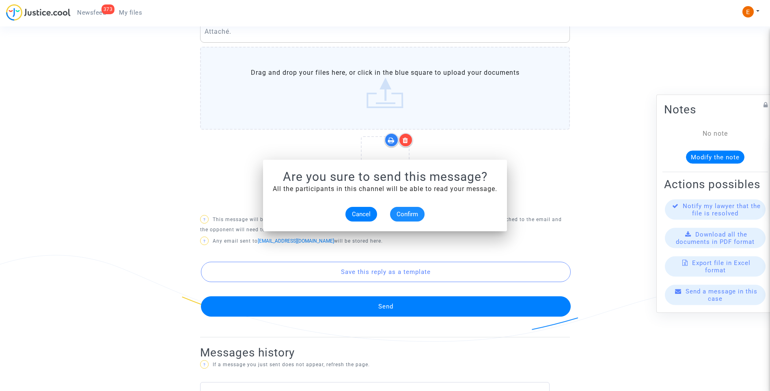
scroll to position [392, 0]
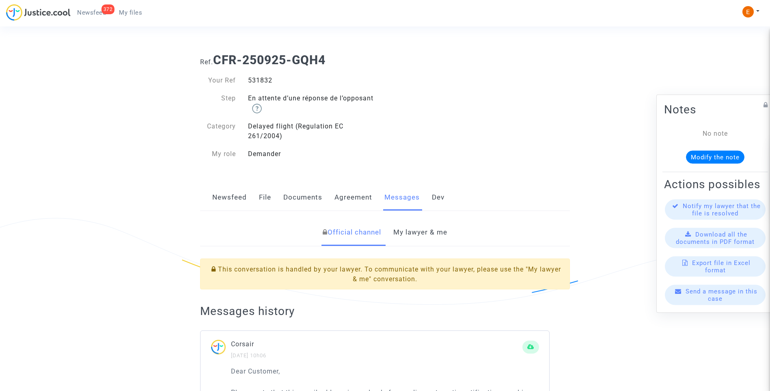
click at [264, 81] on div "531832" at bounding box center [313, 81] width 143 height 10
copy div "531832"
click at [439, 223] on link "My lawyer & me" at bounding box center [421, 232] width 54 height 27
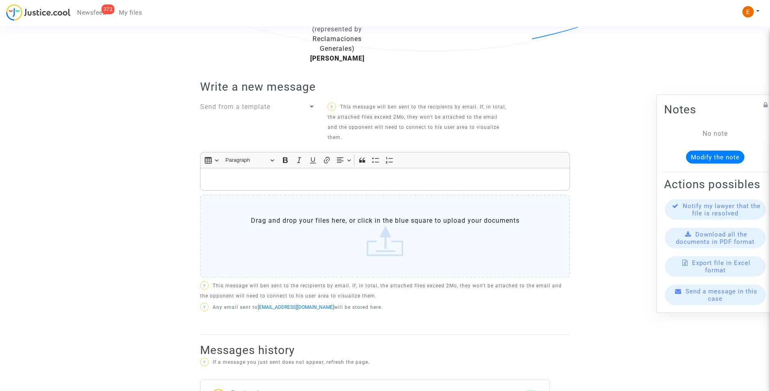
scroll to position [249, 0]
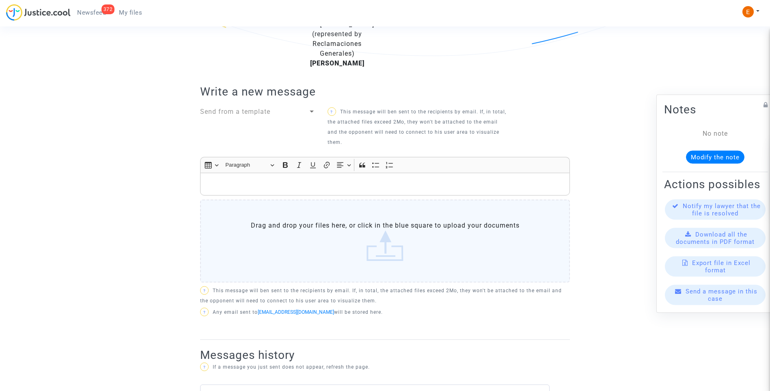
click at [396, 231] on label "Drag and drop your files here, or click in the blue square to upload your docum…" at bounding box center [385, 240] width 370 height 83
click at [0, 0] on input "Drag and drop your files here, or click in the blue square to upload your docum…" at bounding box center [0, 0] width 0 height 0
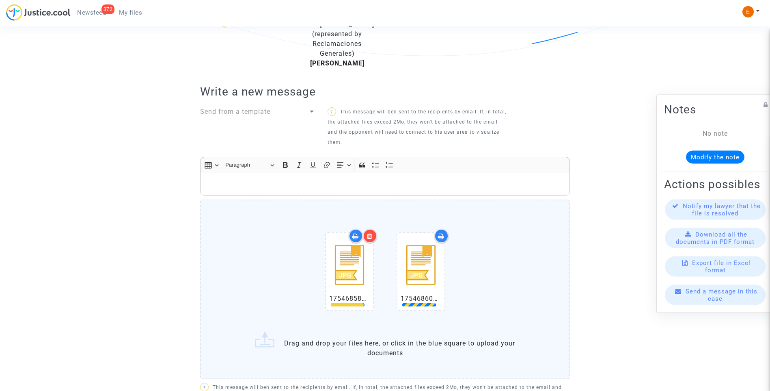
click at [261, 189] on p "Rich Text Editor, main" at bounding box center [385, 184] width 361 height 10
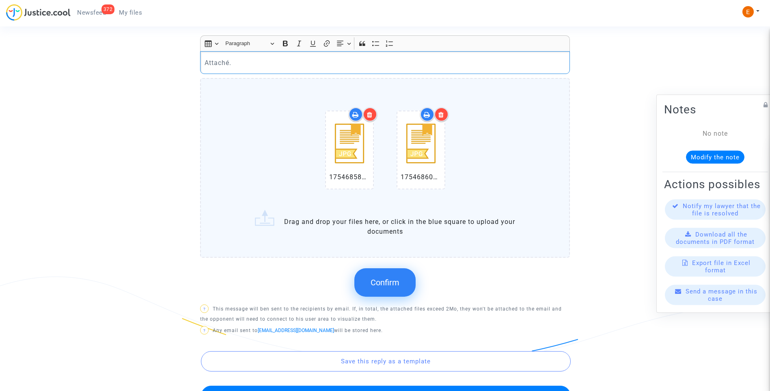
scroll to position [370, 0]
click at [382, 296] on button "Confirm" at bounding box center [385, 282] width 61 height 28
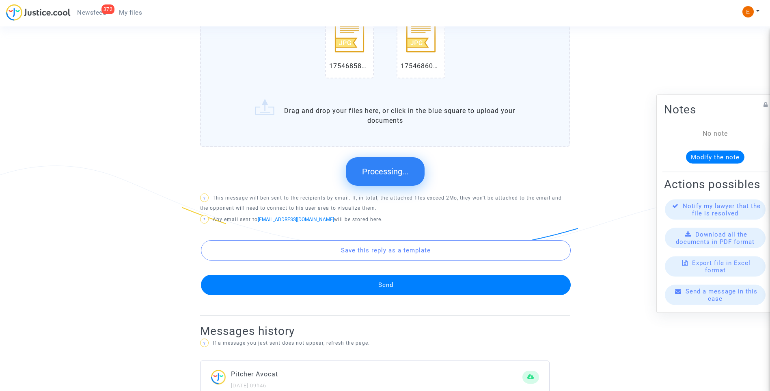
scroll to position [492, 0]
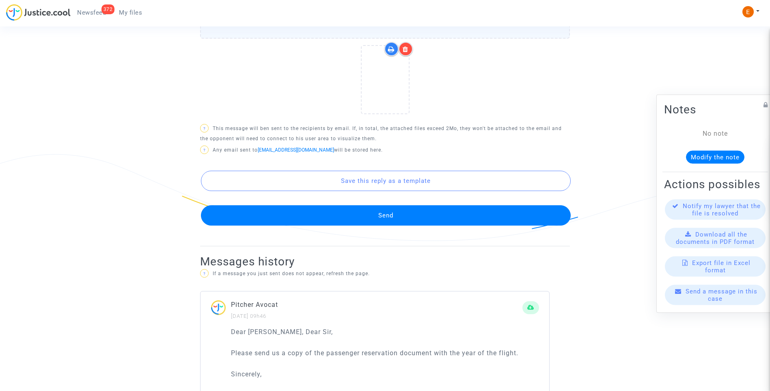
click at [389, 225] on button "Send" at bounding box center [386, 215] width 370 height 20
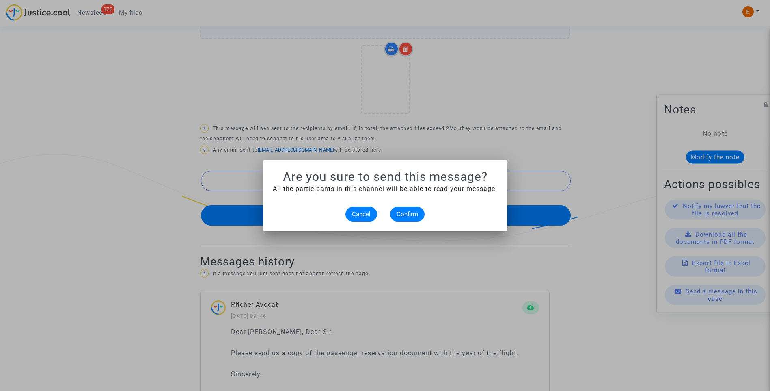
scroll to position [0, 0]
click at [411, 212] on span "Confirm" at bounding box center [408, 213] width 22 height 7
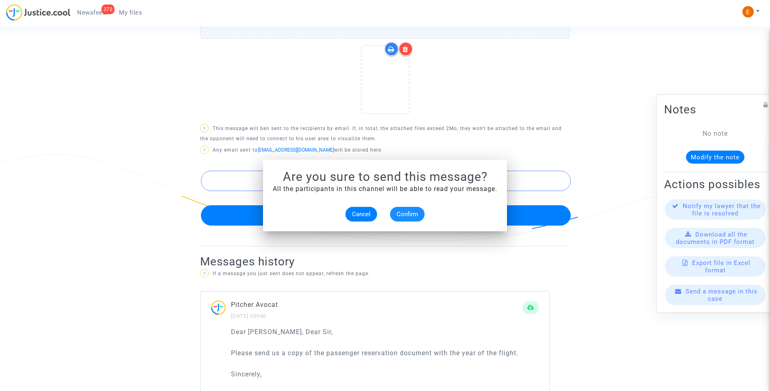
scroll to position [492, 0]
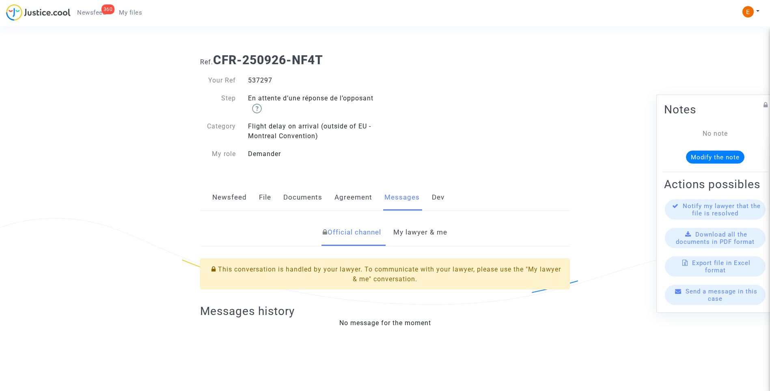
click at [266, 81] on div "537297" at bounding box center [313, 81] width 143 height 10
copy div "537297"
click at [416, 229] on link "My lawyer & me" at bounding box center [421, 232] width 54 height 27
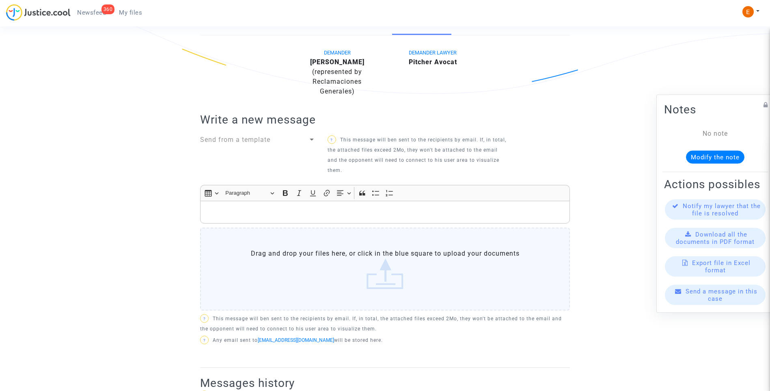
scroll to position [188, 0]
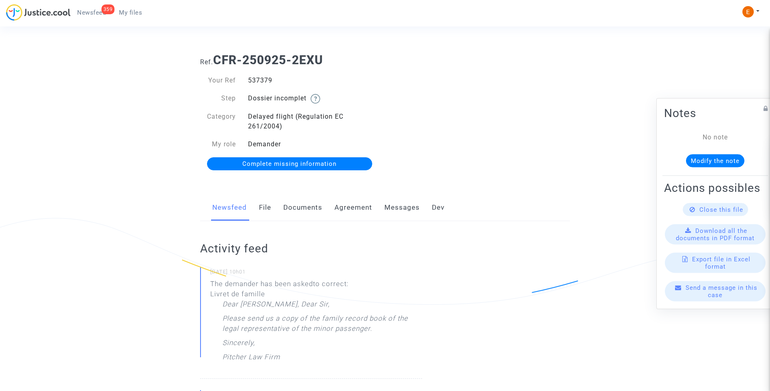
click at [260, 81] on div "537379" at bounding box center [313, 81] width 143 height 10
drag, startPoint x: 0, startPoint y: 0, endPoint x: 260, endPoint y: 81, distance: 272.7
click at [394, 209] on link "Messages" at bounding box center [402, 207] width 35 height 27
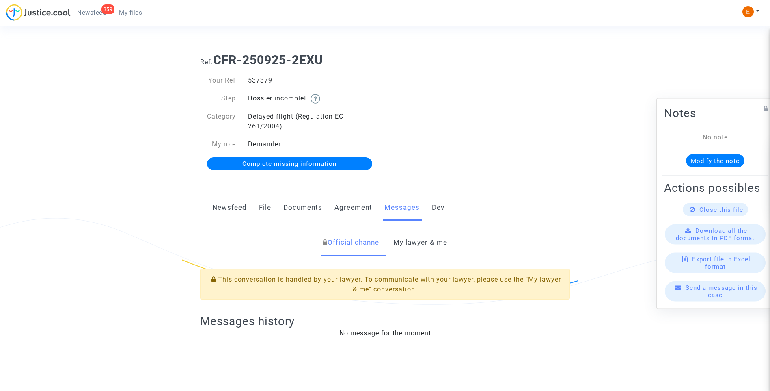
click at [229, 201] on link "Newsfeed" at bounding box center [229, 207] width 35 height 27
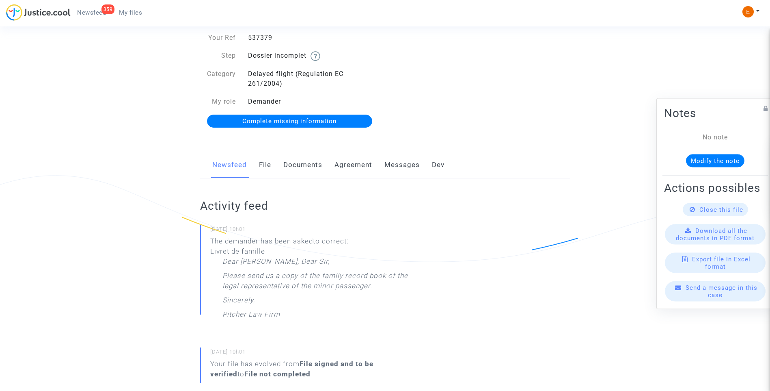
scroll to position [81, 0]
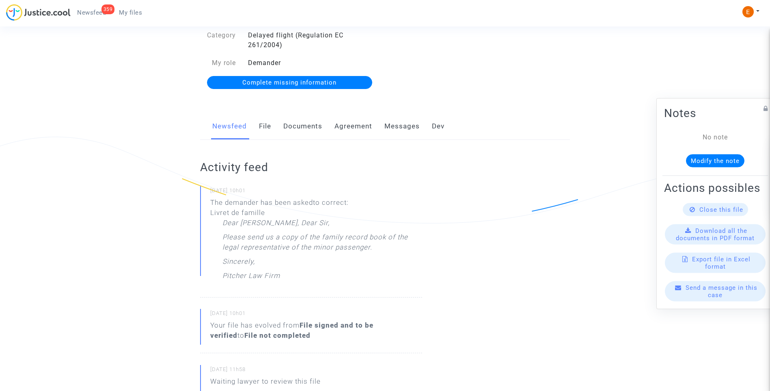
drag, startPoint x: 288, startPoint y: 128, endPoint x: 292, endPoint y: 131, distance: 4.7
click at [288, 128] on link "Documents" at bounding box center [302, 126] width 39 height 27
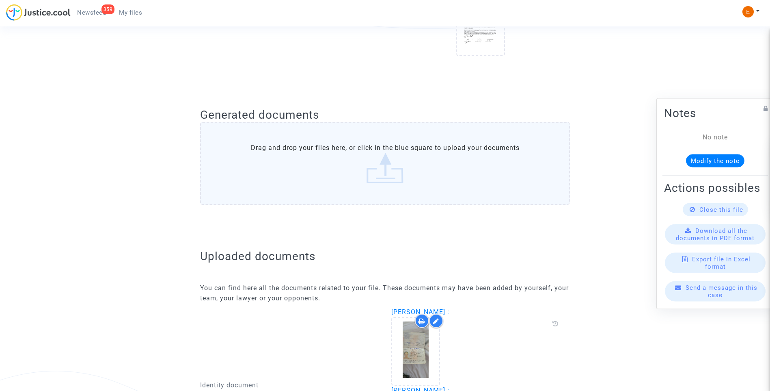
scroll to position [366, 0]
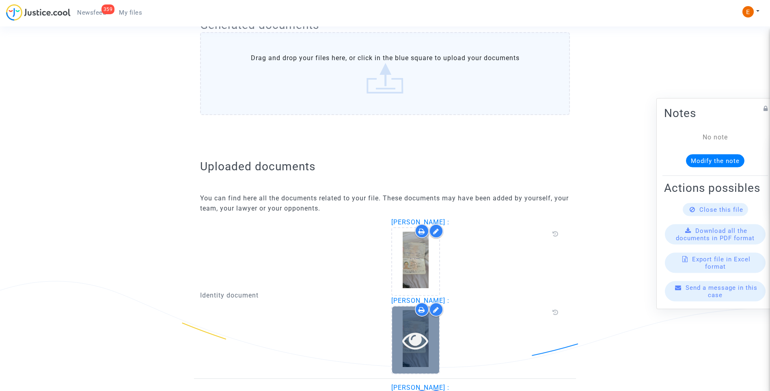
click at [420, 327] on icon at bounding box center [415, 340] width 26 height 26
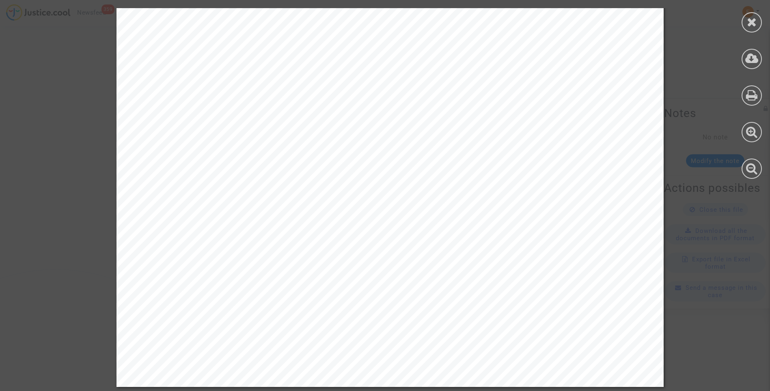
scroll to position [817, 0]
click at [755, 22] on icon at bounding box center [752, 22] width 10 height 12
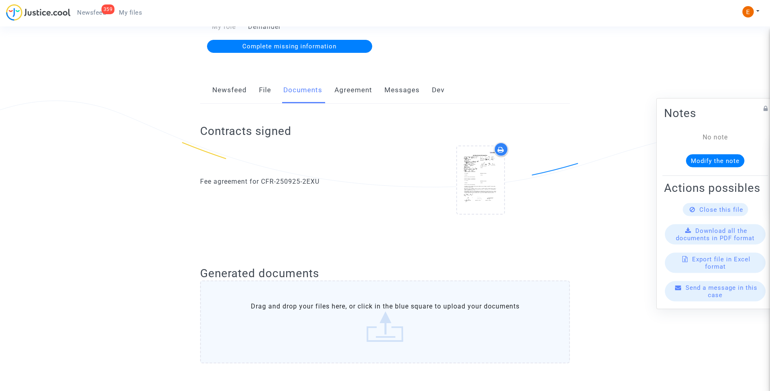
scroll to position [4, 0]
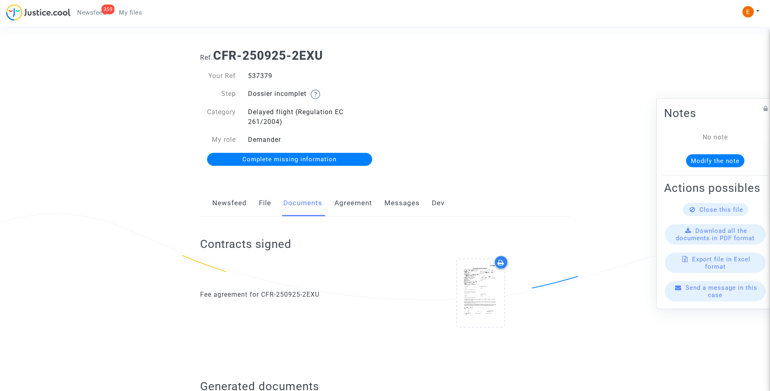
click at [294, 166] on div "Your Ref 537379 Step Dossier incomplet Category Delayed flight (Regulation EC 2…" at bounding box center [289, 118] width 191 height 110
click at [296, 160] on span "Complete missing information" at bounding box center [289, 159] width 94 height 7
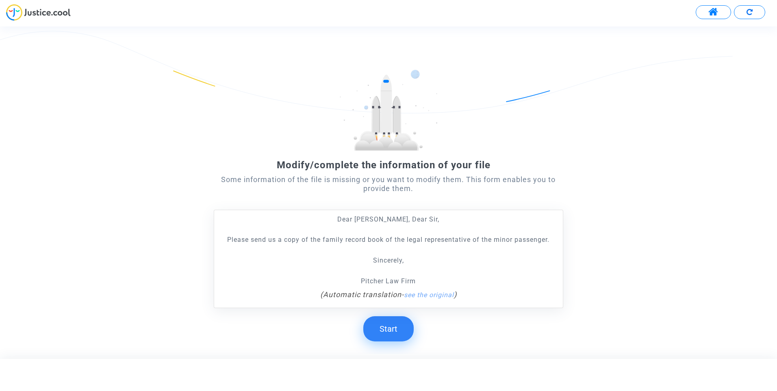
click at [394, 325] on button "Start" at bounding box center [388, 328] width 50 height 25
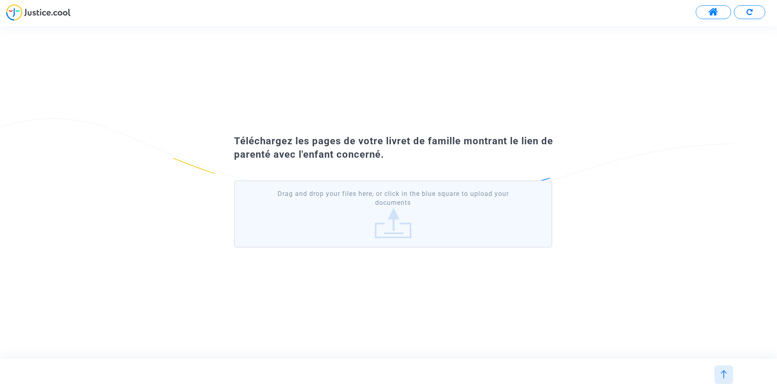
click at [382, 239] on label "Drag and drop your files here, or click in the blue square to upload your docum…" at bounding box center [393, 213] width 318 height 67
click at [0, 0] on input "Drag and drop your files here, or click in the blue square to upload your docum…" at bounding box center [0, 0] width 0 height 0
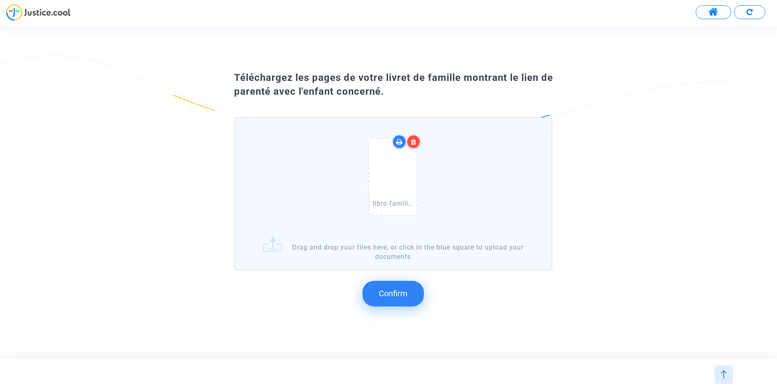
click at [407, 289] on button "Confirm" at bounding box center [392, 293] width 61 height 25
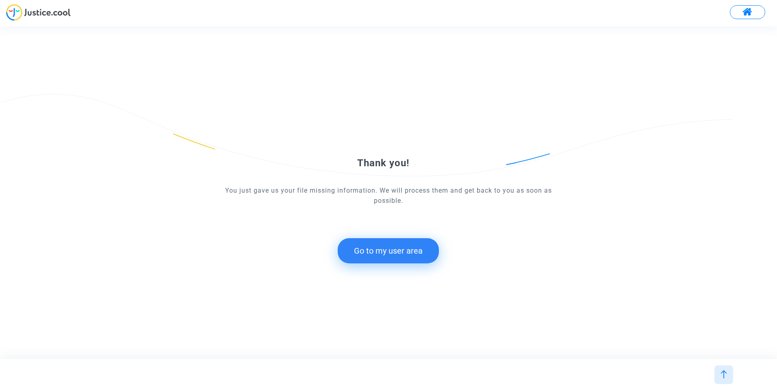
click at [384, 256] on button "Go to my user area" at bounding box center [388, 250] width 101 height 25
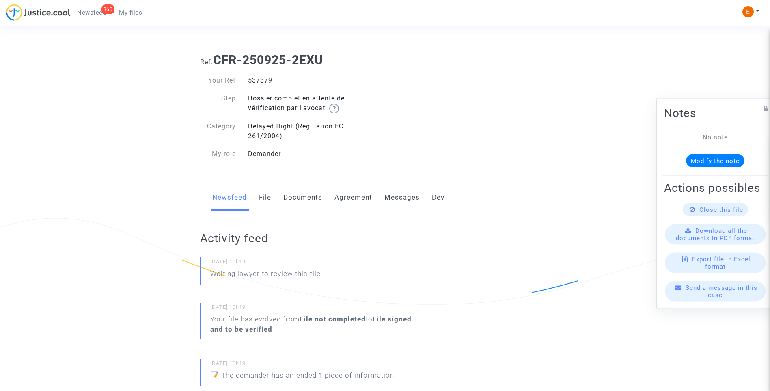
drag, startPoint x: 97, startPoint y: 13, endPoint x: 119, endPoint y: 19, distance: 23.7
click at [97, 13] on span "Newsfeed" at bounding box center [91, 12] width 29 height 7
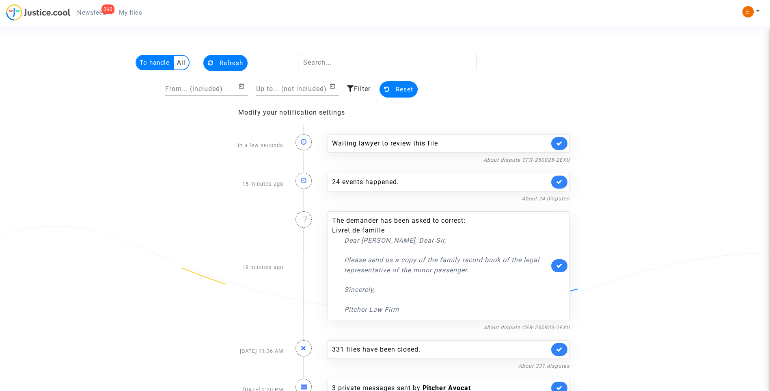
click at [558, 145] on icon at bounding box center [559, 143] width 6 height 6
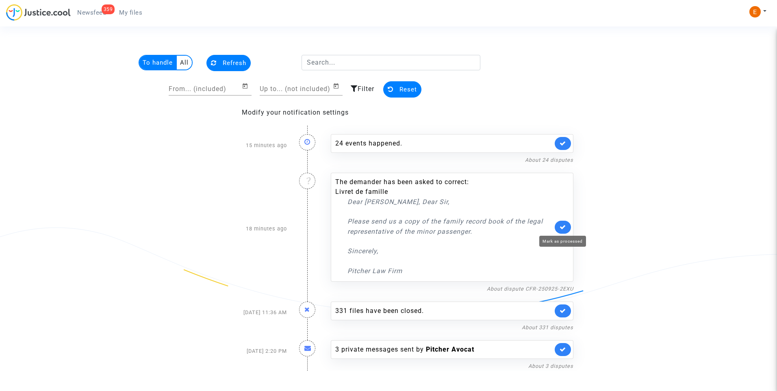
click at [564, 227] on icon at bounding box center [562, 227] width 6 height 6
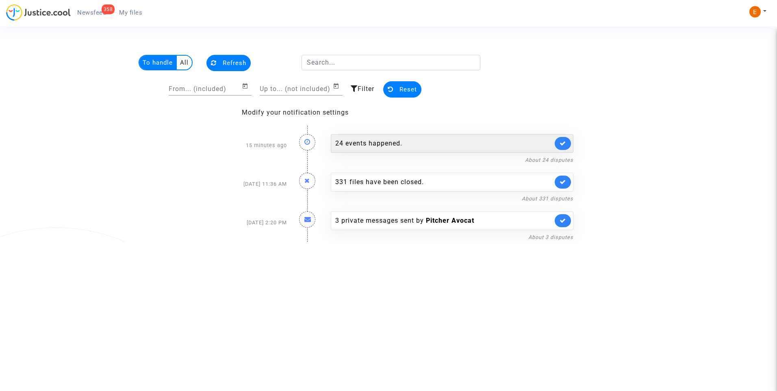
click at [391, 143] on div "24 events happened." at bounding box center [443, 143] width 217 height 10
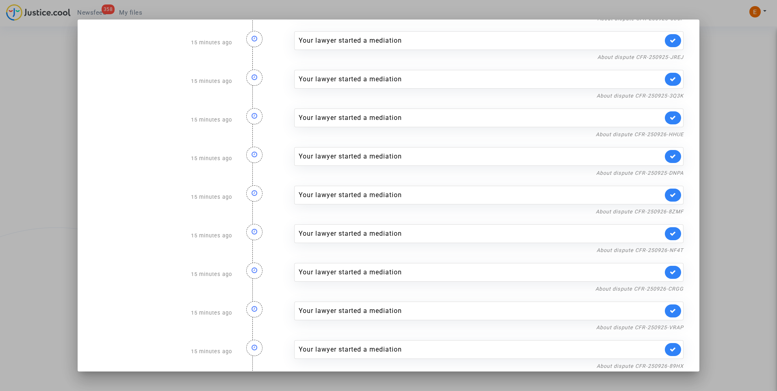
scroll to position [594, 0]
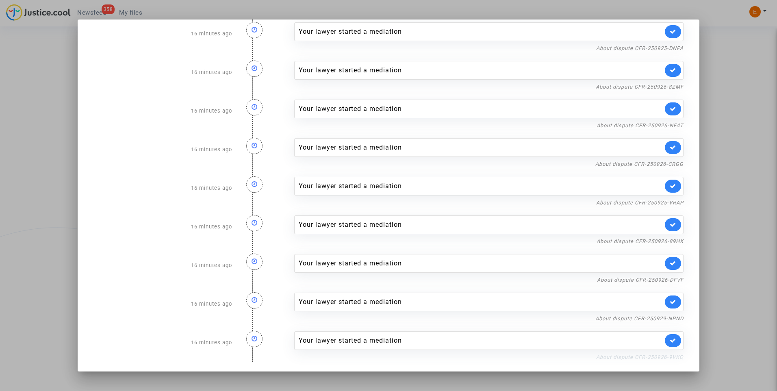
click at [654, 358] on link "About dispute CFR-250926-9VKQ" at bounding box center [639, 357] width 87 height 6
drag, startPoint x: 665, startPoint y: 339, endPoint x: 666, endPoint y: 329, distance: 9.8
click at [669, 339] on icon at bounding box center [672, 340] width 6 height 6
click at [665, 318] on link "About dispute CFR-250929-NPND" at bounding box center [639, 318] width 88 height 6
click at [669, 305] on icon at bounding box center [672, 302] width 6 height 6
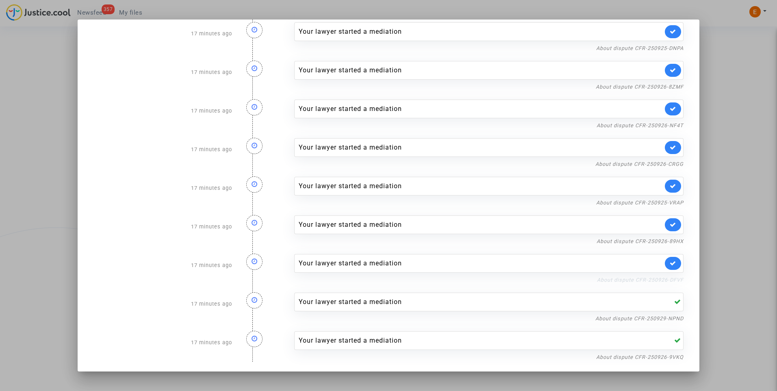
click at [660, 280] on link "About dispute CFR-250926-DFVF" at bounding box center [640, 280] width 87 height 6
click at [669, 264] on icon at bounding box center [672, 263] width 6 height 6
click at [664, 242] on link "About dispute CFR-250926-89HX" at bounding box center [639, 241] width 87 height 6
click at [669, 224] on icon at bounding box center [672, 224] width 6 height 6
click at [667, 203] on link "About dispute CFR-250925-VRAP" at bounding box center [639, 202] width 87 height 6
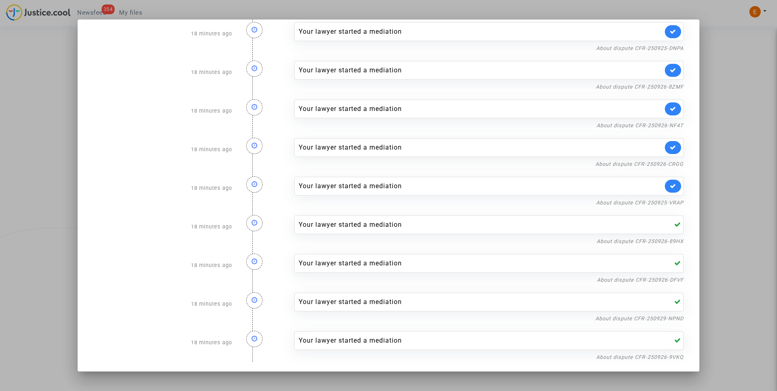
click at [664, 182] on link at bounding box center [672, 186] width 16 height 13
click at [662, 163] on link "About dispute CFR-250926-CRGG" at bounding box center [639, 164] width 88 height 6
click at [669, 145] on icon at bounding box center [672, 147] width 6 height 6
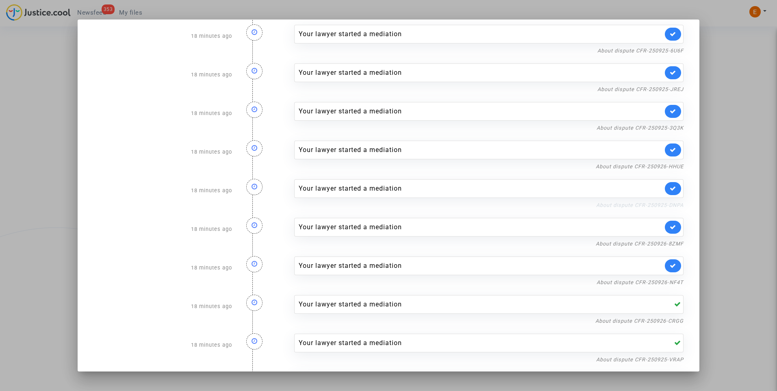
scroll to position [432, 0]
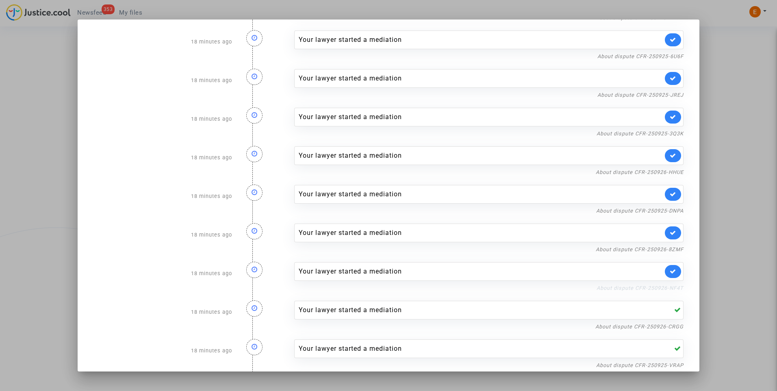
click at [664, 290] on link "About dispute CFR-250926-NF4T" at bounding box center [639, 288] width 87 height 6
click at [669, 270] on icon at bounding box center [672, 271] width 6 height 6
click at [667, 249] on link "About dispute CFR-250926-8ZMF" at bounding box center [639, 249] width 88 height 6
click at [669, 232] on icon at bounding box center [672, 232] width 6 height 6
click at [667, 213] on link "About dispute CFR-250925-DNPA" at bounding box center [639, 211] width 87 height 6
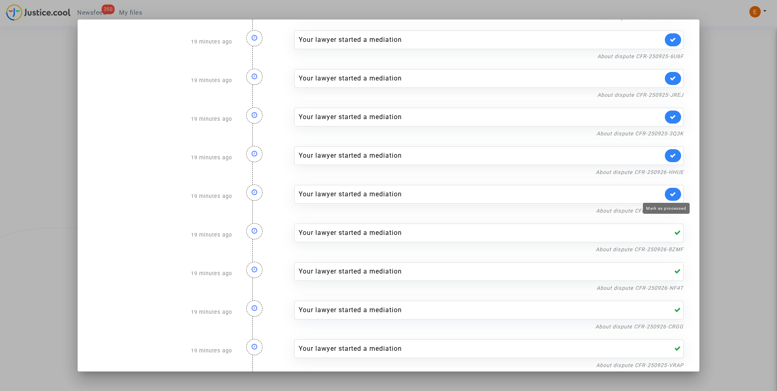
click at [669, 193] on icon at bounding box center [672, 194] width 6 height 6
click at [665, 172] on link "About dispute CFR-250926-HHUE" at bounding box center [639, 172] width 88 height 6
click at [670, 154] on link at bounding box center [672, 155] width 16 height 13
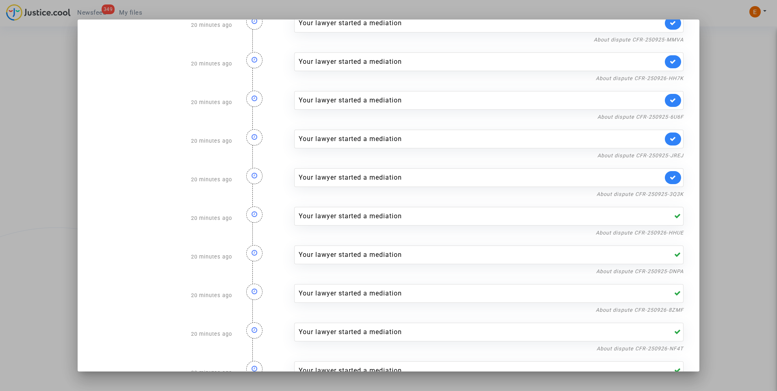
scroll to position [310, 0]
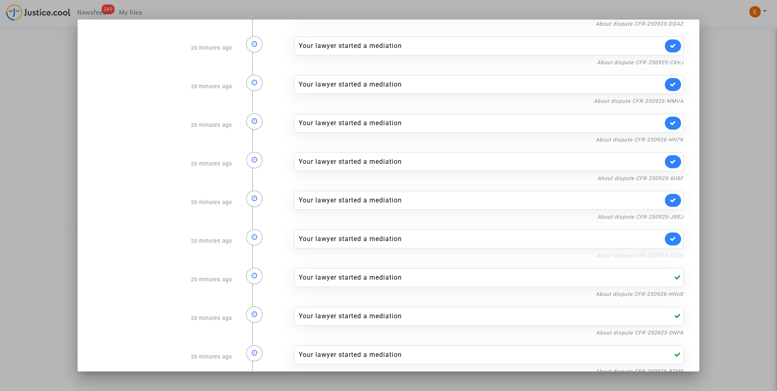
click at [670, 254] on link "About dispute CFR-250925-3Q3K" at bounding box center [639, 255] width 87 height 6
click at [669, 238] on icon at bounding box center [672, 239] width 6 height 6
click at [666, 216] on link "About dispute CFR-250925-JREJ" at bounding box center [640, 217] width 86 height 6
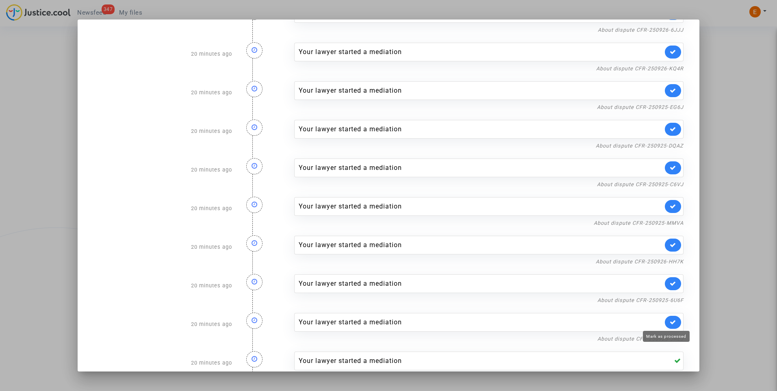
click at [669, 323] on icon at bounding box center [672, 322] width 6 height 6
click at [672, 299] on link "About dispute CFR-250925-6U6F" at bounding box center [640, 300] width 86 height 6
click at [670, 284] on link at bounding box center [672, 283] width 16 height 13
click at [669, 259] on link "About dispute CFR-250926-HH7K" at bounding box center [639, 261] width 88 height 6
click at [669, 243] on icon at bounding box center [672, 245] width 6 height 6
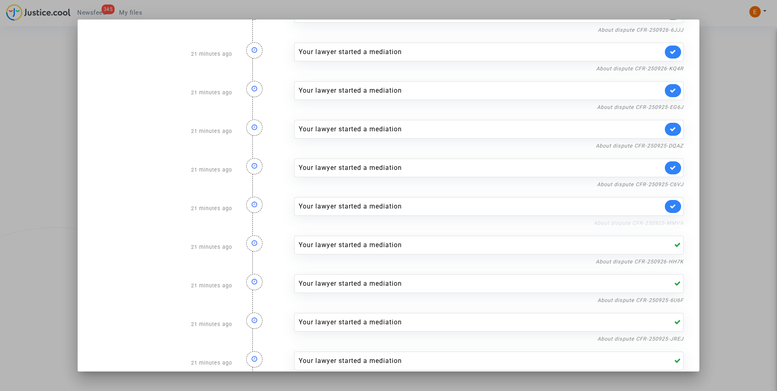
click at [663, 223] on link "About dispute CFR-250925-MMVA" at bounding box center [638, 223] width 90 height 6
click at [669, 206] on icon at bounding box center [672, 206] width 6 height 6
click at [666, 186] on link "About dispute CFR-250925-C6VJ" at bounding box center [640, 184] width 87 height 6
click at [671, 165] on link at bounding box center [672, 167] width 16 height 13
click at [666, 145] on link "About dispute CFR-250925-DQAZ" at bounding box center [639, 146] width 88 height 6
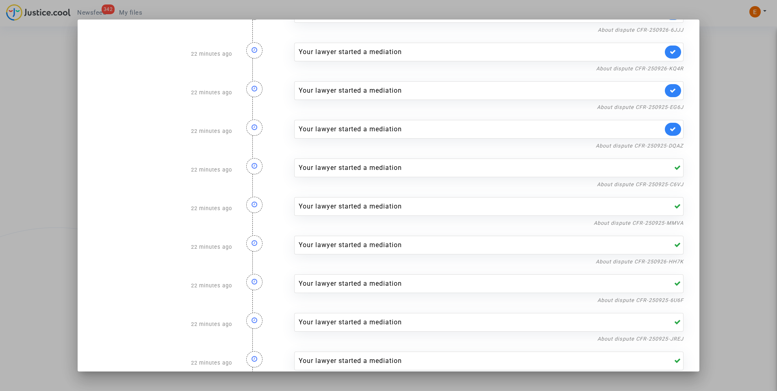
click at [671, 129] on link at bounding box center [672, 129] width 16 height 13
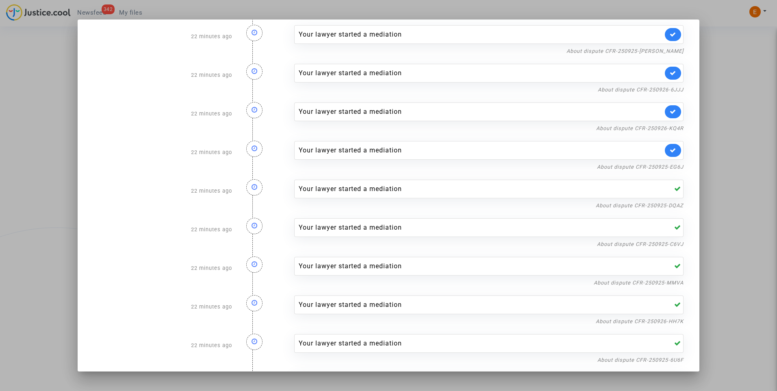
scroll to position [66, 0]
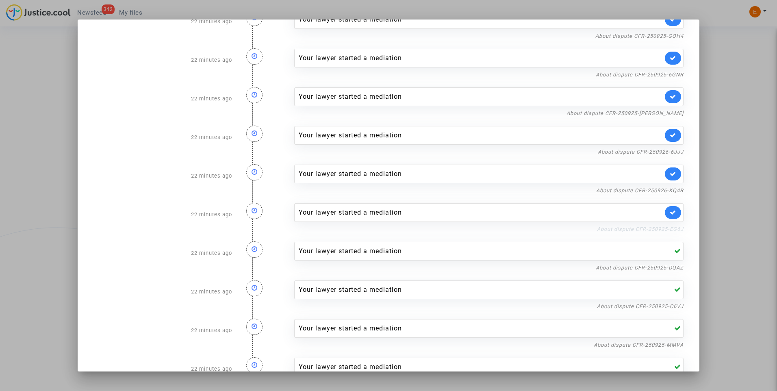
click at [652, 230] on link "About dispute CFR-250925-EG6J" at bounding box center [640, 229] width 87 height 6
click at [669, 212] on icon at bounding box center [672, 212] width 6 height 6
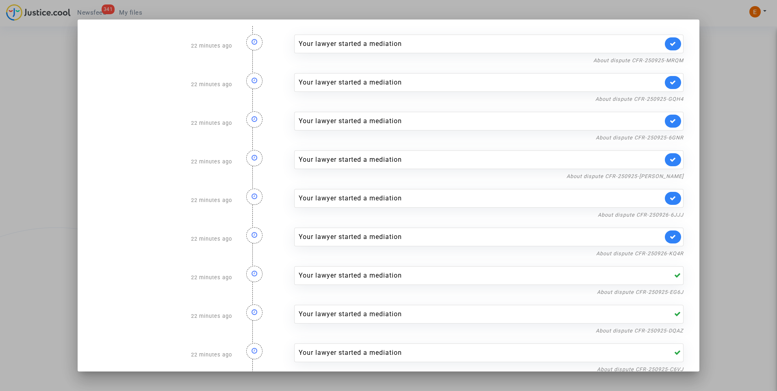
scroll to position [0, 0]
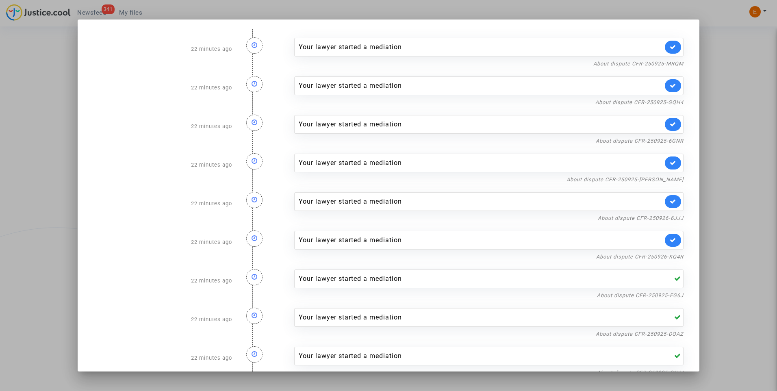
click at [657, 252] on div "About dispute CFR-250926-KQ4R" at bounding box center [488, 256] width 389 height 10
click at [655, 258] on link "About dispute CFR-250926-KQ4R" at bounding box center [639, 256] width 87 height 6
click at [669, 239] on icon at bounding box center [672, 240] width 6 height 6
click at [666, 218] on link "About dispute CFR-250926-6JJJ" at bounding box center [640, 218] width 86 height 6
drag, startPoint x: 666, startPoint y: 199, endPoint x: 664, endPoint y: 185, distance: 14.4
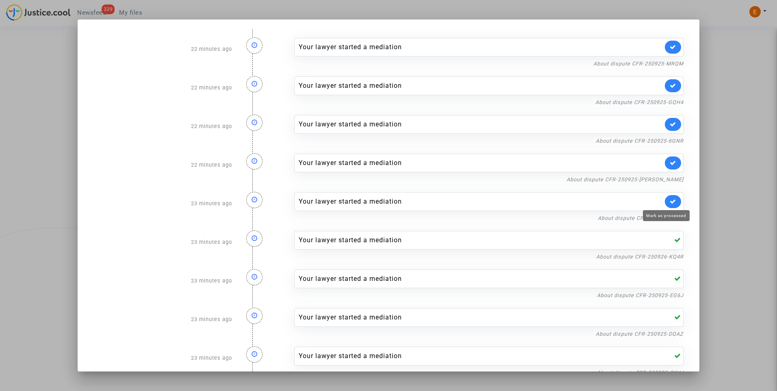
click at [669, 199] on icon at bounding box center [672, 201] width 6 height 6
click at [663, 181] on div "About dispute CFR-250925-AYAU" at bounding box center [488, 179] width 389 height 10
click at [662, 181] on link "About dispute CFR-250925-AYAU" at bounding box center [624, 179] width 117 height 6
click at [669, 163] on icon at bounding box center [672, 163] width 6 height 6
click at [671, 136] on nf-filterlink "About dispute CFR-250925-6GNR" at bounding box center [639, 140] width 88 height 8
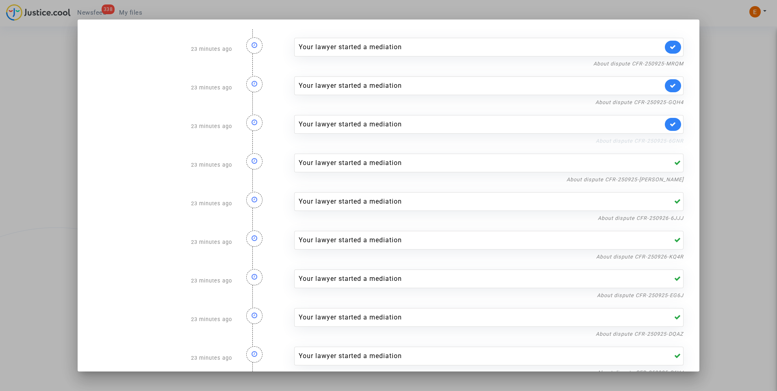
click at [668, 139] on link "About dispute CFR-250925-6GNR" at bounding box center [639, 141] width 88 height 6
click at [669, 118] on link at bounding box center [672, 124] width 16 height 13
click at [667, 103] on link "About dispute CFR-250925-GQH4" at bounding box center [639, 102] width 88 height 6
click at [669, 84] on icon at bounding box center [672, 85] width 6 height 6
click at [669, 65] on link "About dispute CFR-250925-MRQM" at bounding box center [638, 64] width 90 height 6
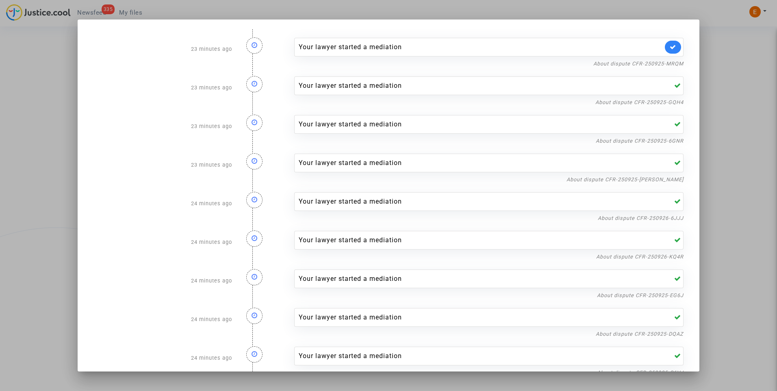
click at [664, 45] on link at bounding box center [672, 47] width 16 height 13
click at [723, 58] on div at bounding box center [388, 195] width 777 height 391
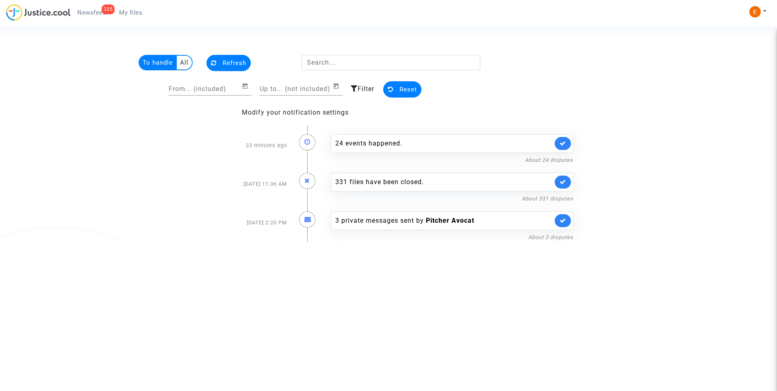
drag, startPoint x: 137, startPoint y: 16, endPoint x: 118, endPoint y: 14, distance: 19.2
click at [136, 15] on span "My files" at bounding box center [130, 12] width 23 height 7
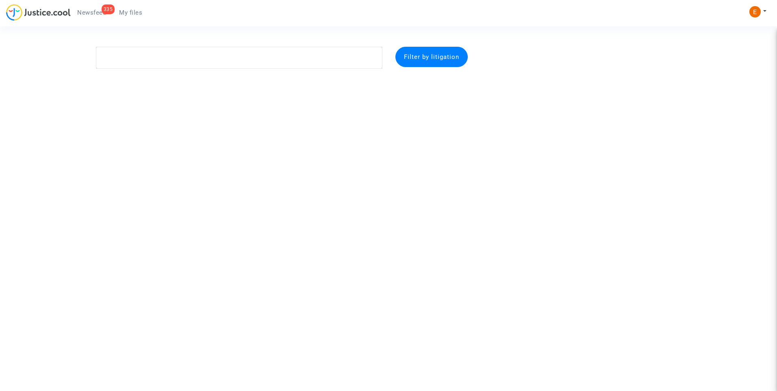
click at [97, 11] on span "Newsfeed" at bounding box center [91, 12] width 29 height 7
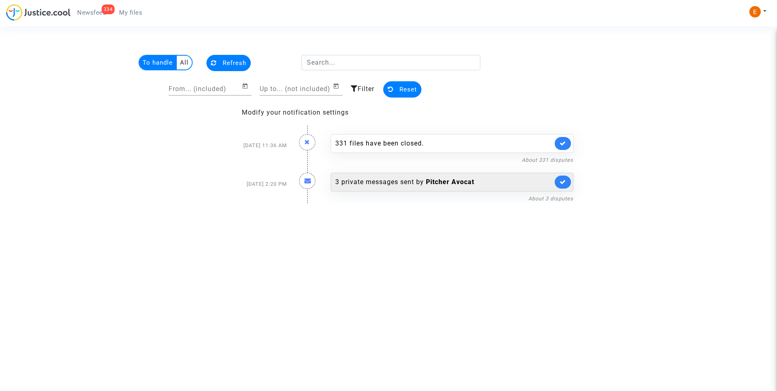
click at [365, 175] on div "3 private messages sent by Pitcher Avocat" at bounding box center [452, 182] width 242 height 19
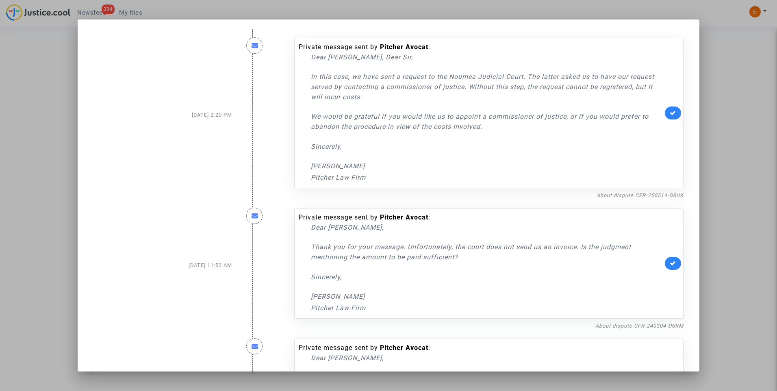
drag, startPoint x: 513, startPoint y: 134, endPoint x: 302, endPoint y: 75, distance: 219.0
click at [302, 75] on div "Private message sent by Pitcher Avocat : Dear Madam, Dear Sir, In this case, we…" at bounding box center [481, 112] width 364 height 140
drag, startPoint x: 302, startPoint y: 75, endPoint x: 327, endPoint y: 80, distance: 26.1
click at [437, 142] on p "Sincerely," at bounding box center [487, 146] width 352 height 10
click at [759, 99] on div at bounding box center [388, 195] width 777 height 391
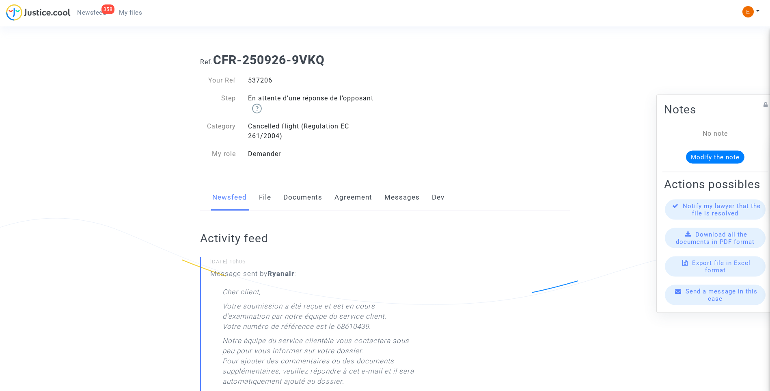
click at [258, 80] on div "537206" at bounding box center [313, 81] width 143 height 10
copy div "537206"
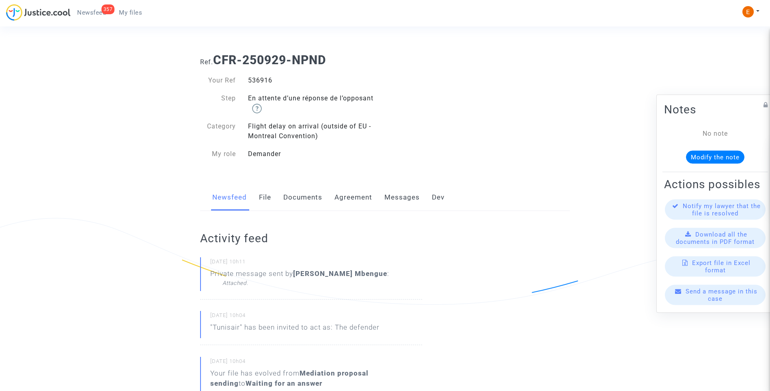
click at [261, 82] on div "536916" at bounding box center [313, 81] width 143 height 10
copy div "536916"
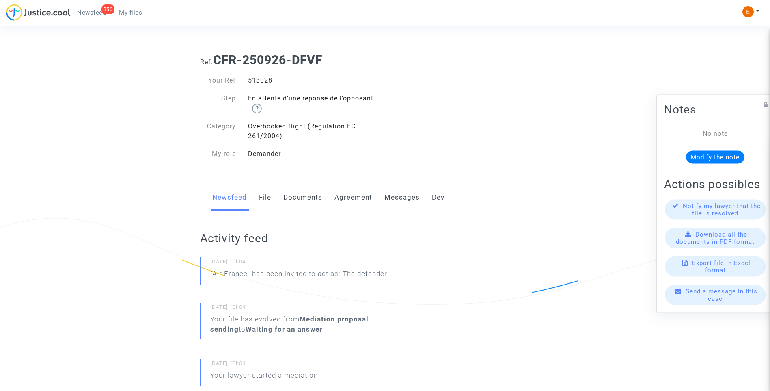
click at [261, 81] on div "513028" at bounding box center [313, 81] width 143 height 10
drag, startPoint x: 0, startPoint y: 0, endPoint x: 261, endPoint y: 81, distance: 273.0
click at [253, 82] on div "537469" at bounding box center [313, 81] width 143 height 10
copy div "537469"
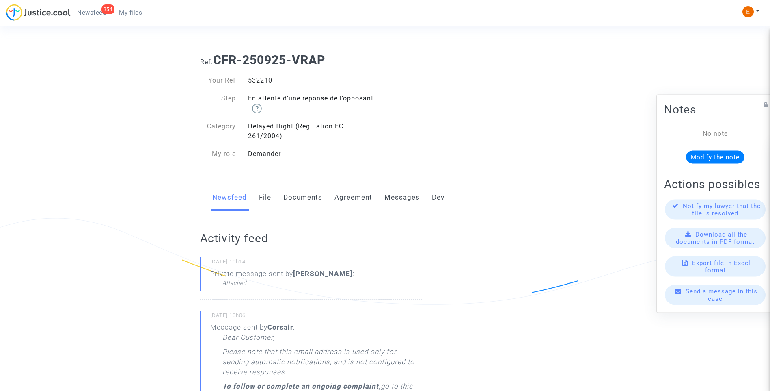
click at [262, 79] on div "532210" at bounding box center [313, 81] width 143 height 10
drag, startPoint x: 0, startPoint y: 0, endPoint x: 262, endPoint y: 78, distance: 273.4
copy div "532210"
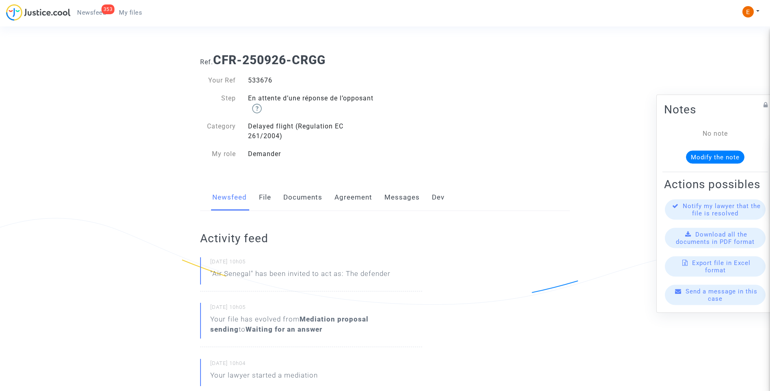
click at [260, 82] on div "533676" at bounding box center [313, 81] width 143 height 10
copy div "533676"
click at [264, 82] on div "537297" at bounding box center [313, 81] width 143 height 10
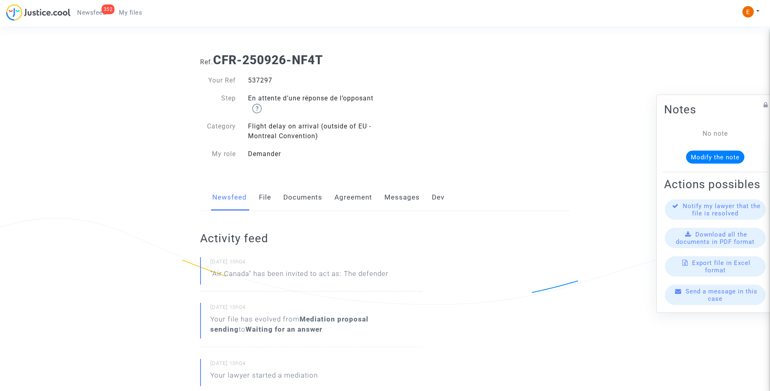
copy div "537297"
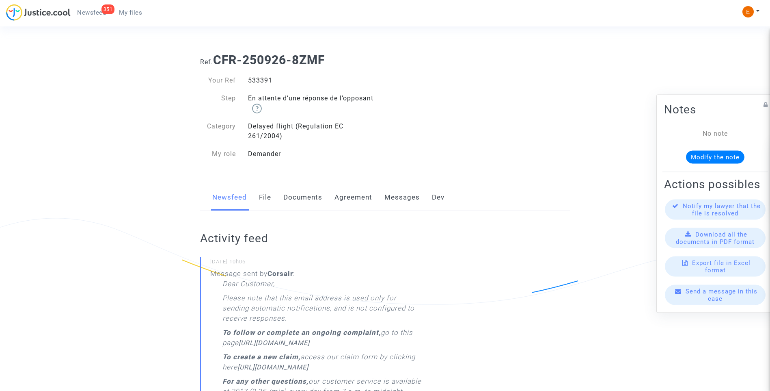
click at [263, 77] on div "533391" at bounding box center [313, 81] width 143 height 10
copy div "533391"
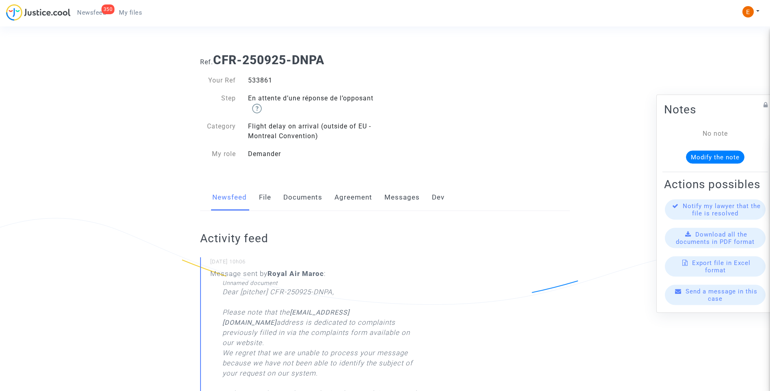
drag, startPoint x: 0, startPoint y: 0, endPoint x: 257, endPoint y: 79, distance: 269.4
click at [257, 79] on div "533861" at bounding box center [313, 81] width 143 height 10
copy div "533861"
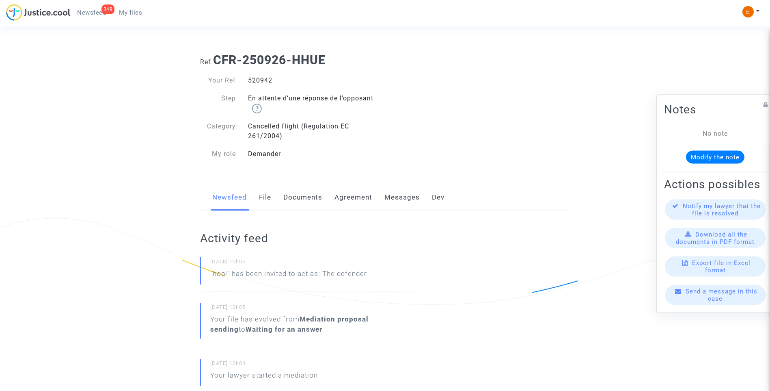
click at [257, 80] on div "520942" at bounding box center [313, 81] width 143 height 10
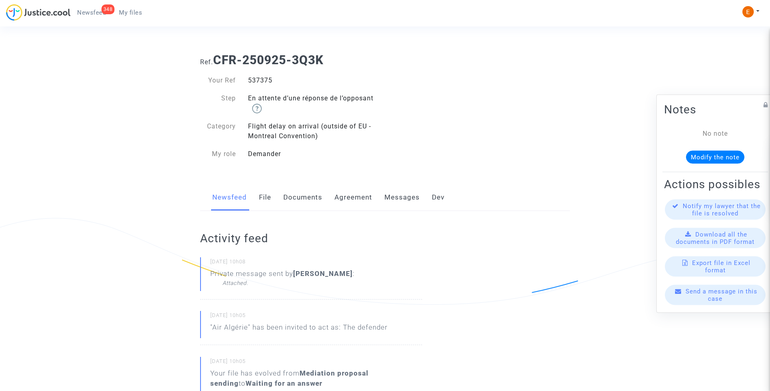
drag, startPoint x: 0, startPoint y: 0, endPoint x: 263, endPoint y: 79, distance: 274.4
click at [263, 79] on div "537375" at bounding box center [313, 81] width 143 height 10
copy div "537375"
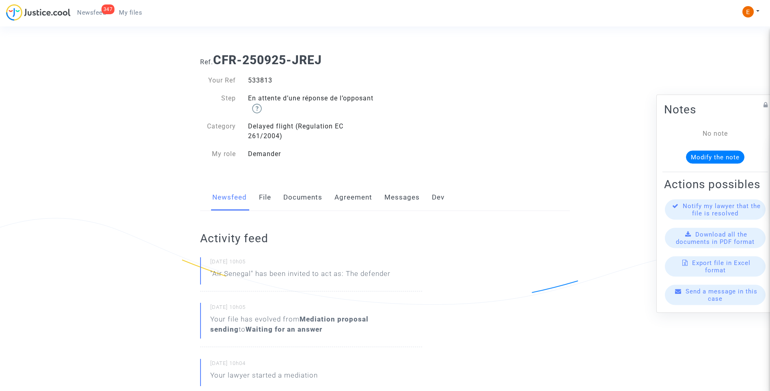
click at [264, 81] on div "533813" at bounding box center [313, 81] width 143 height 10
click at [262, 81] on div "533813" at bounding box center [313, 81] width 143 height 10
click at [260, 81] on div "533813" at bounding box center [313, 81] width 143 height 10
copy div "533813"
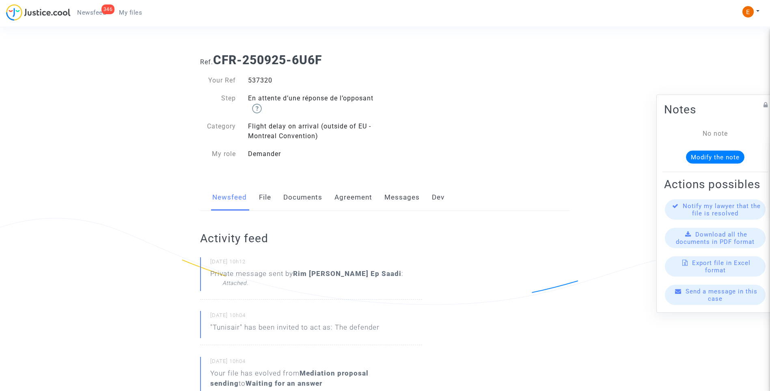
click at [261, 78] on div "537320" at bounding box center [313, 81] width 143 height 10
copy div "537320"
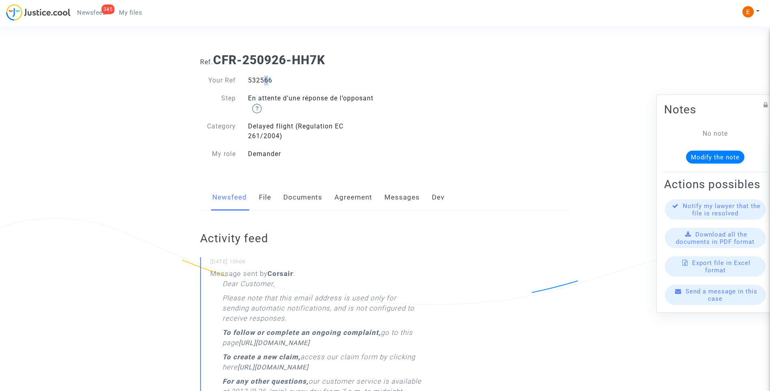
click at [262, 79] on div "532566" at bounding box center [313, 81] width 143 height 10
drag, startPoint x: 262, startPoint y: 79, endPoint x: 257, endPoint y: 80, distance: 5.3
click at [257, 80] on div "532566" at bounding box center [313, 81] width 143 height 10
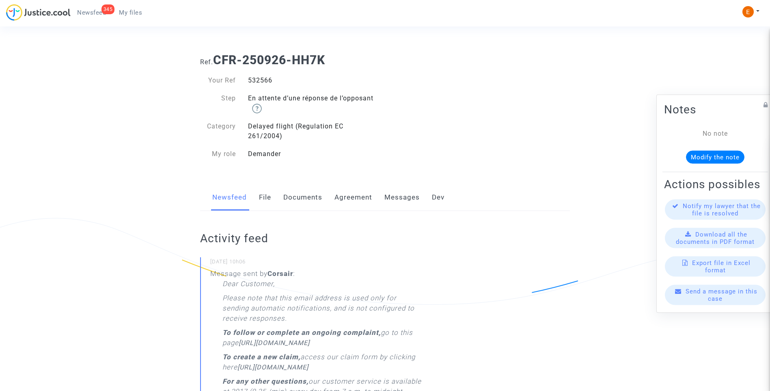
copy div "532566"
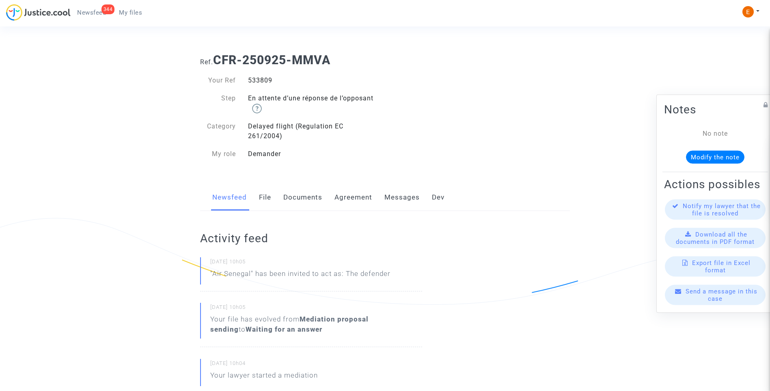
click at [268, 78] on div "533809" at bounding box center [313, 81] width 143 height 10
drag, startPoint x: 0, startPoint y: 0, endPoint x: 268, endPoint y: 78, distance: 278.9
click at [268, 78] on div "533809" at bounding box center [313, 81] width 143 height 10
copy div "533809"
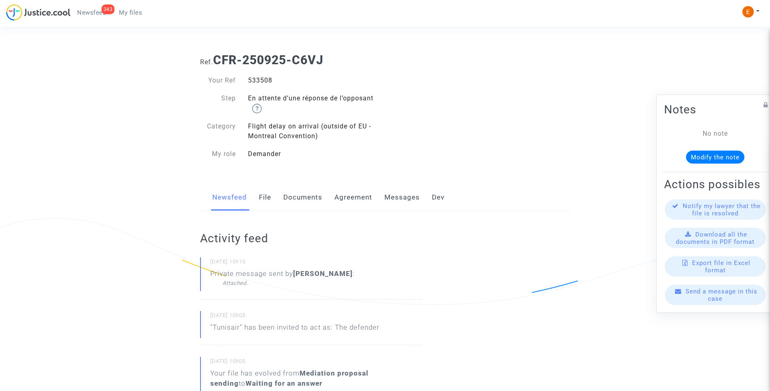
click at [260, 81] on div "533508" at bounding box center [313, 81] width 143 height 10
copy div "533508"
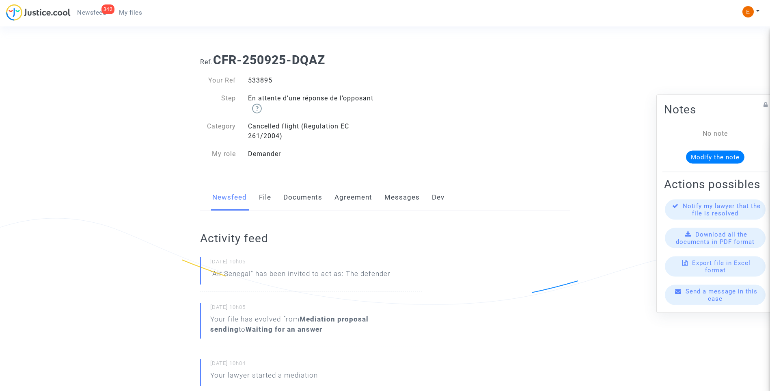
click at [266, 78] on div "533895" at bounding box center [313, 81] width 143 height 10
copy div "533895"
click at [262, 76] on div "533868" at bounding box center [313, 81] width 143 height 10
click at [262, 77] on div "533868" at bounding box center [313, 81] width 143 height 10
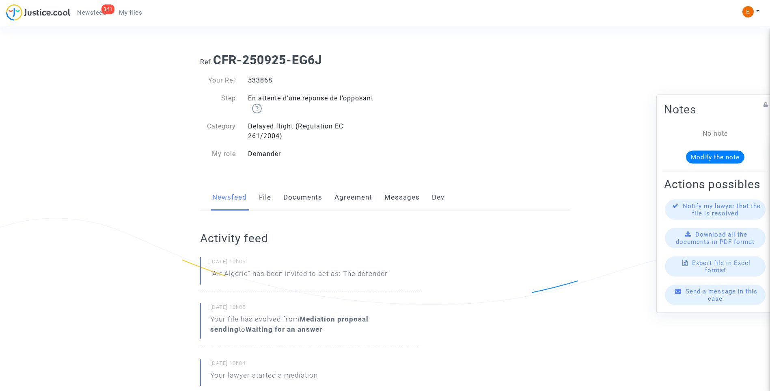
copy div "533868"
click at [254, 84] on div "534158" at bounding box center [313, 81] width 143 height 10
copy div "534158"
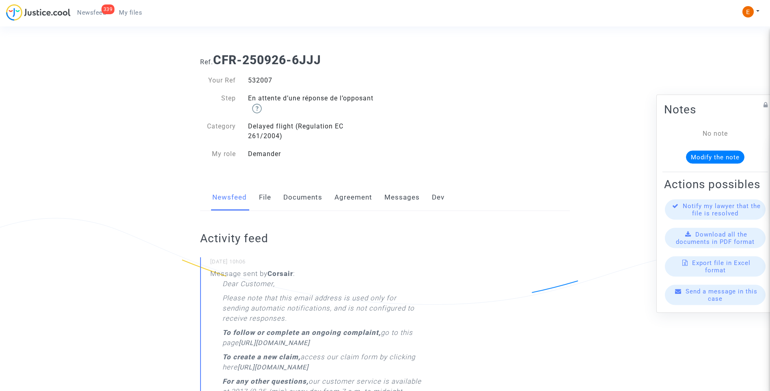
click at [265, 80] on div "532007" at bounding box center [313, 81] width 143 height 10
copy div "532007"
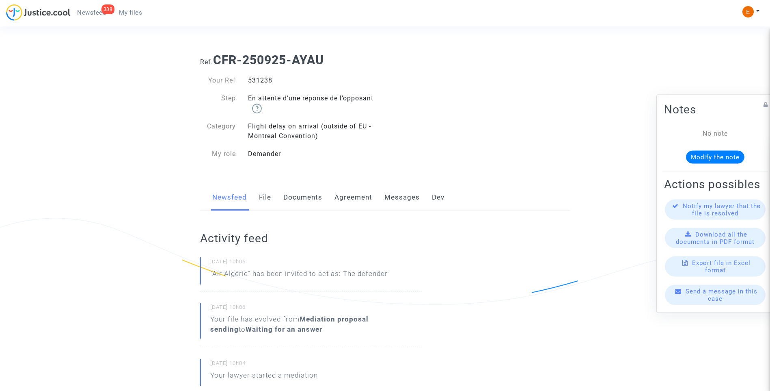
drag, startPoint x: 0, startPoint y: 0, endPoint x: 251, endPoint y: 77, distance: 262.2
click at [251, 77] on div "531238" at bounding box center [313, 81] width 143 height 10
copy div "531238"
click at [253, 83] on div "530619" at bounding box center [313, 81] width 143 height 10
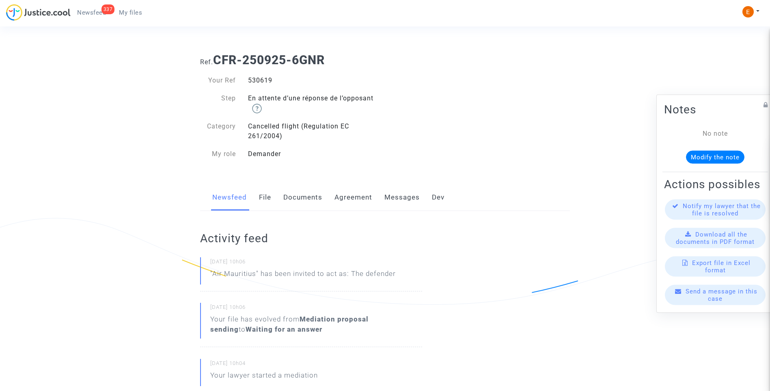
click at [253, 83] on div "530619" at bounding box center [313, 81] width 143 height 10
copy div "530619"
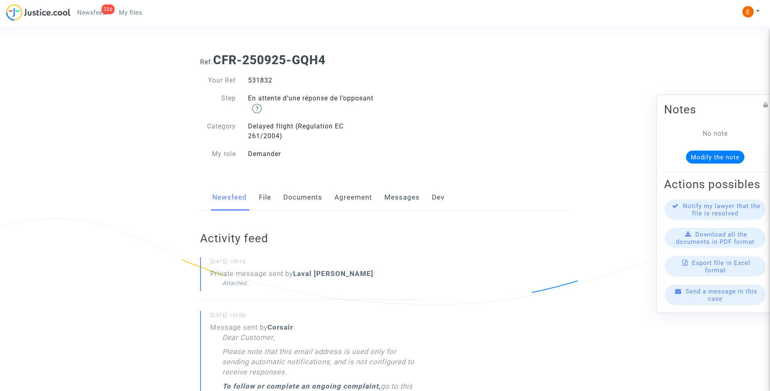
drag, startPoint x: 0, startPoint y: 0, endPoint x: 263, endPoint y: 78, distance: 274.2
click at [263, 79] on div "531832" at bounding box center [313, 81] width 143 height 10
click at [263, 78] on div "531832" at bounding box center [313, 81] width 143 height 10
copy div "531832"
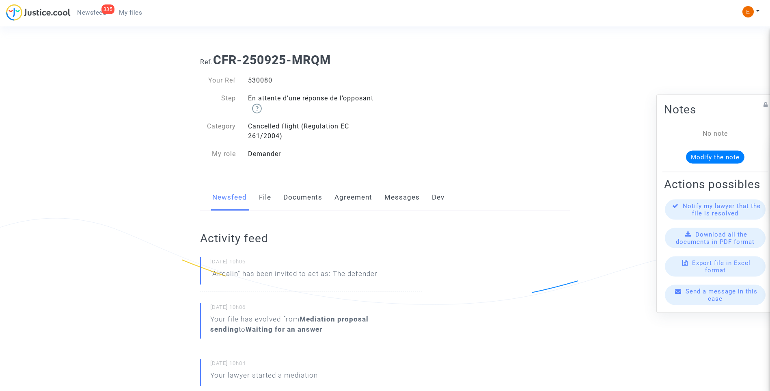
click at [270, 78] on div "530080" at bounding box center [313, 81] width 143 height 10
copy div "530080"
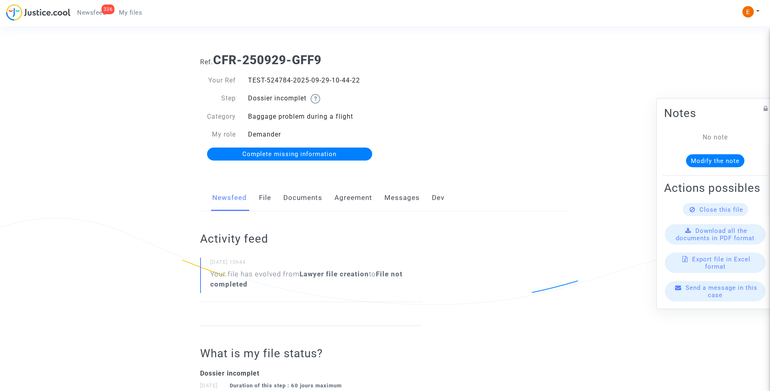
click at [312, 201] on link "Documents" at bounding box center [302, 197] width 39 height 27
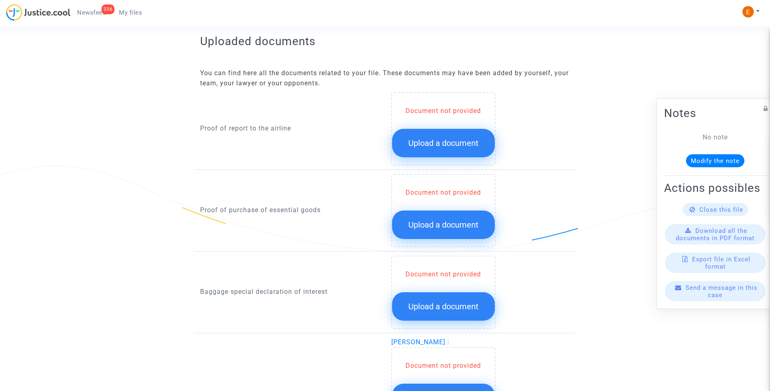
scroll to position [487, 0]
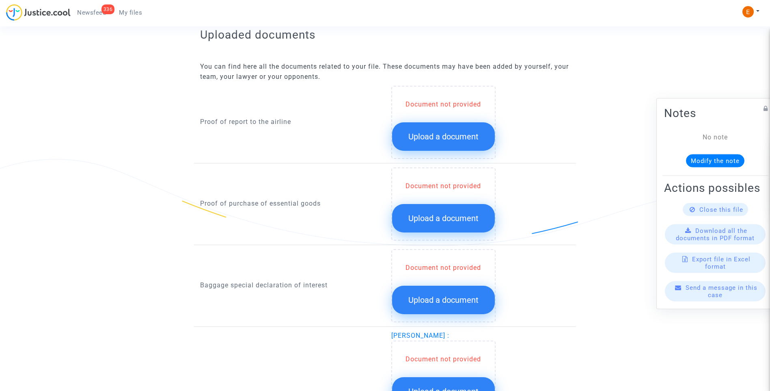
click at [425, 139] on span "Upload a document" at bounding box center [444, 137] width 70 height 10
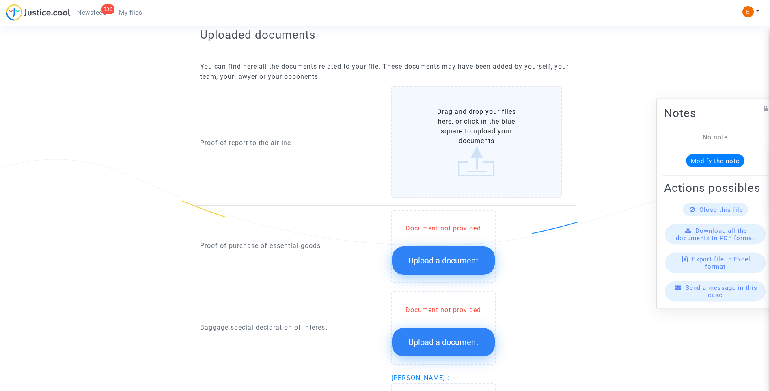
click at [459, 262] on span "Upload a document" at bounding box center [444, 260] width 70 height 10
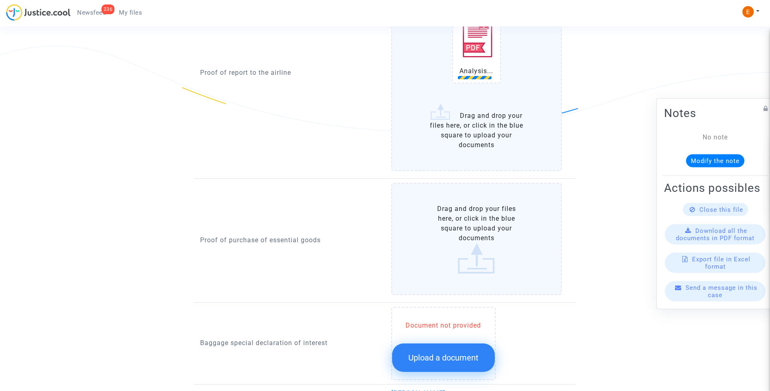
scroll to position [609, 0]
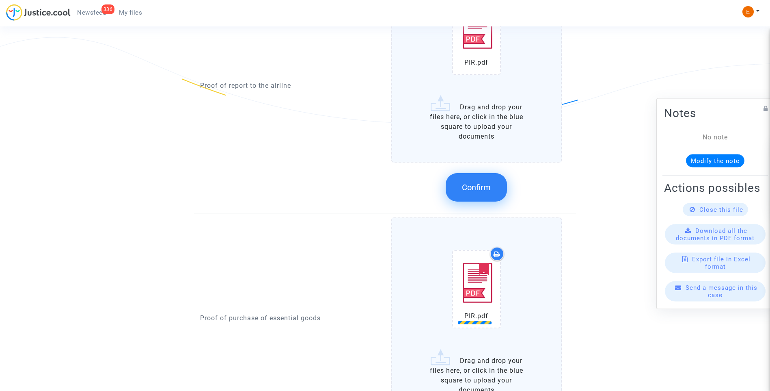
drag, startPoint x: 478, startPoint y: 199, endPoint x: 404, endPoint y: 194, distance: 74.5
click at [478, 199] on button "Confirm" at bounding box center [476, 187] width 61 height 28
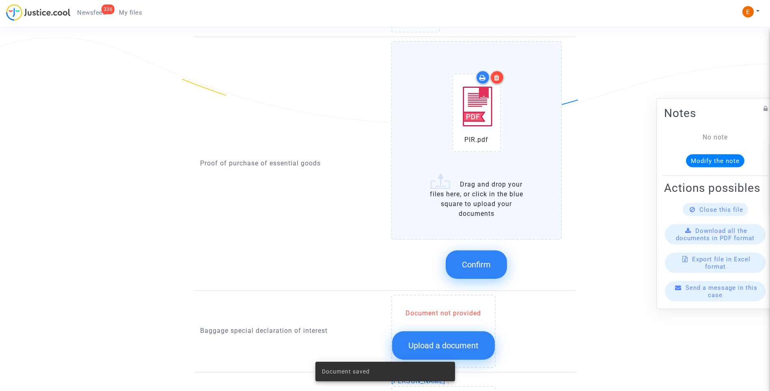
drag, startPoint x: 488, startPoint y: 270, endPoint x: 474, endPoint y: 270, distance: 14.2
click at [487, 270] on button "Confirm" at bounding box center [476, 264] width 61 height 28
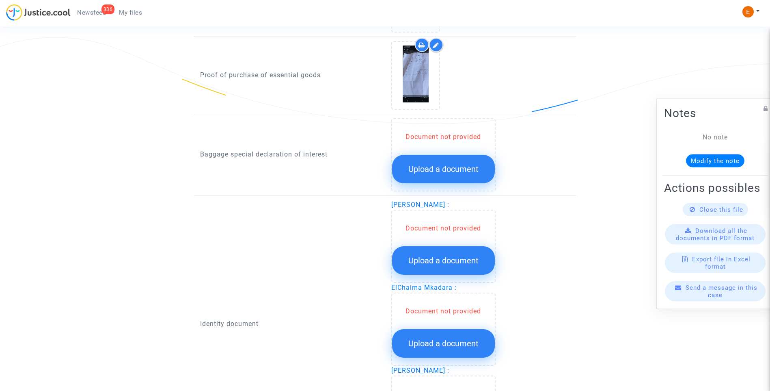
click at [456, 171] on span "Upload a document" at bounding box center [444, 169] width 70 height 10
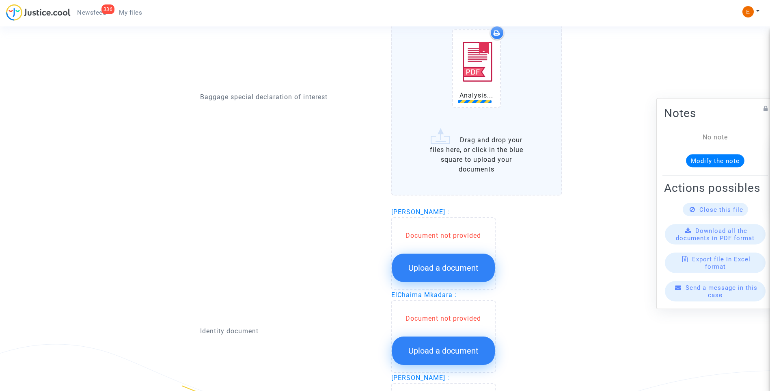
click at [455, 265] on span "Upload a document" at bounding box center [444, 268] width 70 height 10
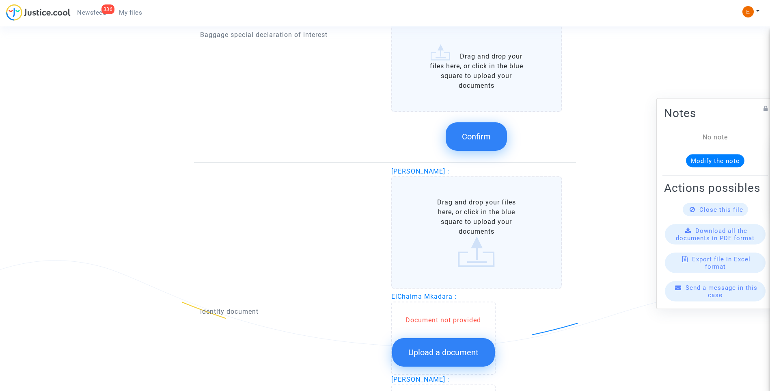
scroll to position [894, 0]
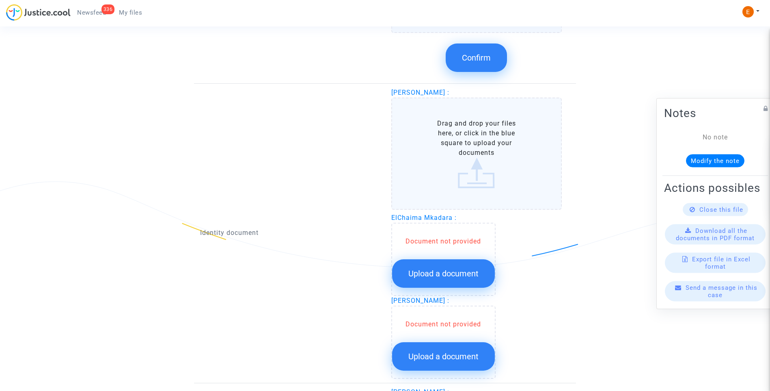
click at [455, 277] on span "Upload a document" at bounding box center [444, 273] width 70 height 10
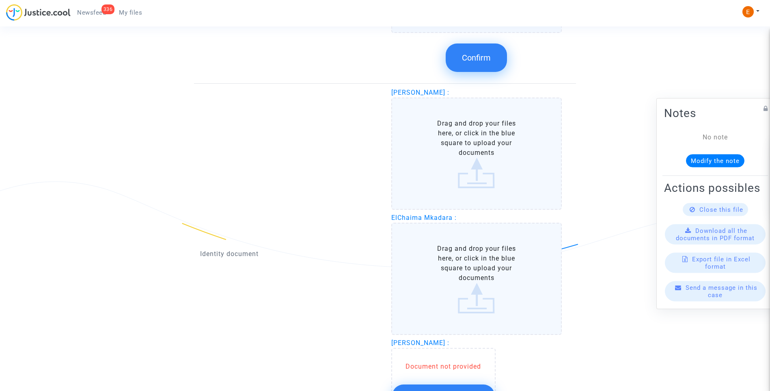
click at [474, 385] on button "Upload a document" at bounding box center [443, 398] width 103 height 28
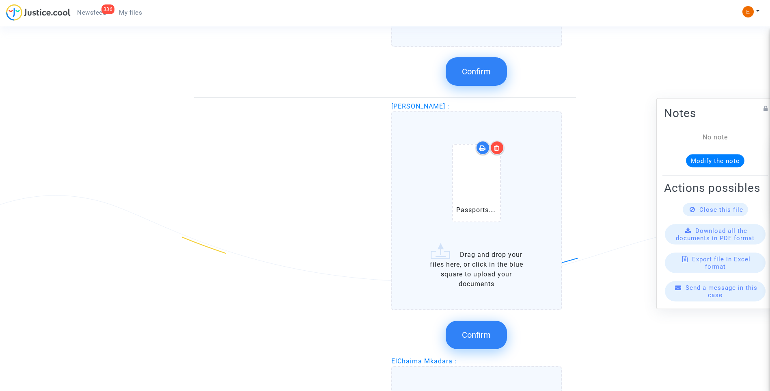
scroll to position [636, 0]
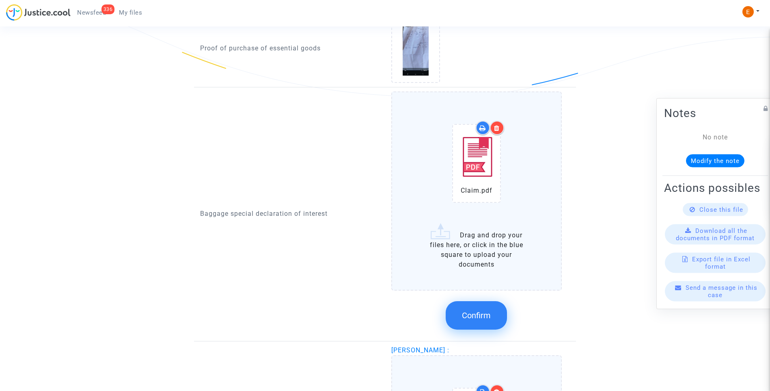
click at [489, 312] on span "Confirm" at bounding box center [476, 315] width 29 height 10
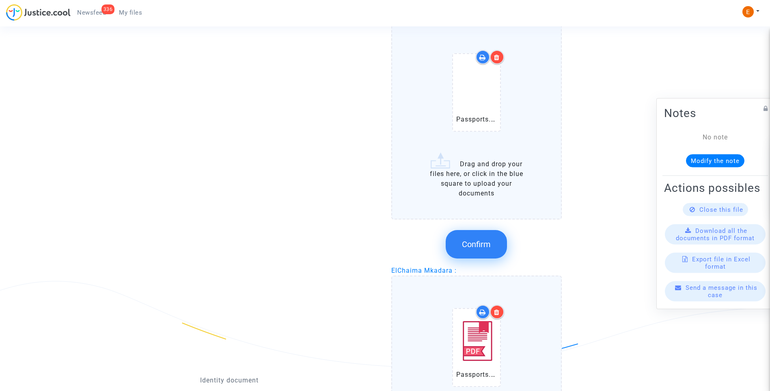
scroll to position [798, 0]
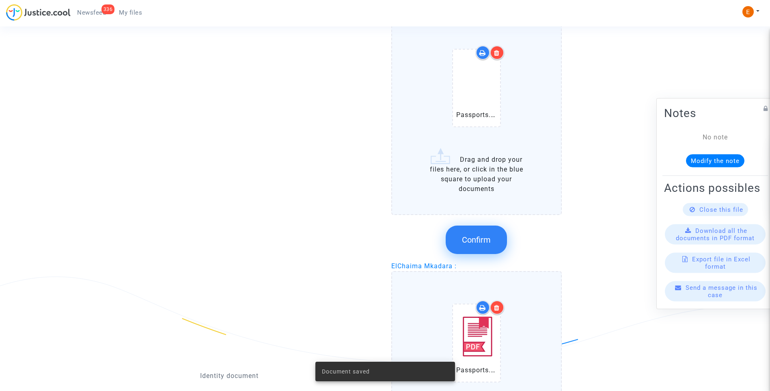
drag, startPoint x: 483, startPoint y: 244, endPoint x: 412, endPoint y: 246, distance: 70.7
click at [482, 245] on button "Confirm" at bounding box center [476, 239] width 61 height 28
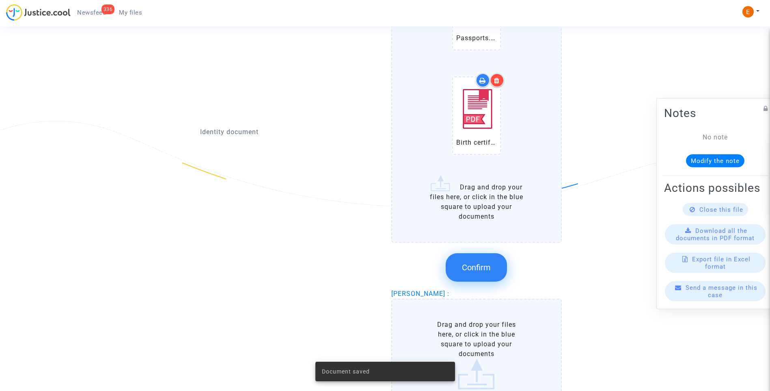
scroll to position [961, 0]
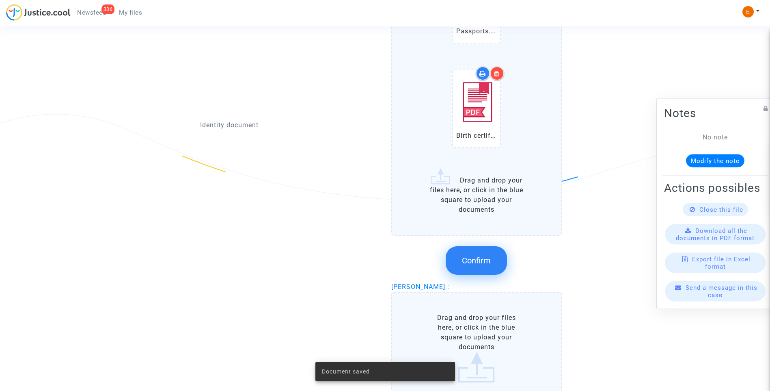
click at [486, 250] on button "Confirm" at bounding box center [476, 260] width 61 height 28
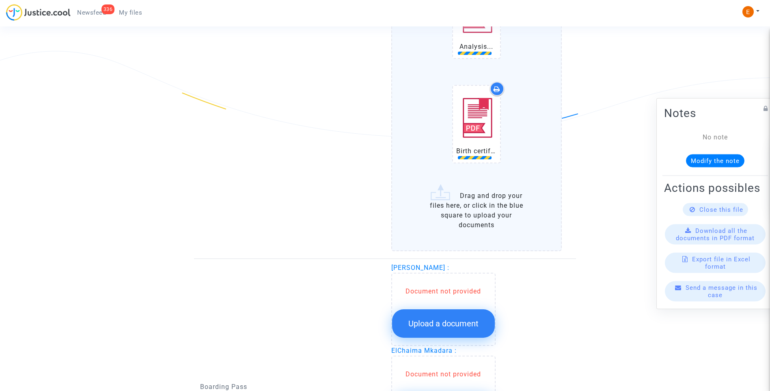
scroll to position [1164, 0]
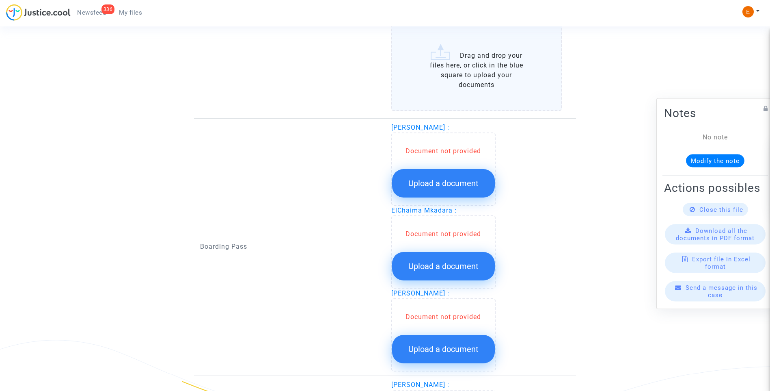
click at [477, 186] on span "Upload a document" at bounding box center [444, 183] width 70 height 10
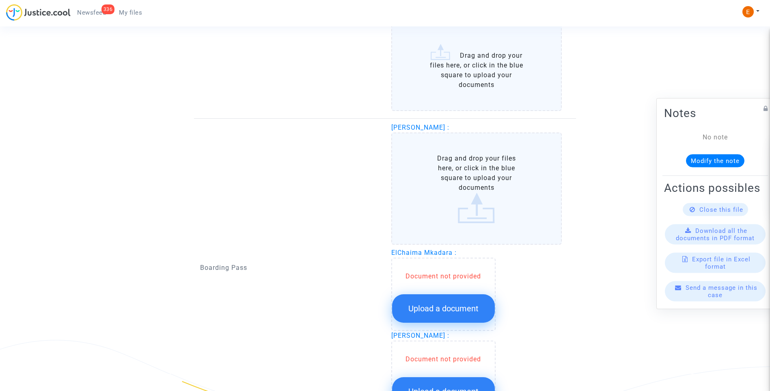
drag, startPoint x: 444, startPoint y: 314, endPoint x: 448, endPoint y: 313, distance: 4.6
click at [448, 313] on button "Upload a document" at bounding box center [443, 308] width 103 height 28
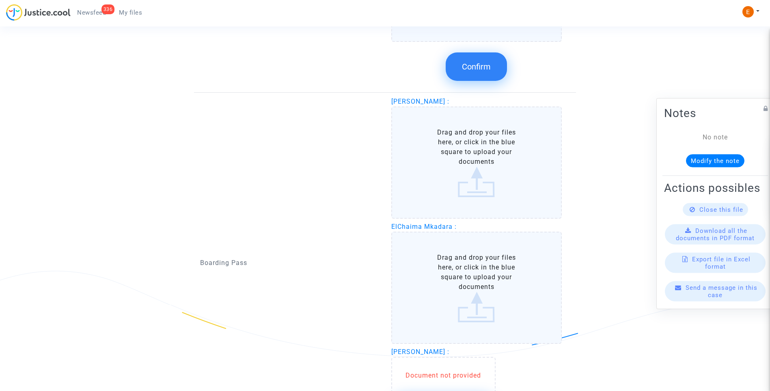
scroll to position [1326, 0]
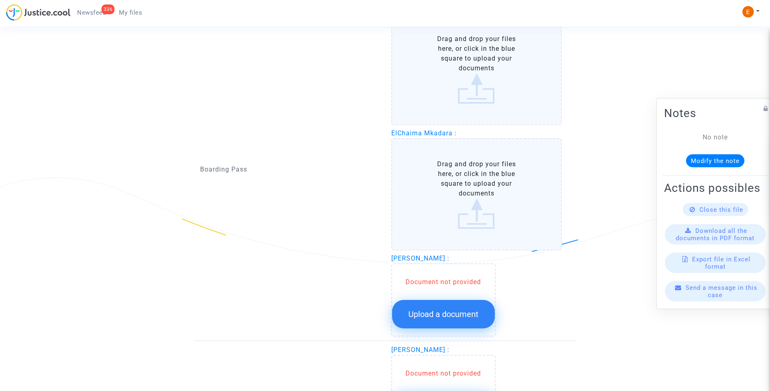
click at [459, 320] on button "Upload a document" at bounding box center [443, 314] width 103 height 28
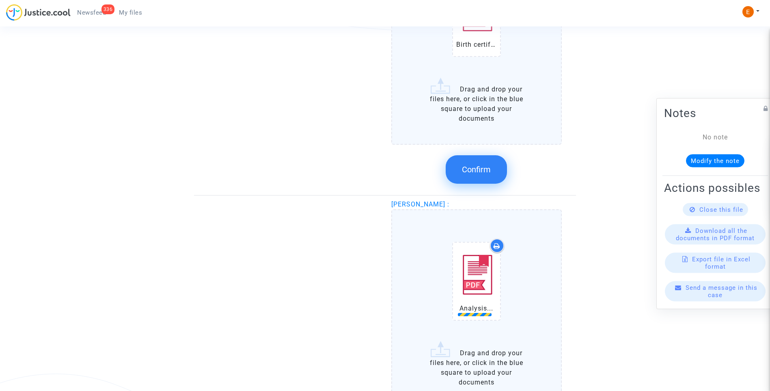
scroll to position [1123, 0]
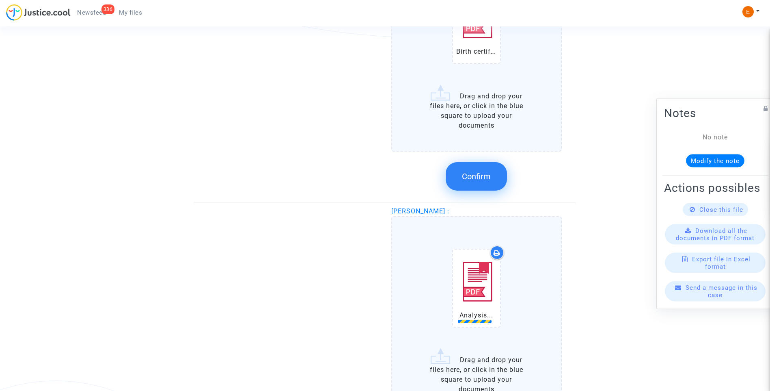
click at [476, 184] on button "Confirm" at bounding box center [476, 176] width 61 height 28
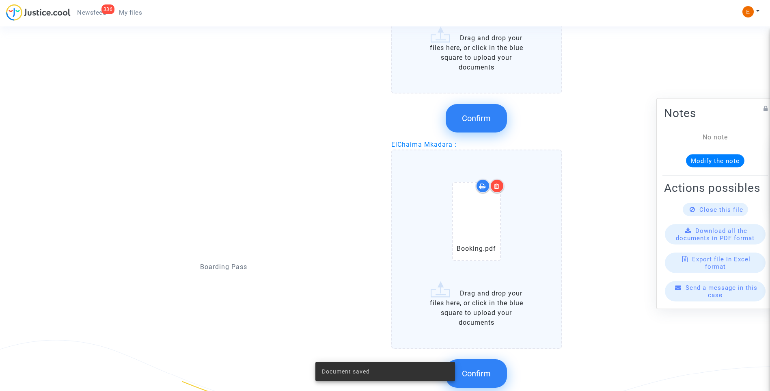
scroll to position [1002, 0]
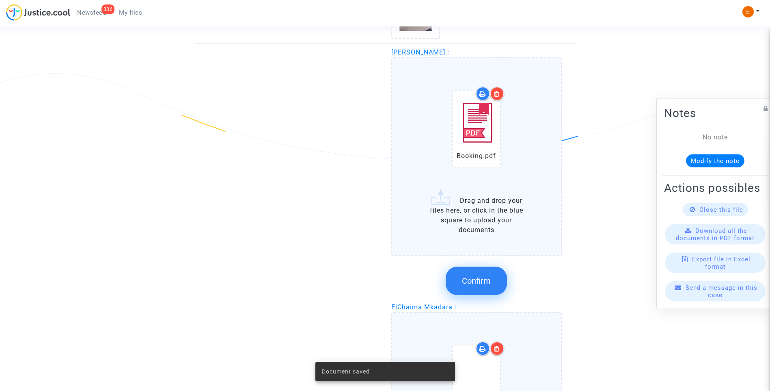
click at [469, 296] on div "Confirm" at bounding box center [477, 280] width 171 height 43
drag, startPoint x: 469, startPoint y: 296, endPoint x: 425, endPoint y: 281, distance: 47.1
click at [474, 285] on span "Confirm" at bounding box center [476, 281] width 29 height 10
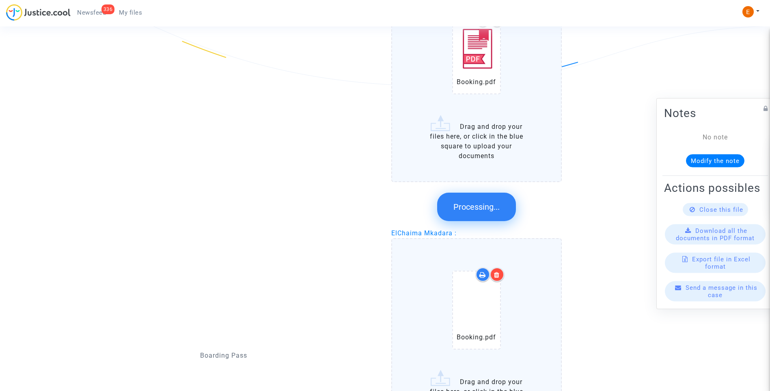
scroll to position [1205, 0]
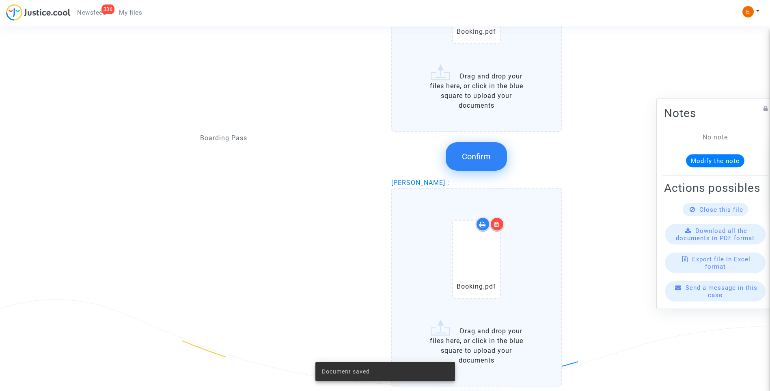
click at [482, 154] on span "Confirm" at bounding box center [476, 156] width 29 height 10
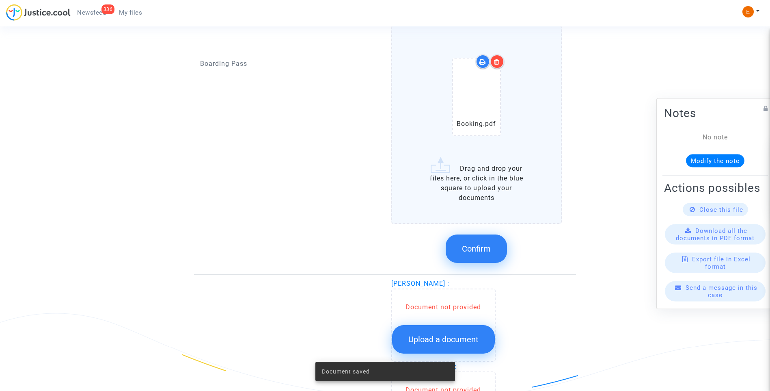
scroll to position [1286, 0]
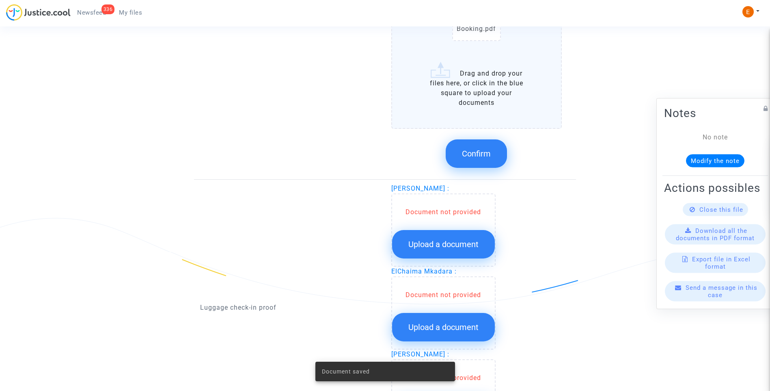
click at [486, 150] on span "Confirm" at bounding box center [476, 154] width 29 height 10
click at [450, 228] on div "Document not provided Upload a document" at bounding box center [443, 232] width 103 height 51
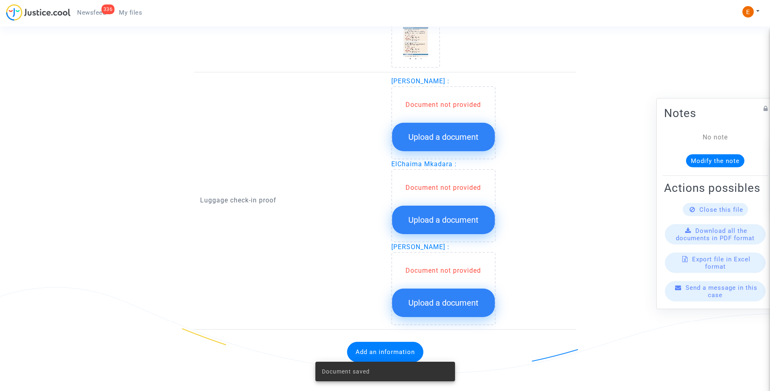
scroll to position [1217, 0]
click at [448, 236] on div "Document not provided Upload a document" at bounding box center [444, 205] width 104 height 73
click at [446, 224] on span "Upload a document" at bounding box center [444, 220] width 70 height 10
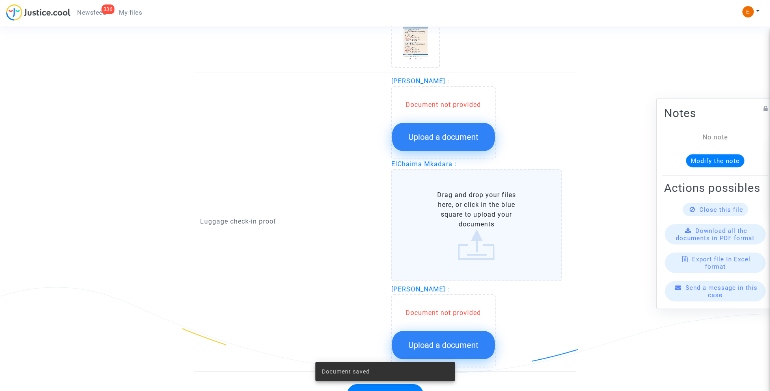
click at [446, 142] on button "Upload a document" at bounding box center [443, 137] width 103 height 28
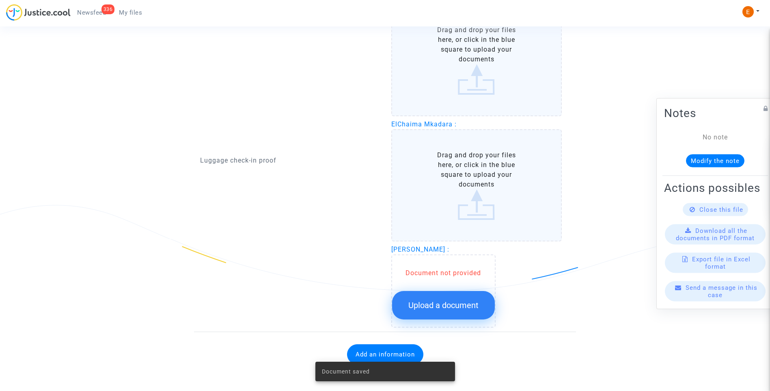
scroll to position [1301, 0]
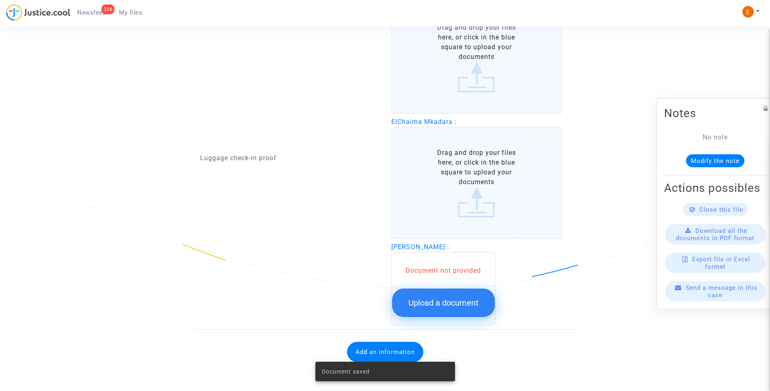
click at [463, 300] on span "Upload a document" at bounding box center [444, 303] width 70 height 10
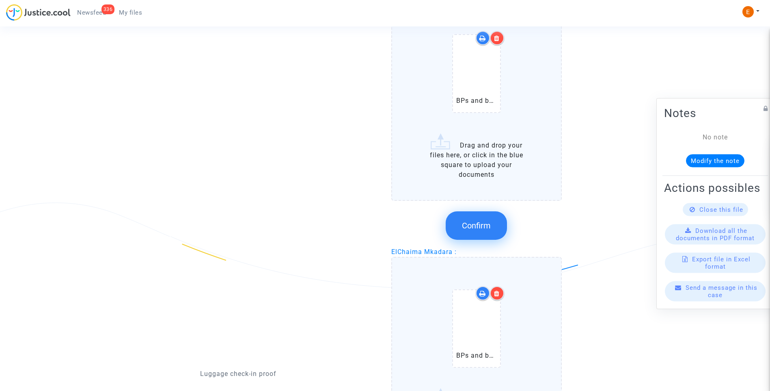
click at [487, 227] on span "Confirm" at bounding box center [476, 226] width 29 height 10
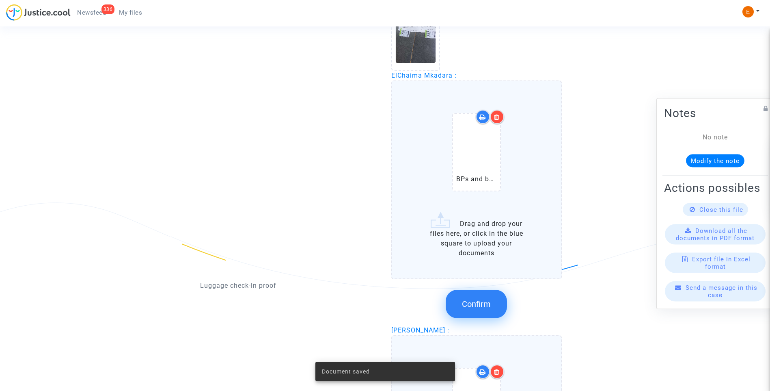
drag, startPoint x: 492, startPoint y: 312, endPoint x: 397, endPoint y: 260, distance: 108.3
click at [492, 312] on button "Confirm" at bounding box center [476, 304] width 61 height 28
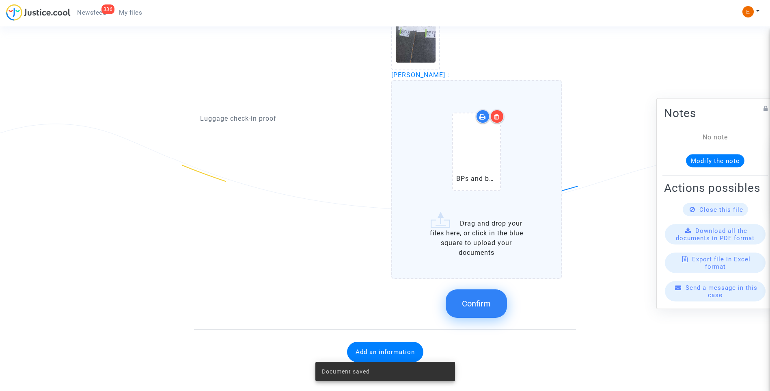
click at [477, 315] on button "Confirm" at bounding box center [476, 303] width 61 height 28
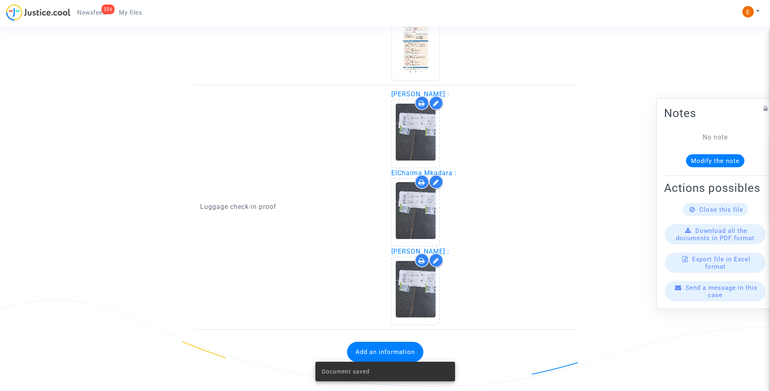
scroll to position [1204, 0]
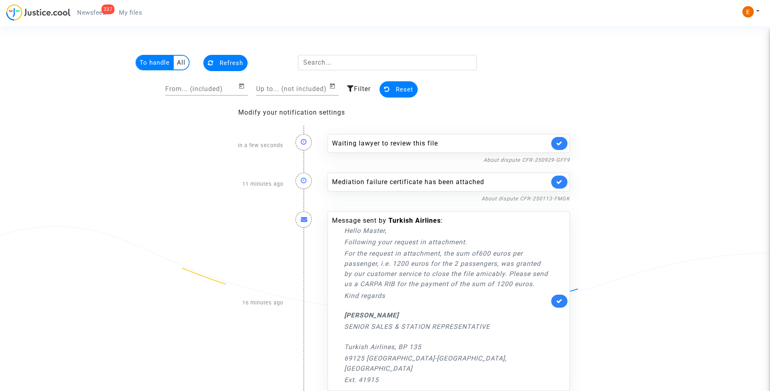
click at [567, 145] on link at bounding box center [560, 143] width 16 height 13
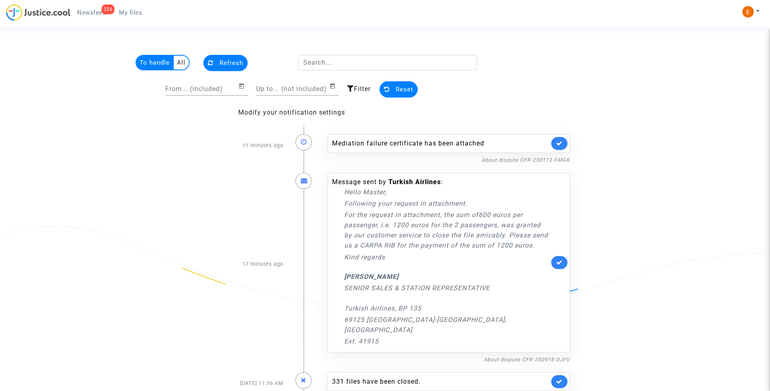
click at [565, 143] on link at bounding box center [560, 143] width 16 height 13
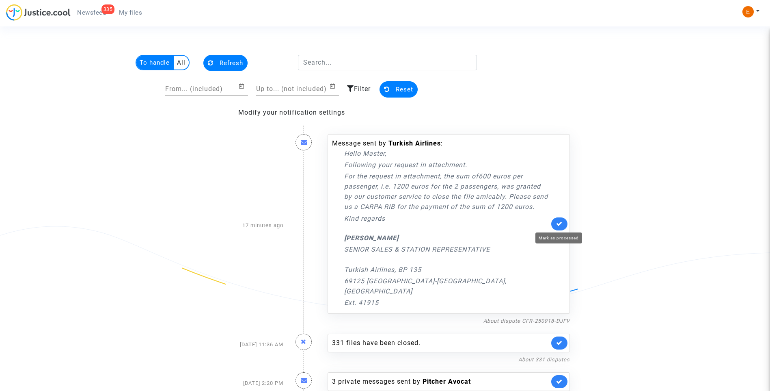
click at [561, 221] on icon at bounding box center [559, 224] width 6 height 6
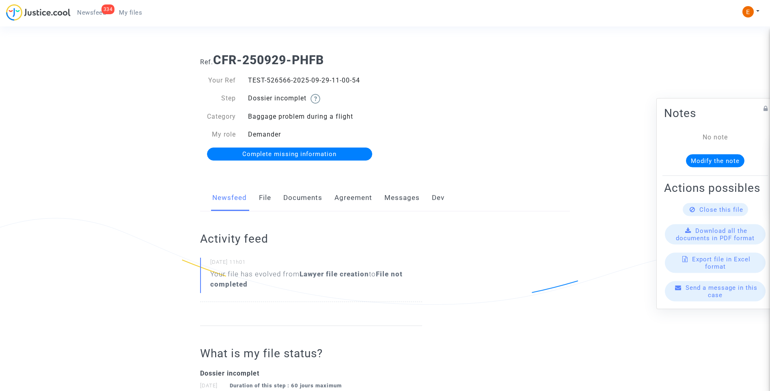
click at [321, 199] on link "Documents" at bounding box center [302, 197] width 39 height 27
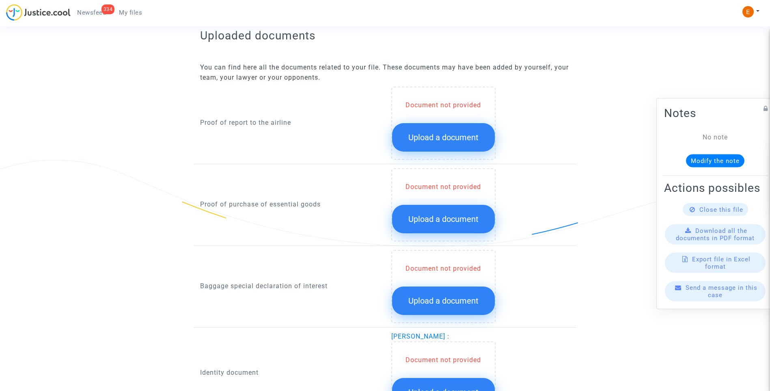
scroll to position [487, 0]
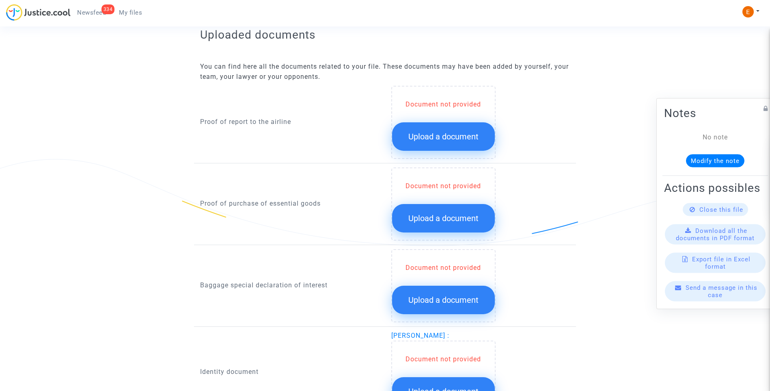
click at [459, 147] on button "Upload a document" at bounding box center [443, 136] width 103 height 28
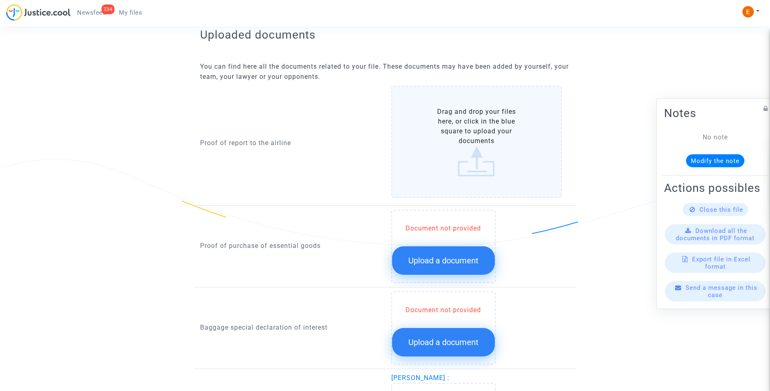
click at [457, 262] on span "Upload a document" at bounding box center [444, 260] width 70 height 10
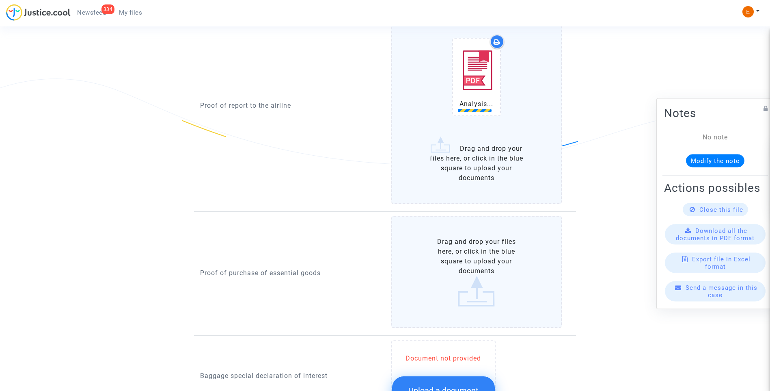
scroll to position [569, 0]
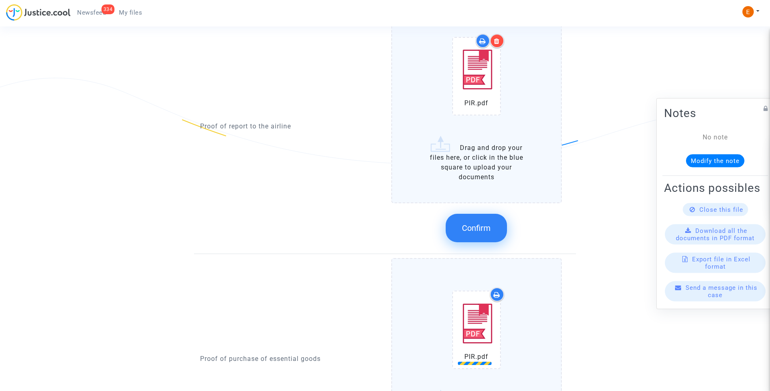
drag, startPoint x: 480, startPoint y: 228, endPoint x: 458, endPoint y: 219, distance: 23.7
click at [479, 227] on span "Confirm" at bounding box center [476, 228] width 29 height 10
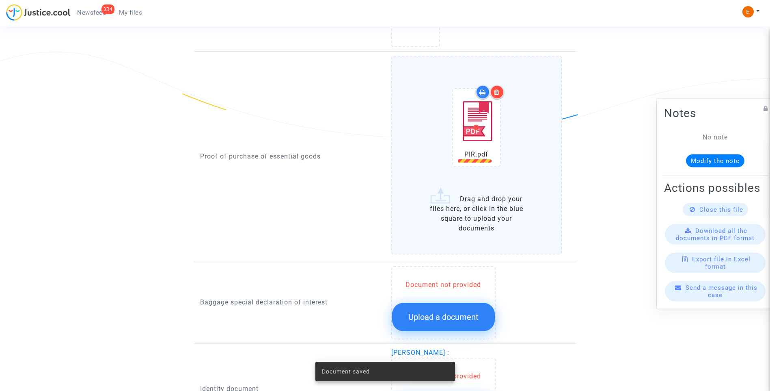
scroll to position [609, 0]
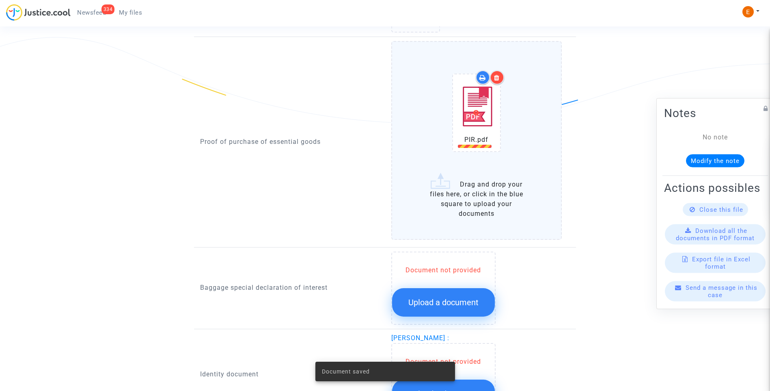
click at [502, 77] on div at bounding box center [497, 77] width 14 height 14
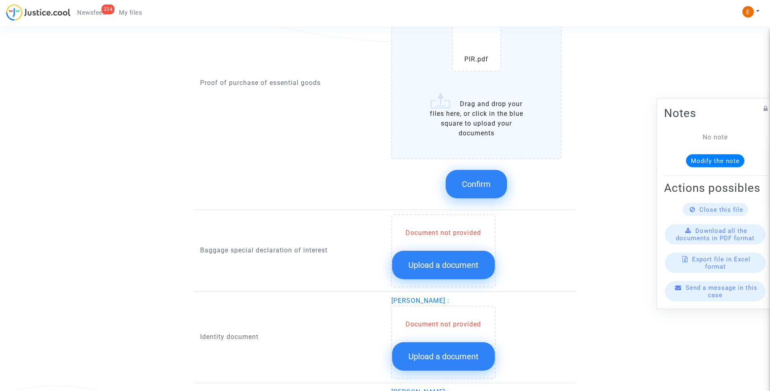
scroll to position [690, 0]
click at [465, 179] on span "Confirm" at bounding box center [476, 183] width 29 height 10
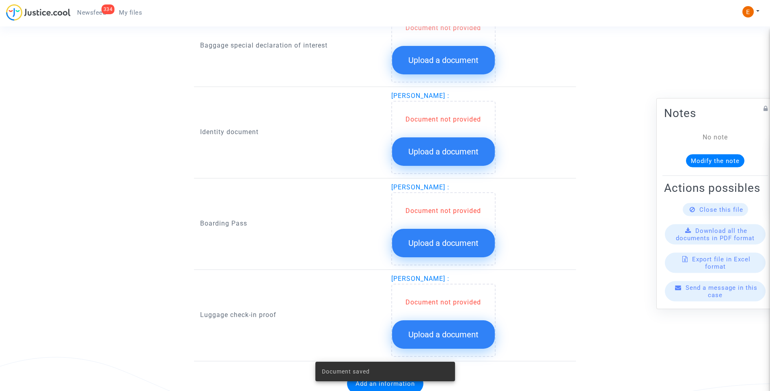
scroll to position [669, 0]
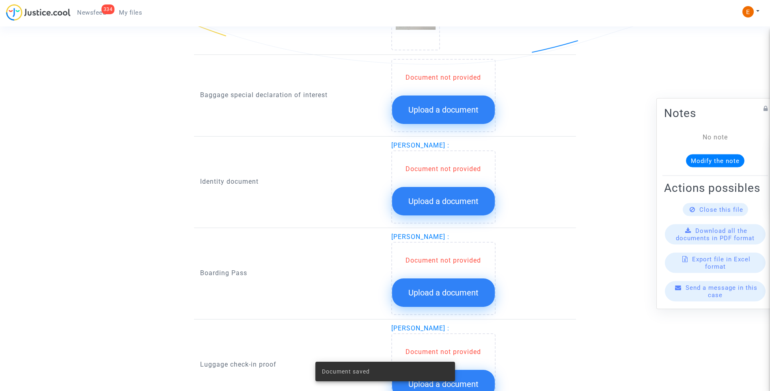
click at [446, 103] on button "Upload a document" at bounding box center [443, 109] width 103 height 28
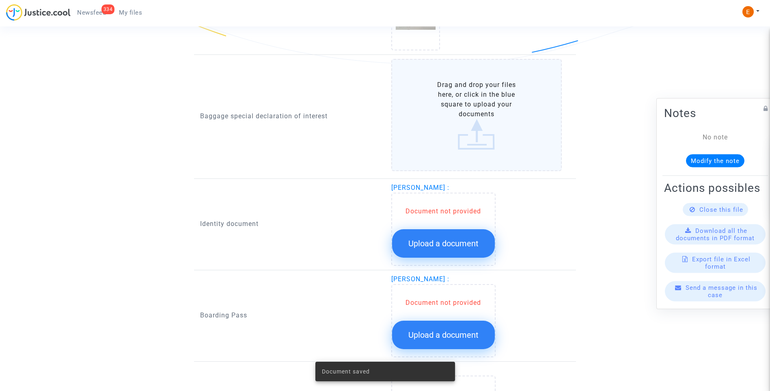
click at [458, 235] on button "Upload a document" at bounding box center [443, 243] width 103 height 28
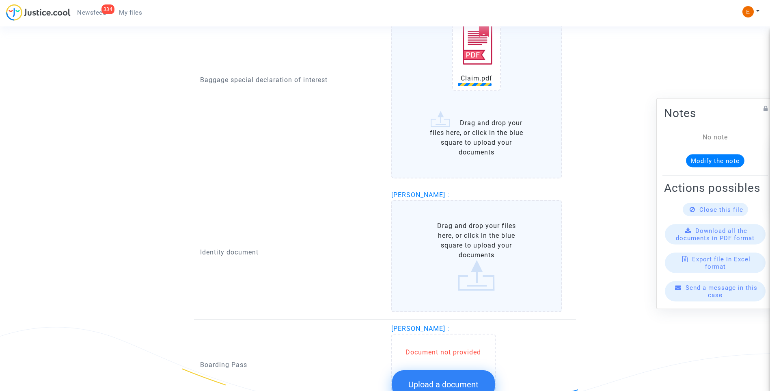
scroll to position [750, 0]
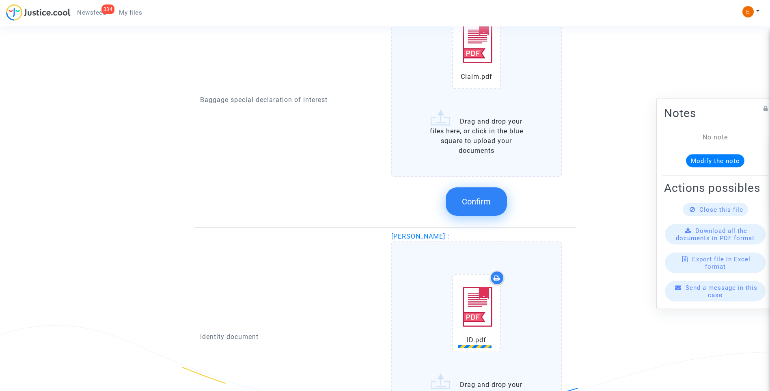
click at [482, 201] on span "Confirm" at bounding box center [476, 202] width 29 height 10
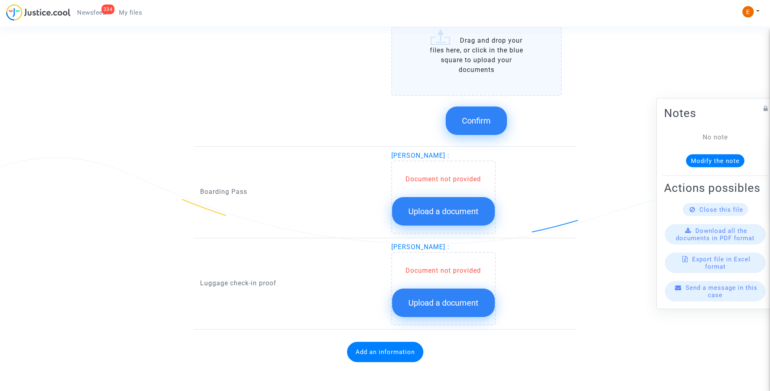
scroll to position [917, 0]
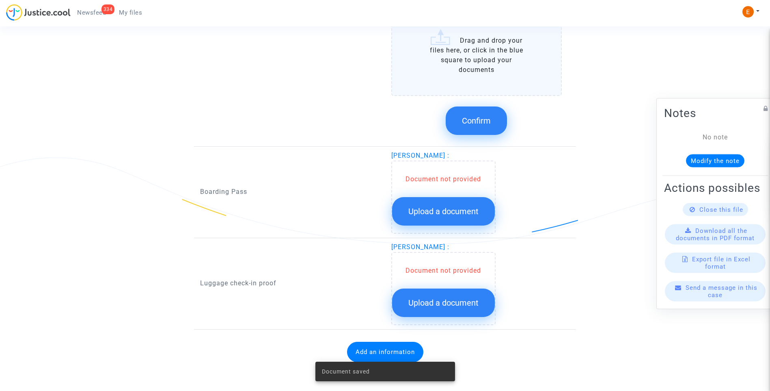
click at [465, 297] on button "Upload a document" at bounding box center [443, 302] width 103 height 28
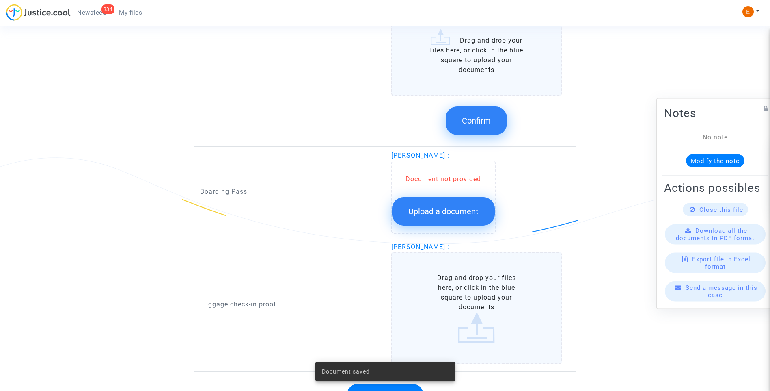
click at [462, 210] on span "Upload a document" at bounding box center [444, 211] width 70 height 10
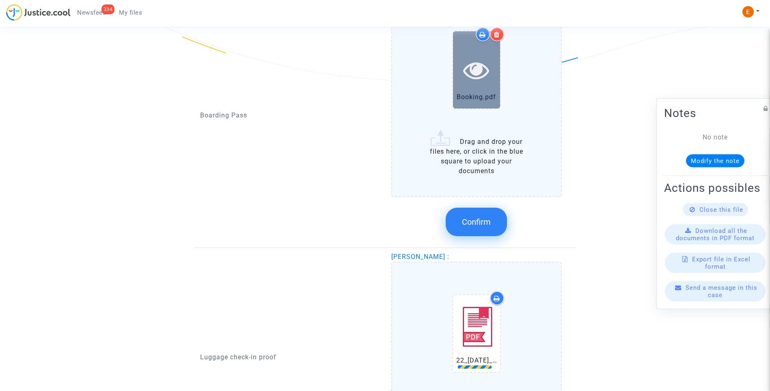
scroll to position [999, 0]
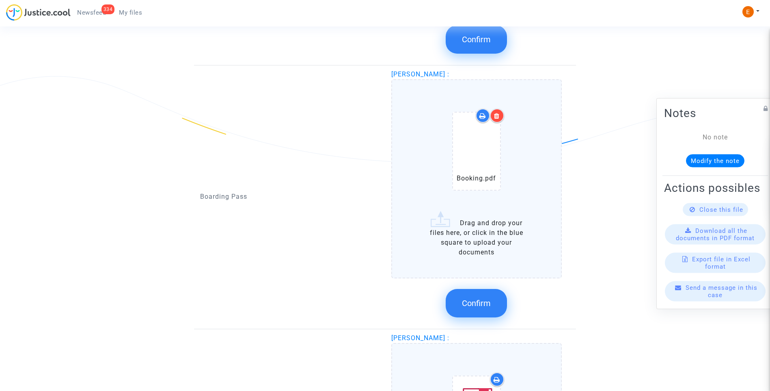
click at [500, 116] on icon at bounding box center [497, 116] width 6 height 6
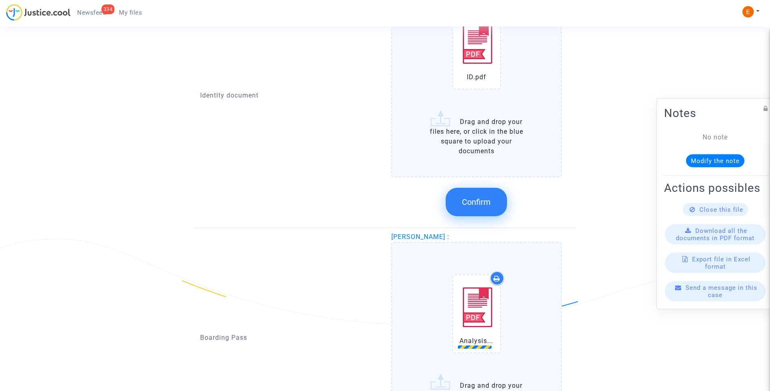
click at [473, 199] on span "Confirm" at bounding box center [476, 202] width 29 height 10
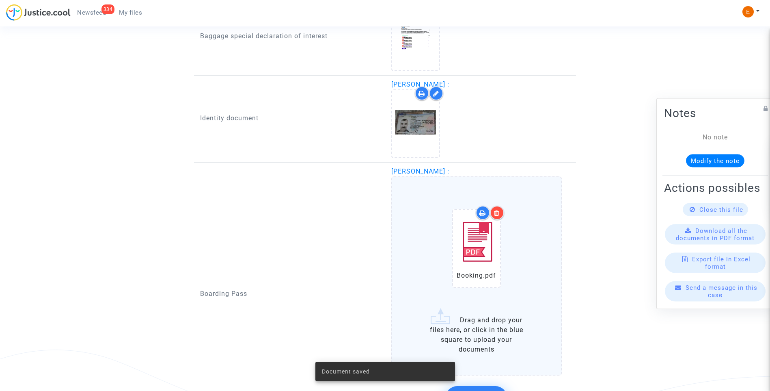
scroll to position [877, 0]
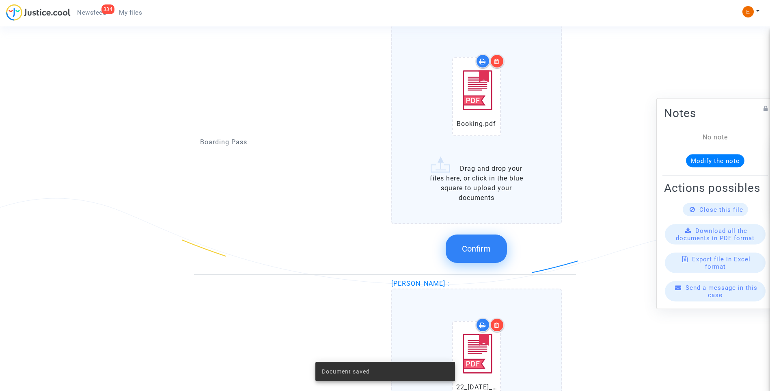
click at [501, 61] on div at bounding box center [497, 61] width 14 height 14
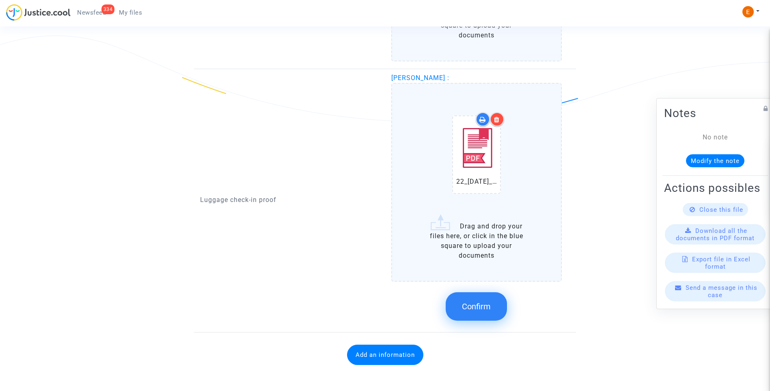
click at [484, 304] on span "Confirm" at bounding box center [476, 306] width 29 height 10
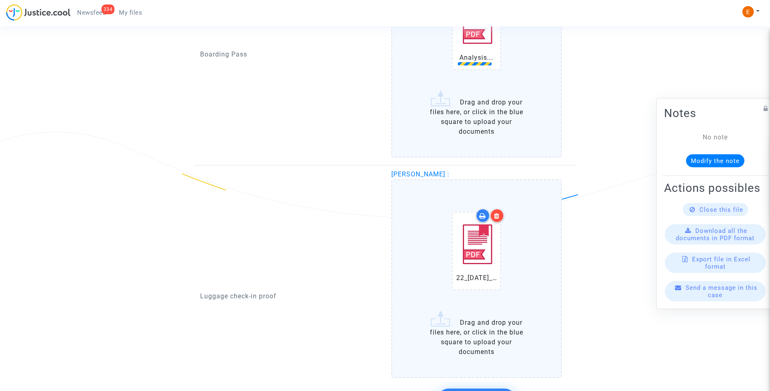
scroll to position [796, 0]
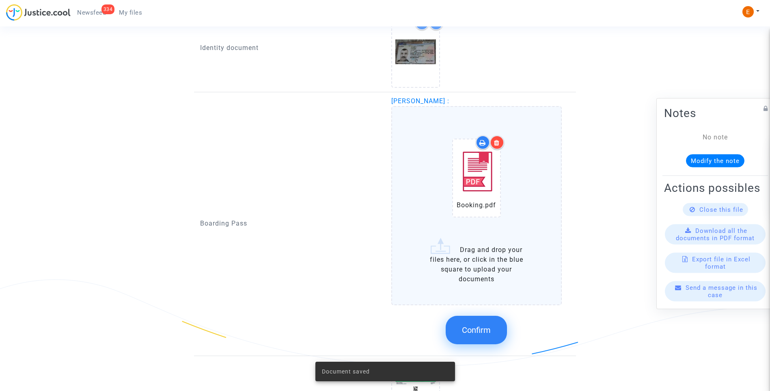
click at [477, 325] on span "Confirm" at bounding box center [476, 330] width 29 height 10
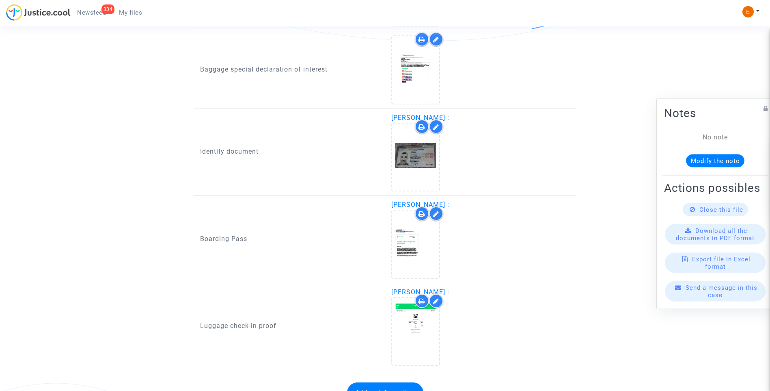
scroll to position [570, 0]
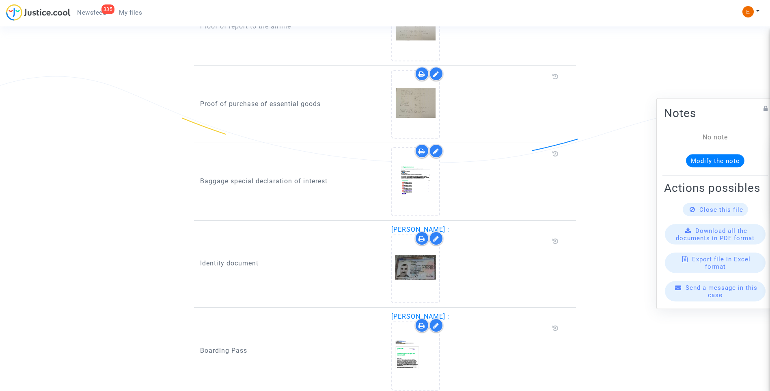
drag, startPoint x: 0, startPoint y: 0, endPoint x: 100, endPoint y: 11, distance: 100.5
click at [100, 11] on span "Newsfeed" at bounding box center [91, 12] width 29 height 7
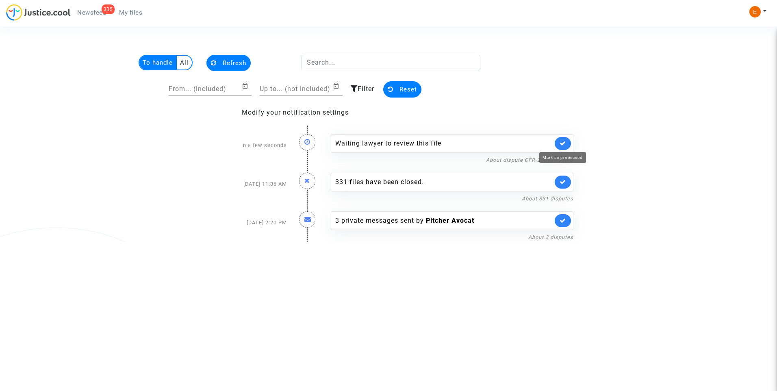
click at [563, 143] on icon at bounding box center [562, 143] width 6 height 6
